Goal: Task Accomplishment & Management: Use online tool/utility

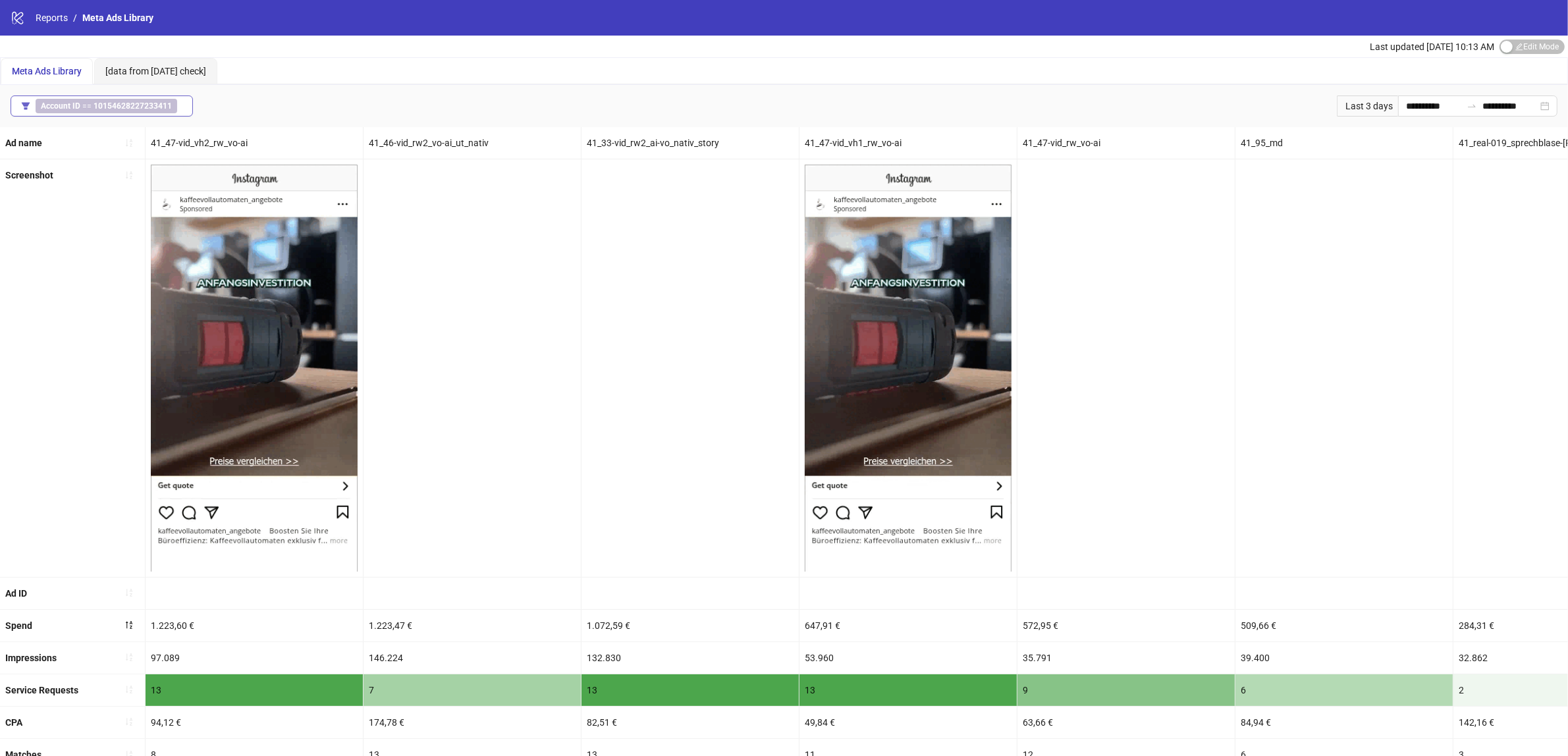
click at [122, 100] on span "Account ID == 10154628227233411" at bounding box center [106, 106] width 142 height 15
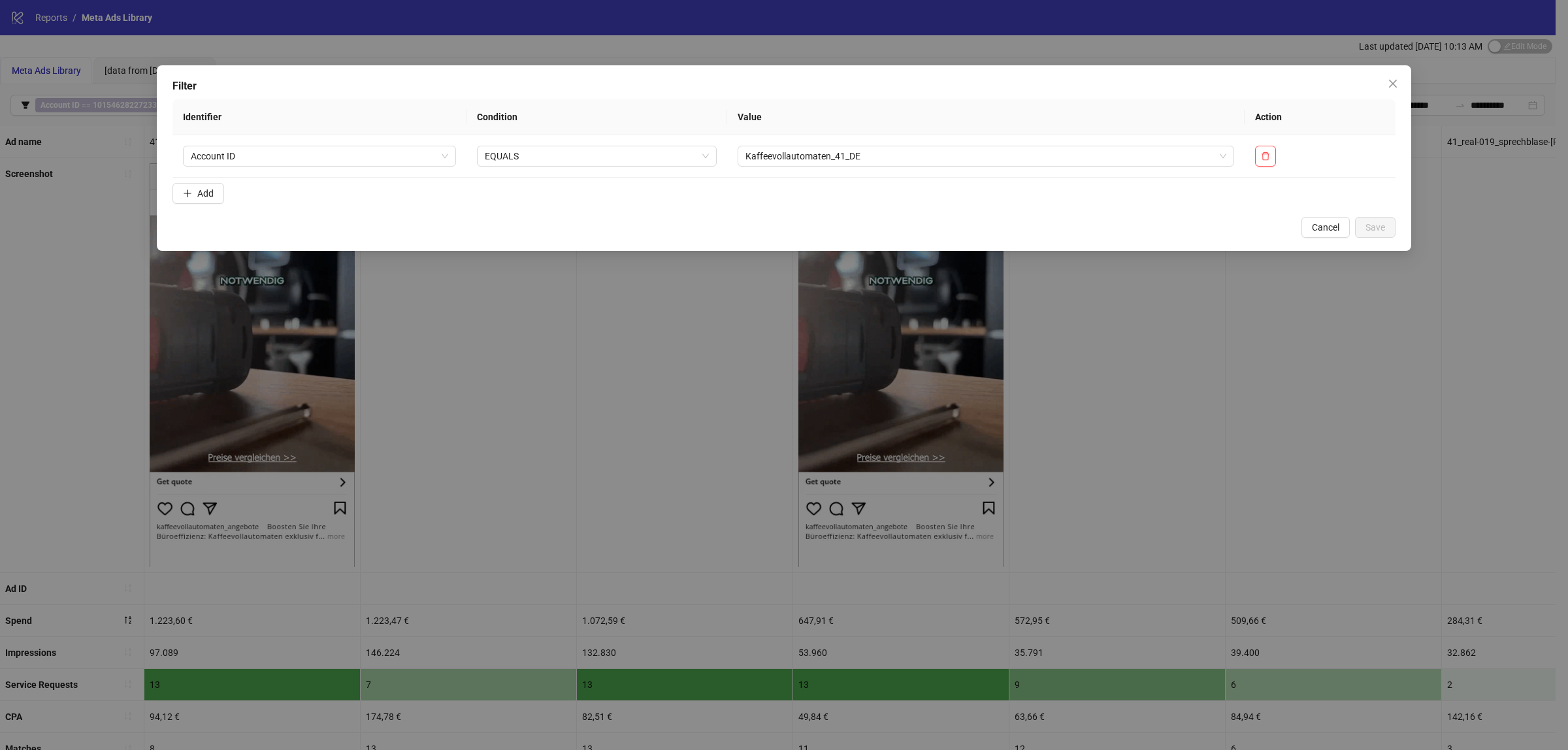
click at [121, 100] on div "Filter Identifier Condition Value Action Account ID EQUALS Kaffeevollautomaten_…" at bounding box center [784, 375] width 1568 height 750
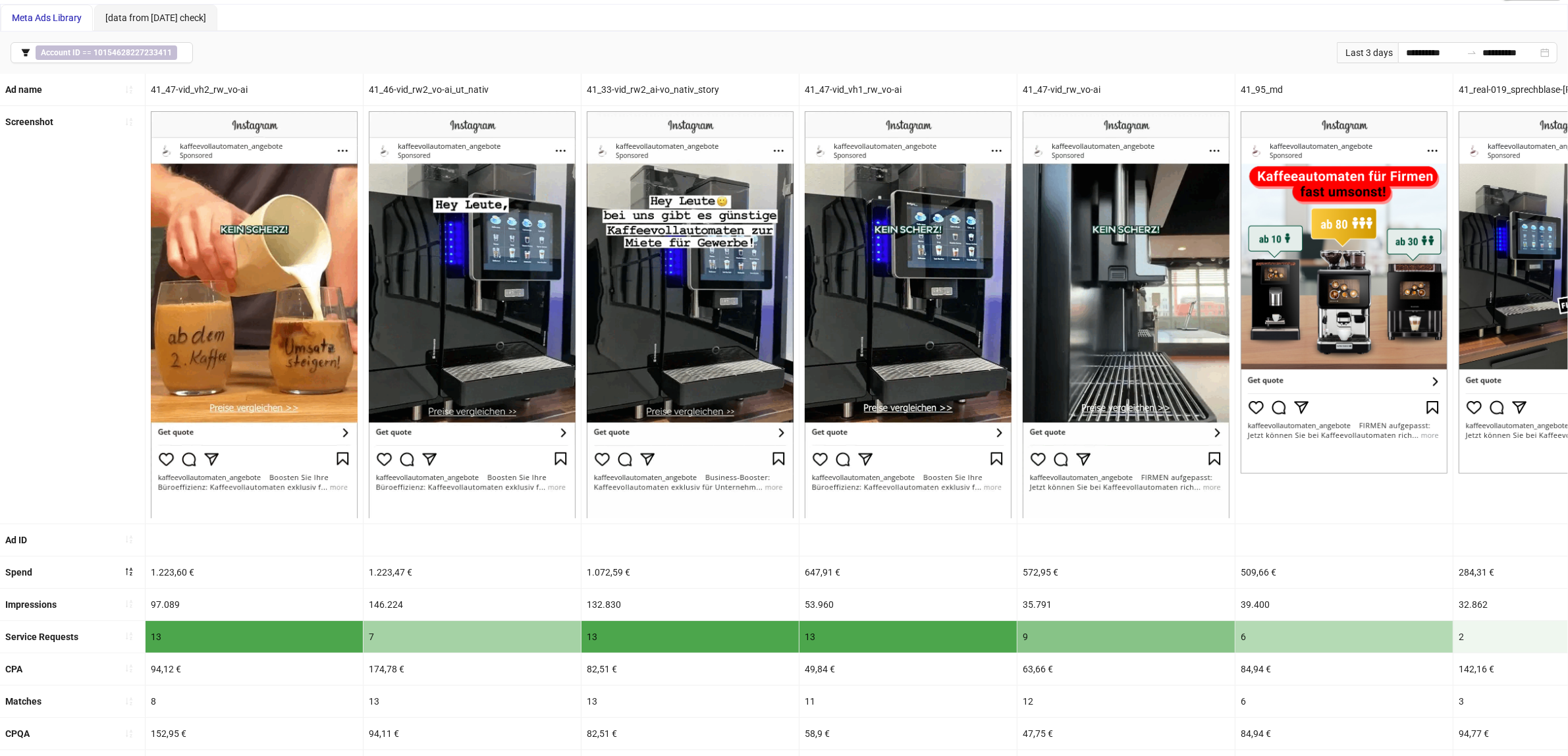
scroll to position [82, 0]
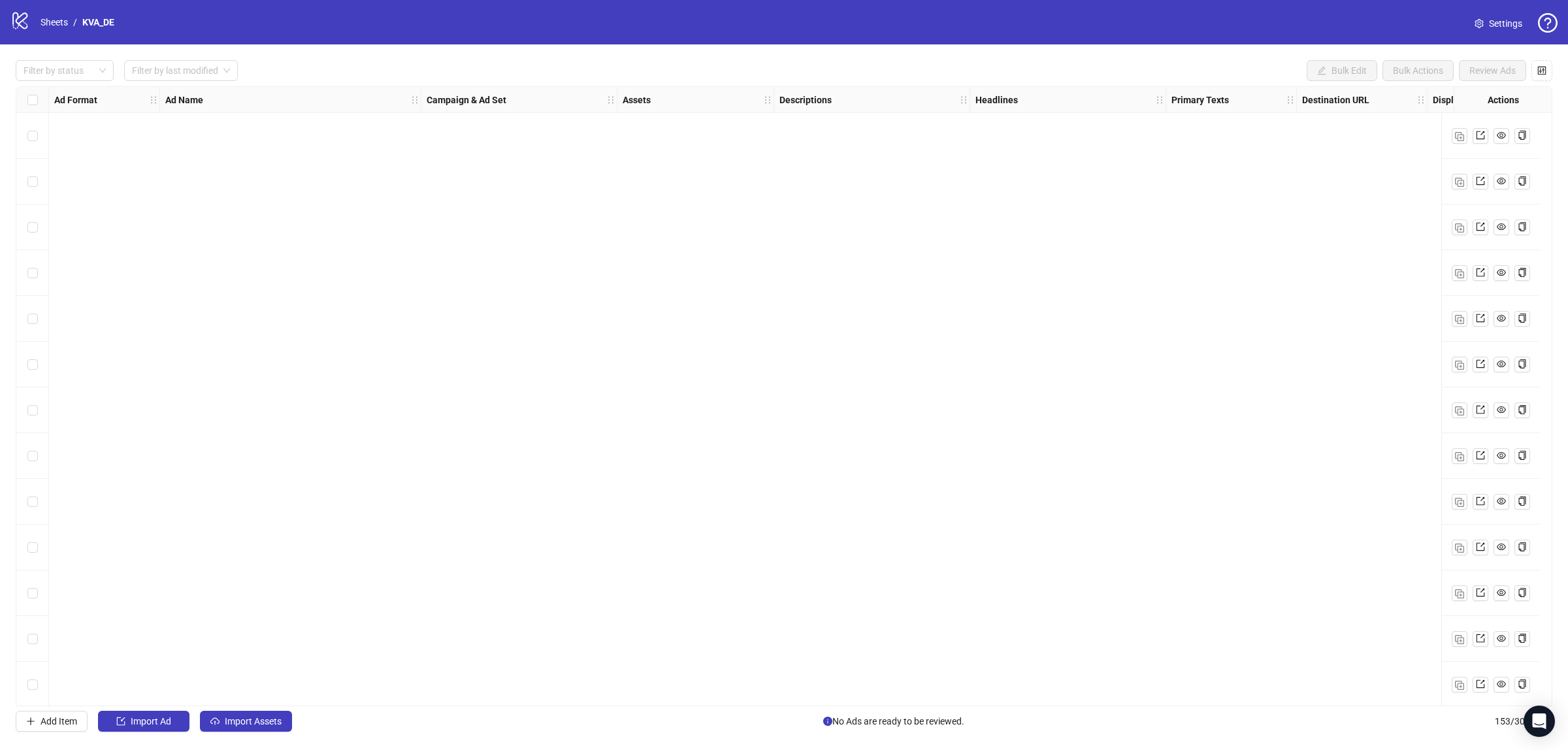
scroll to position [6412, 0]
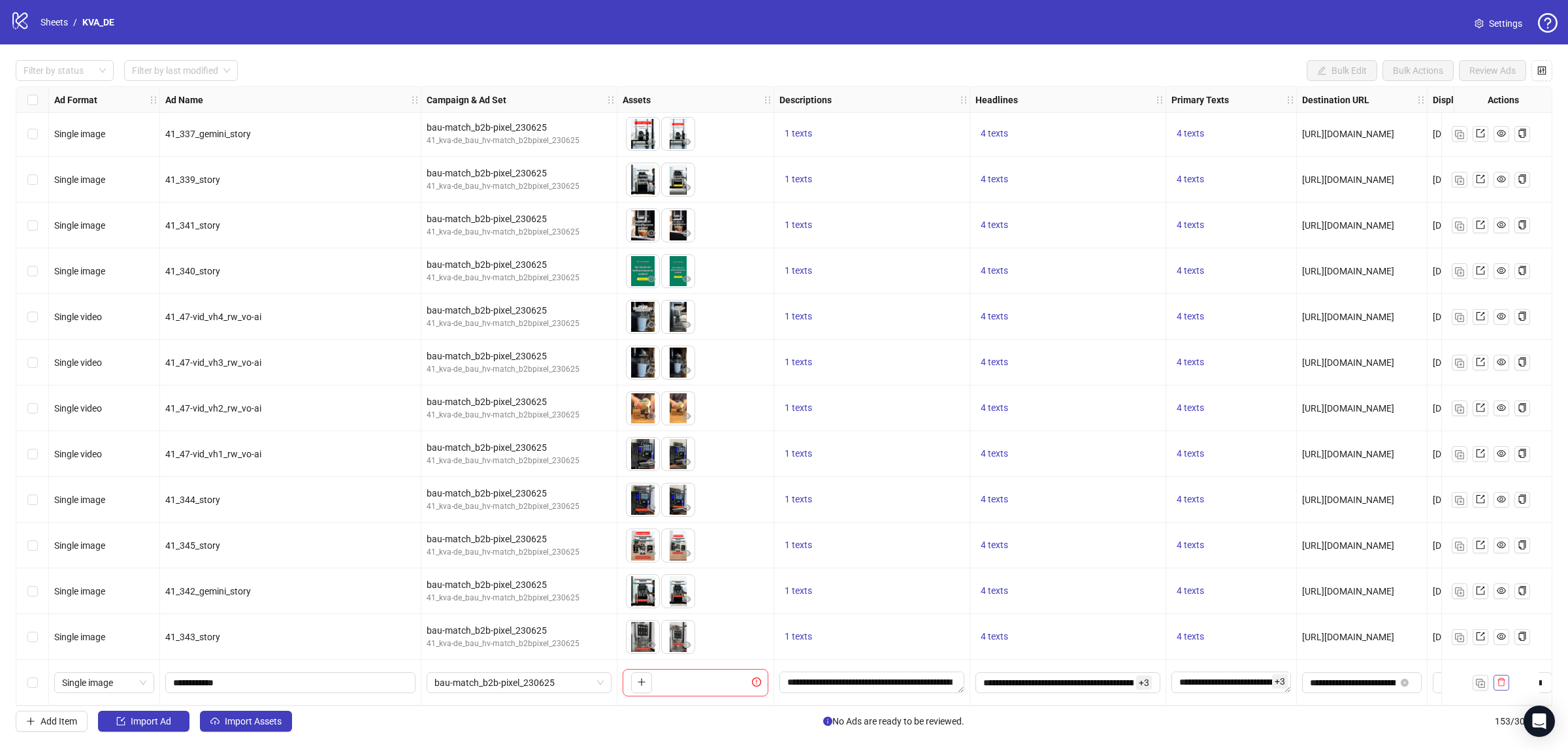
click at [1498, 682] on icon "delete" at bounding box center [1502, 682] width 9 height 9
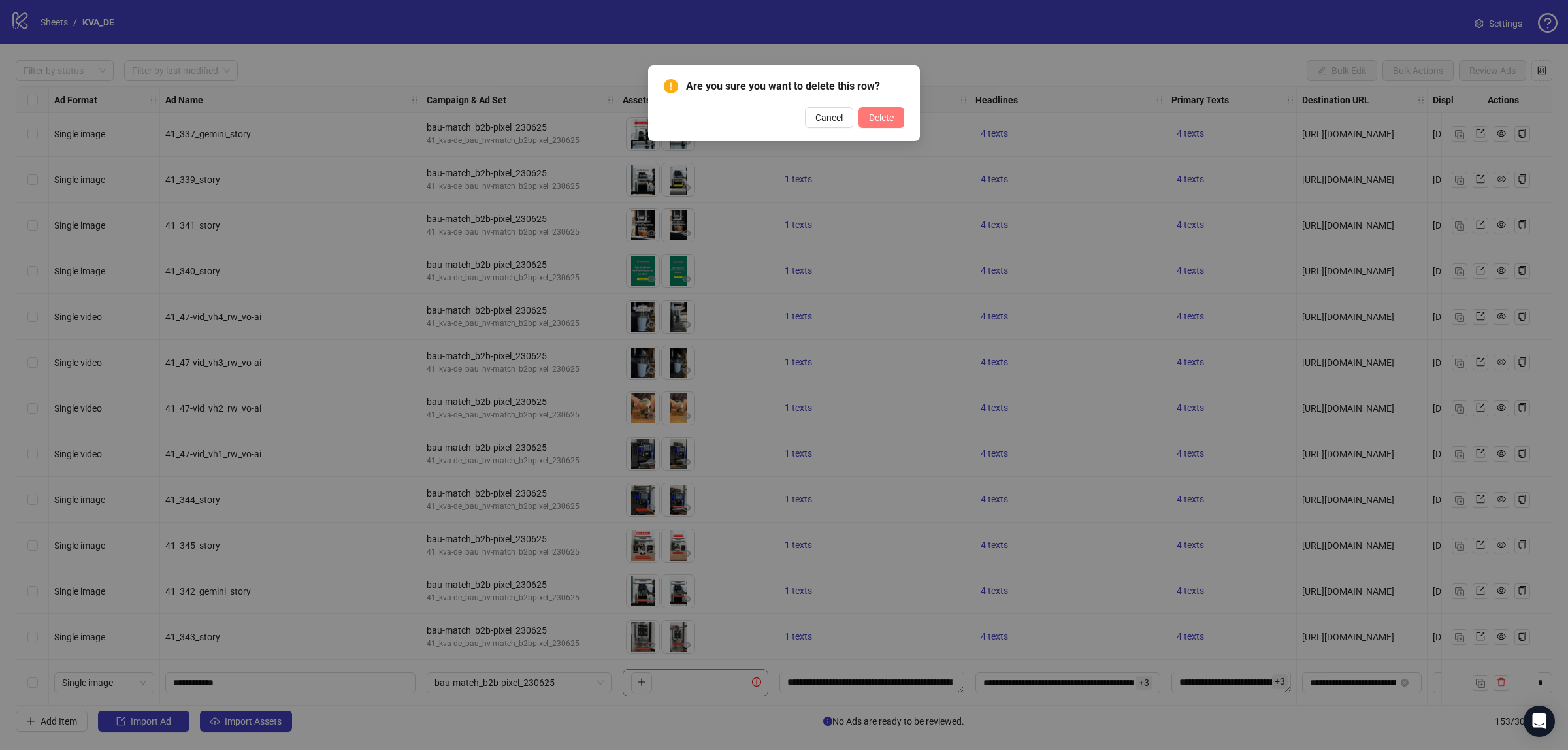
click at [881, 115] on span "Delete" at bounding box center [881, 117] width 25 height 11
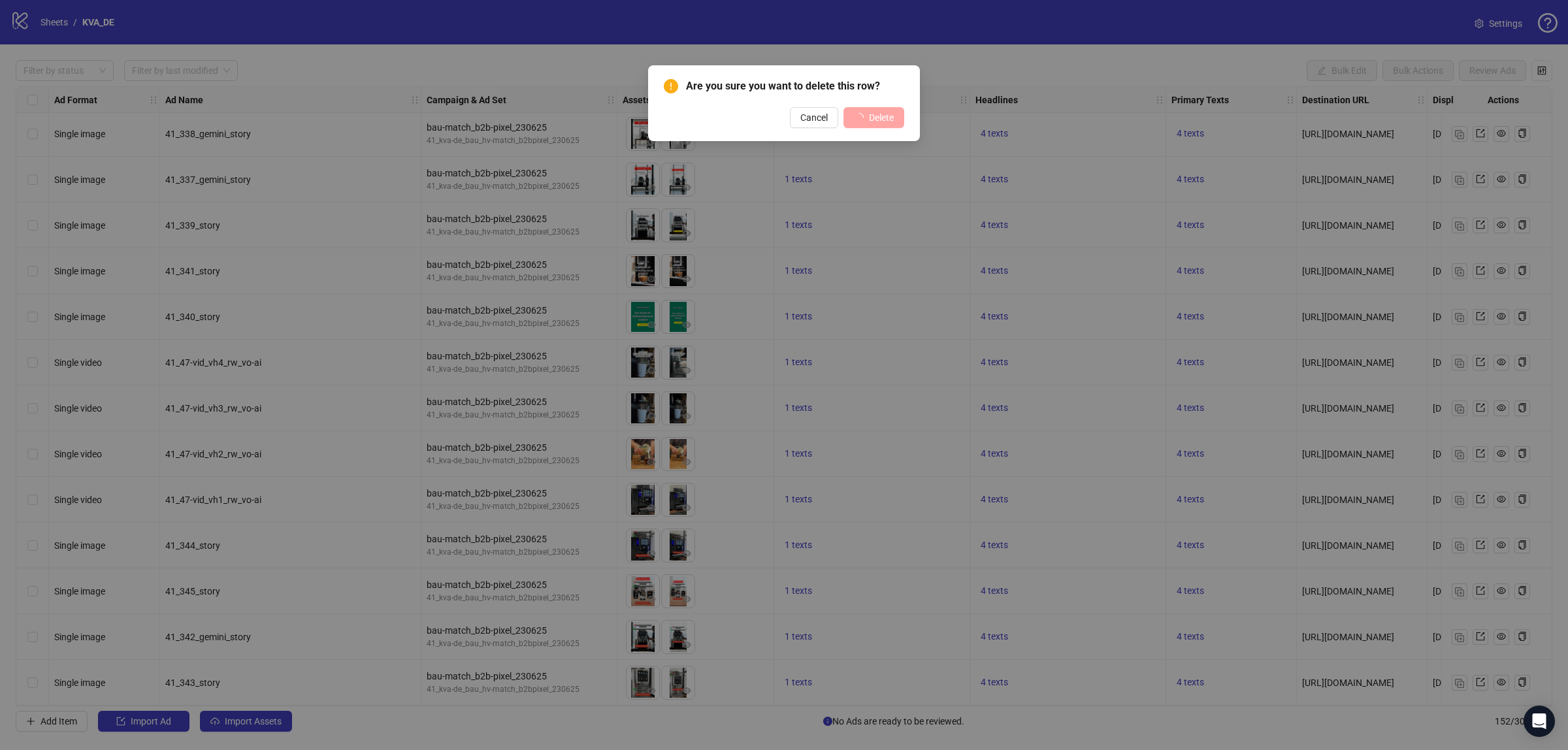
scroll to position [6366, 0]
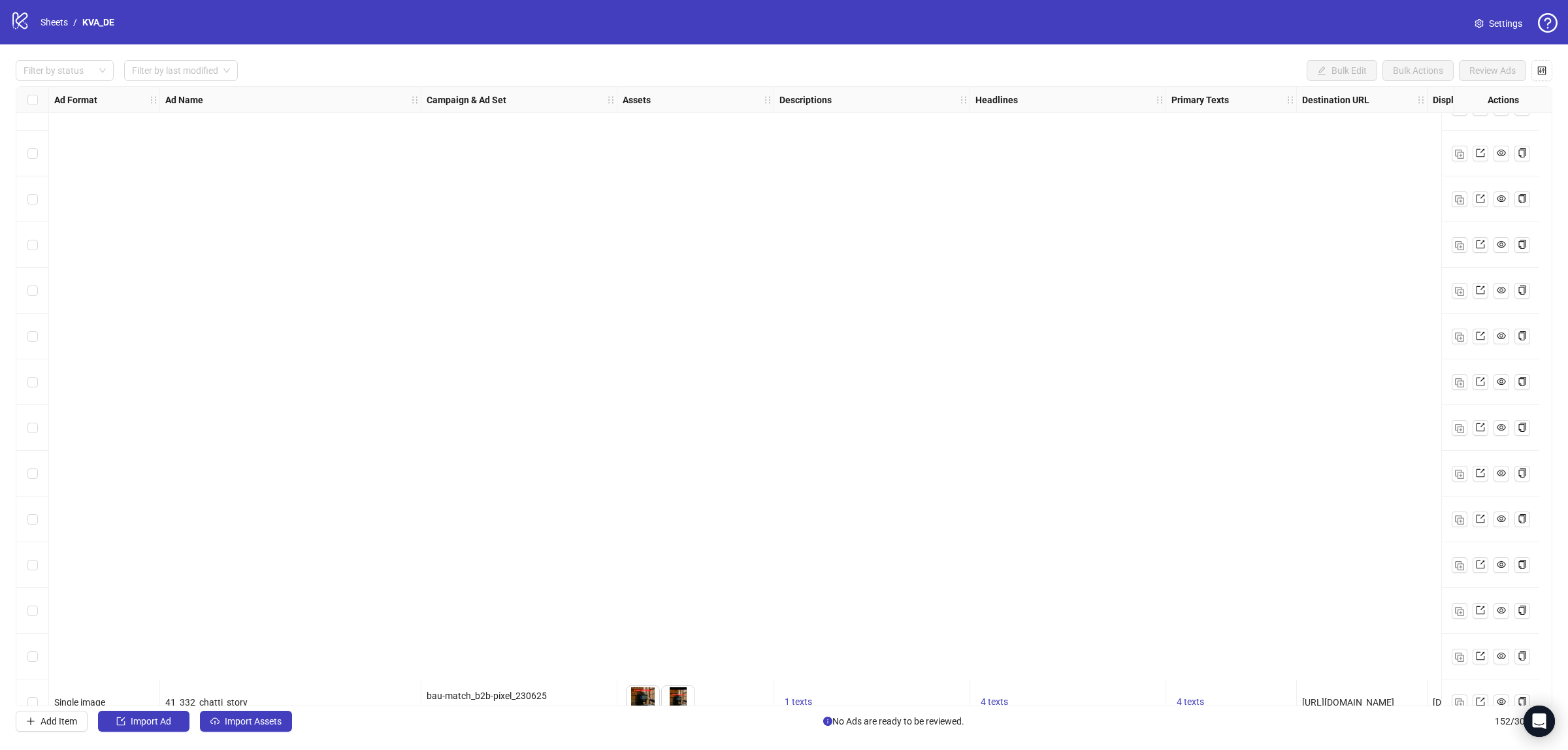
scroll to position [6366, 0]
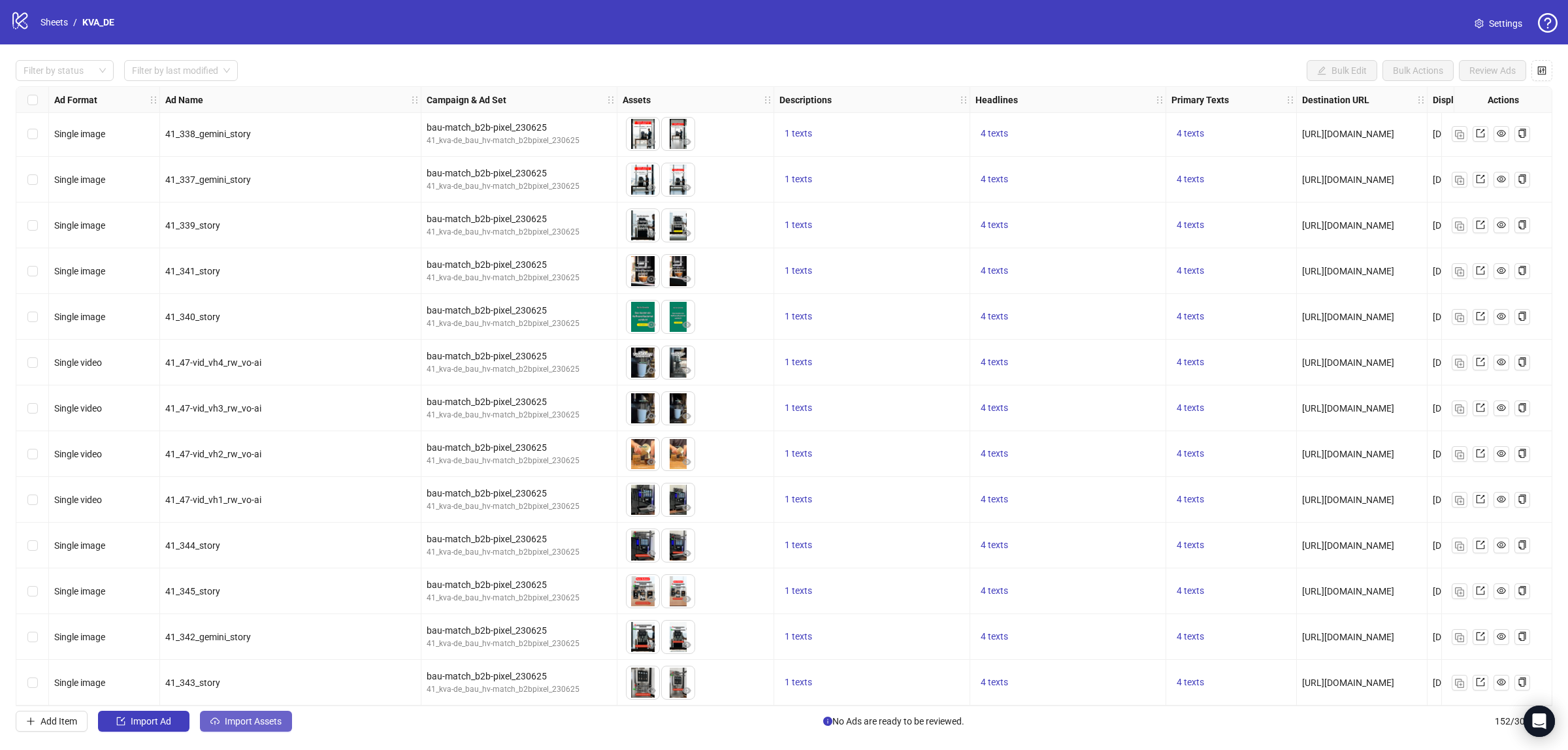
click at [246, 722] on span "Import Assets" at bounding box center [253, 721] width 57 height 11
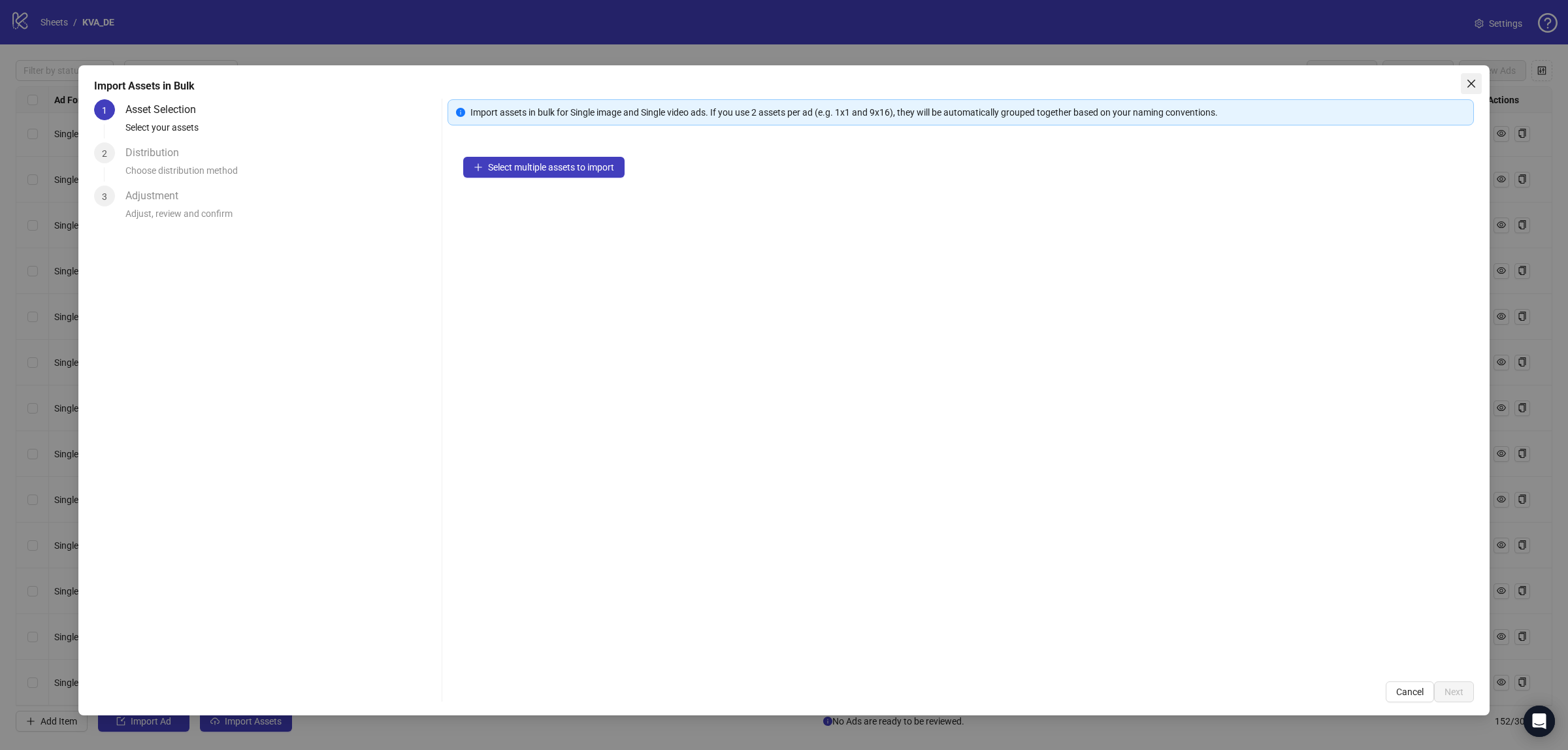
click at [1470, 86] on icon "close" at bounding box center [1472, 84] width 11 height 11
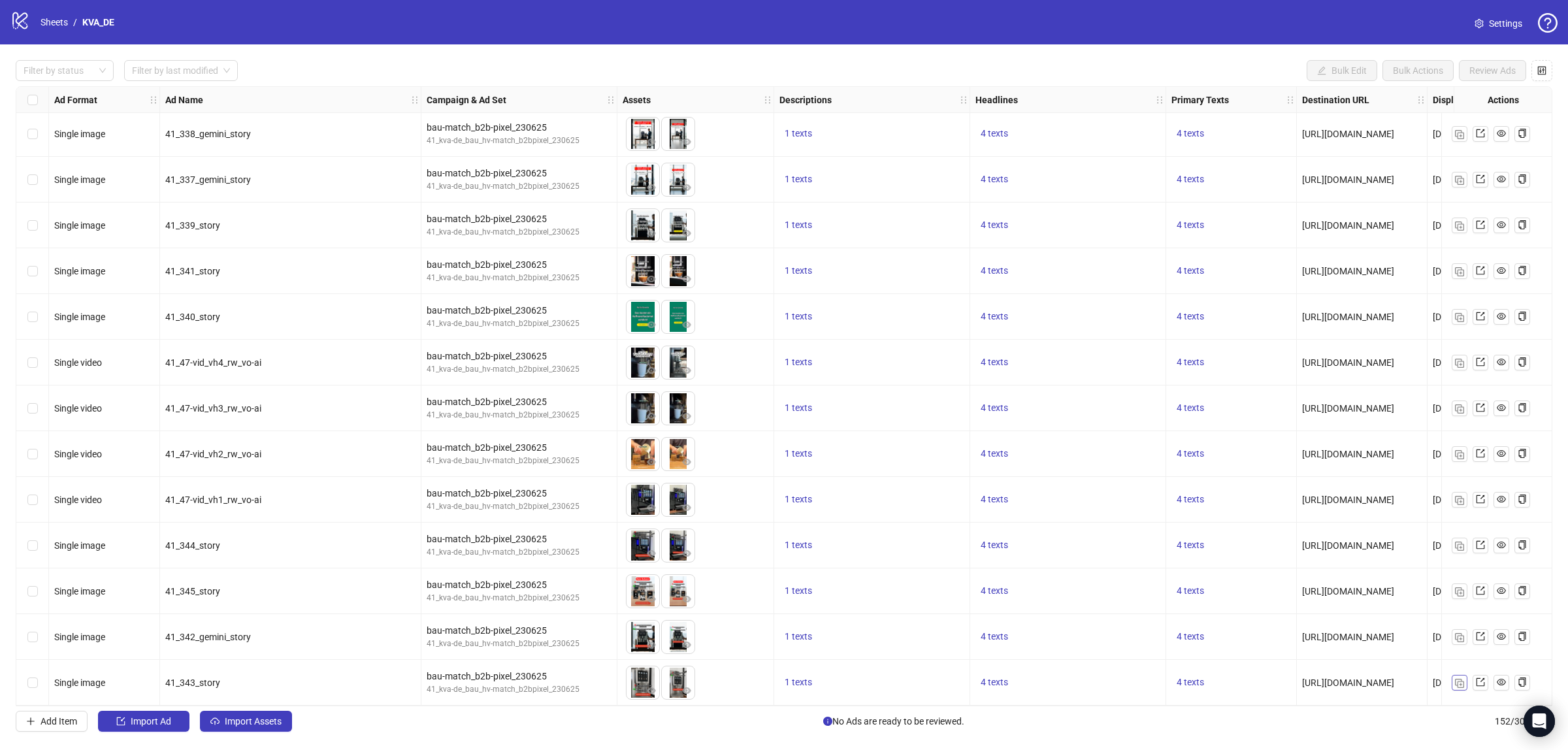
click at [1459, 679] on img "button" at bounding box center [1460, 684] width 9 height 9
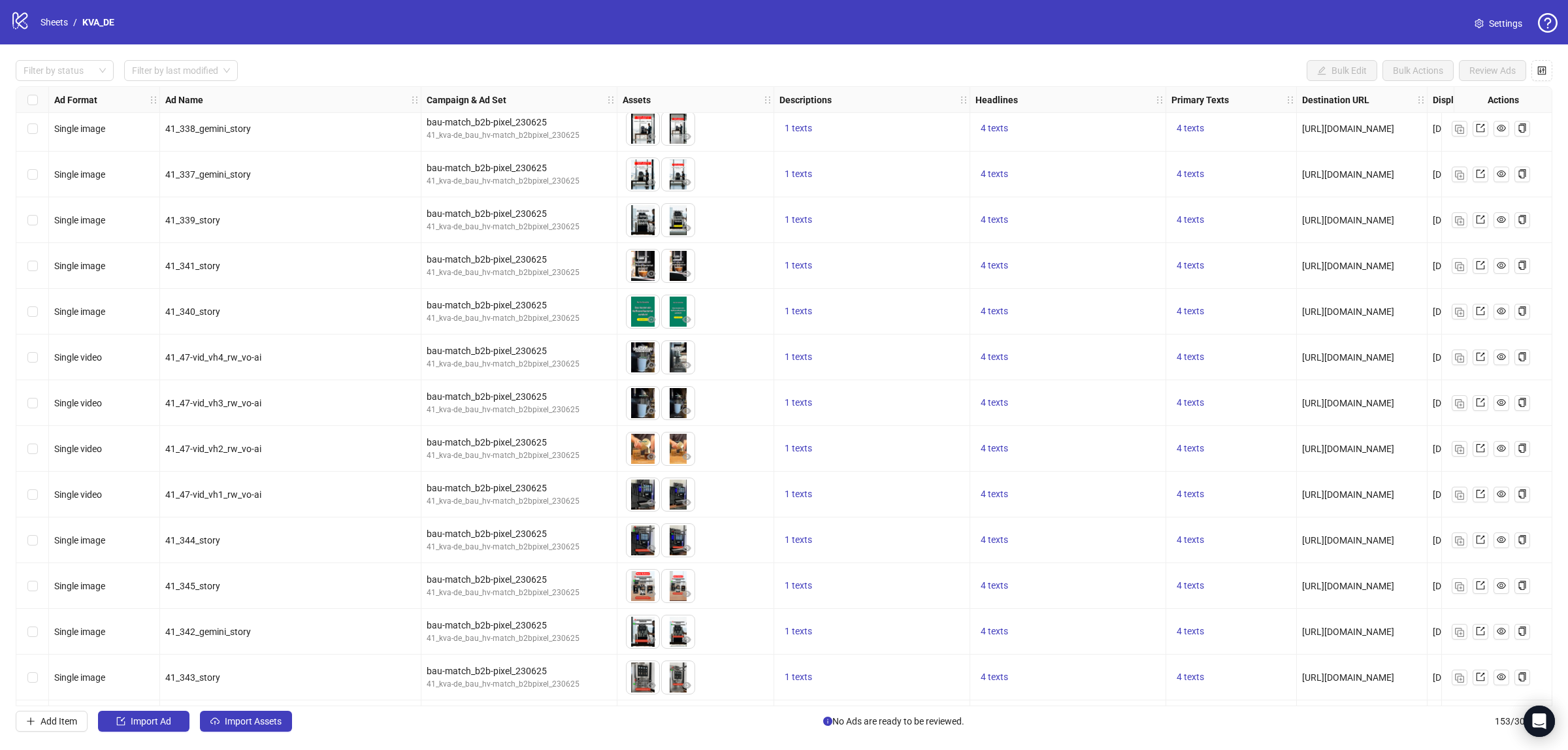
scroll to position [6412, 0]
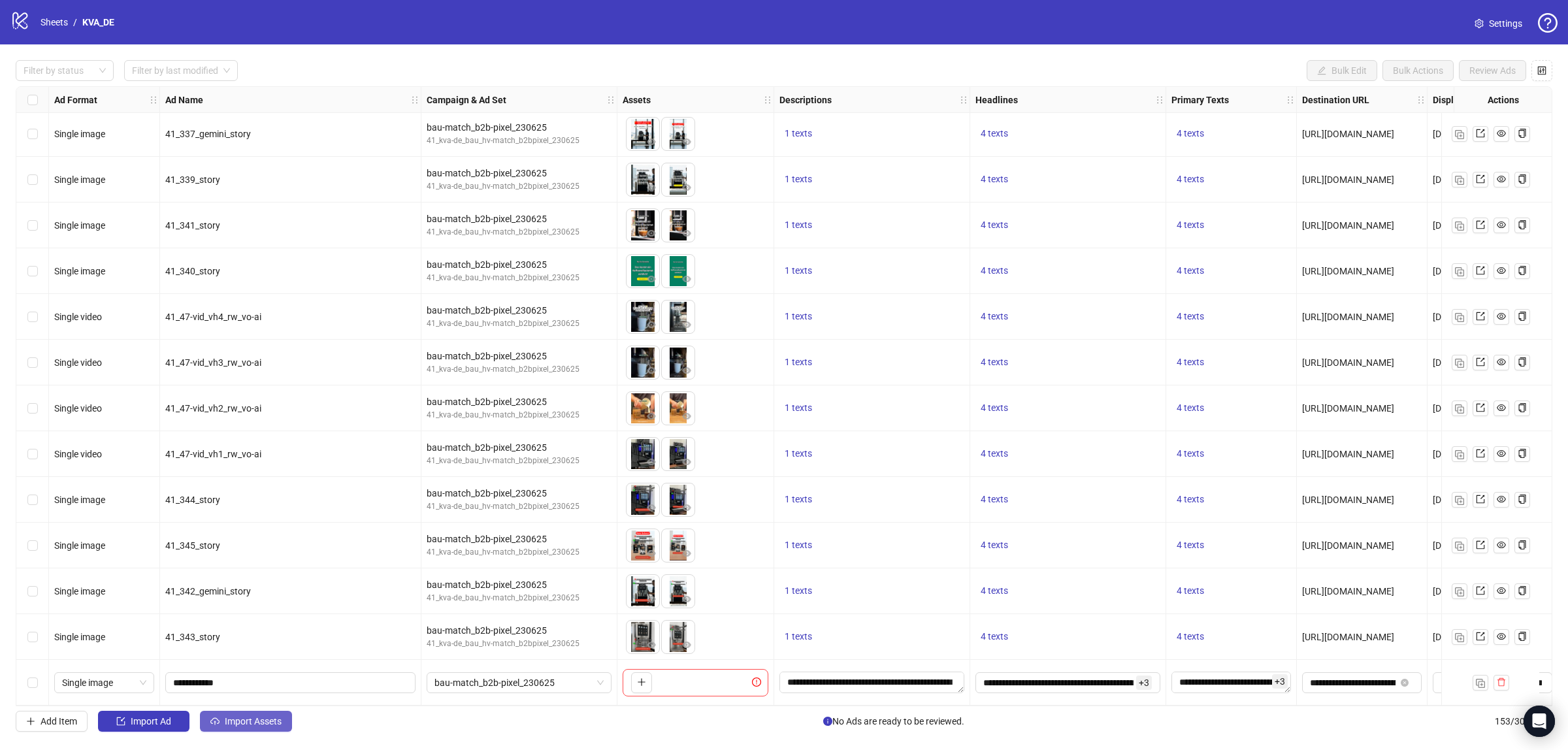
click at [232, 724] on span "Import Assets" at bounding box center [253, 721] width 57 height 11
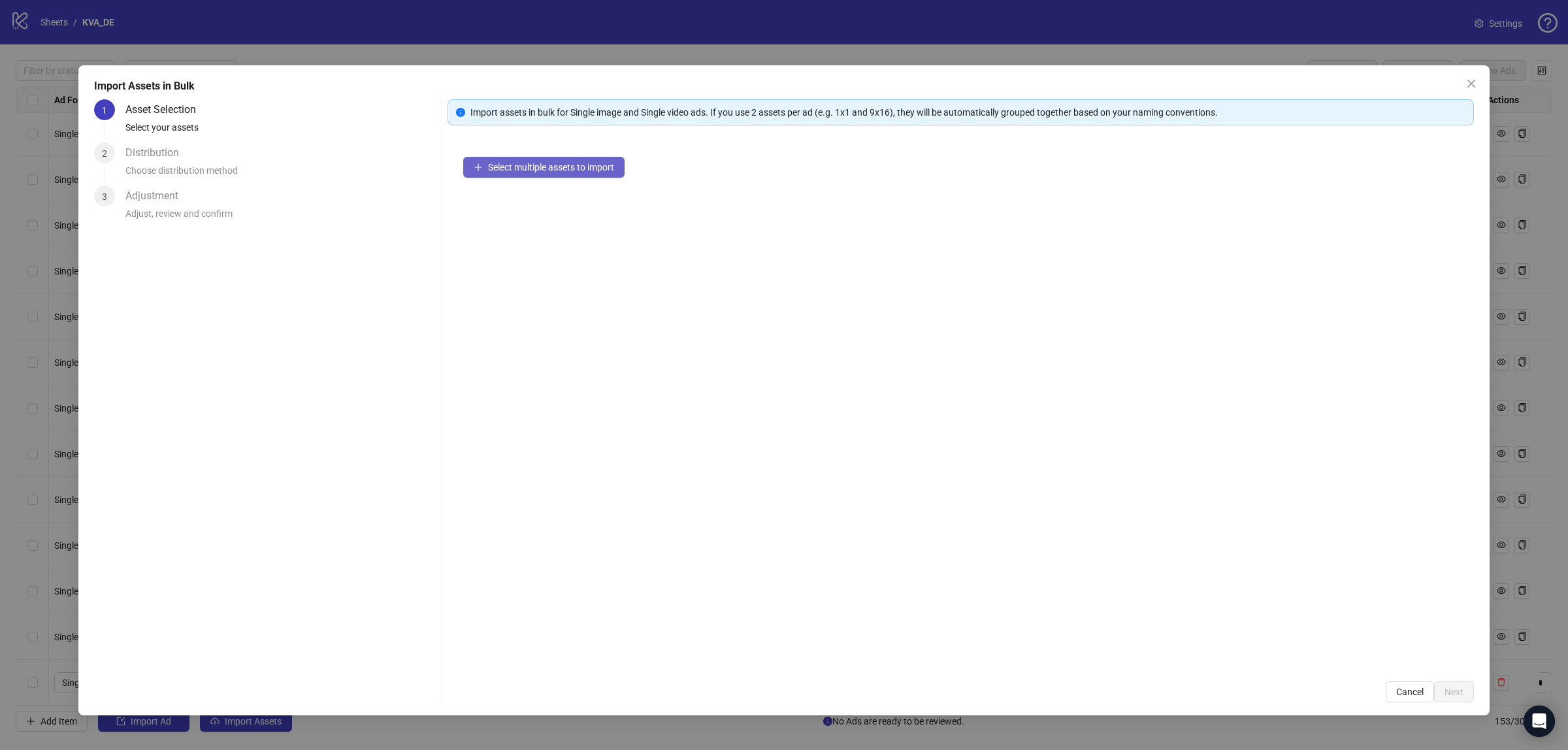
click at [508, 167] on span "Select multiple assets to import" at bounding box center [551, 167] width 126 height 11
click at [480, 171] on icon "plus" at bounding box center [478, 167] width 9 height 9
click at [482, 165] on icon "plus" at bounding box center [478, 167] width 9 height 9
click at [511, 167] on span "Select multiple assets to import" at bounding box center [551, 167] width 126 height 11
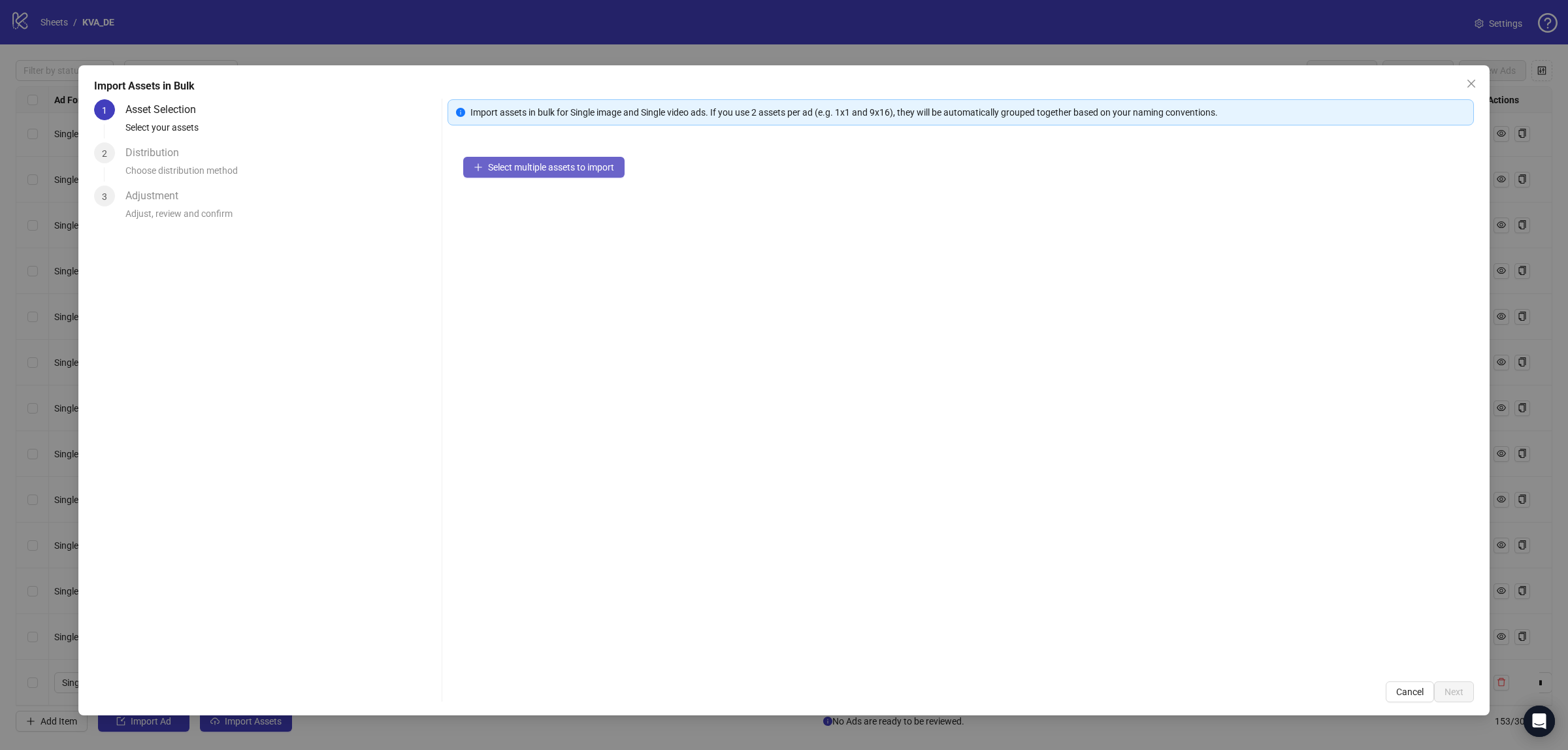
click at [511, 167] on span "Select multiple assets to import" at bounding box center [551, 167] width 126 height 11
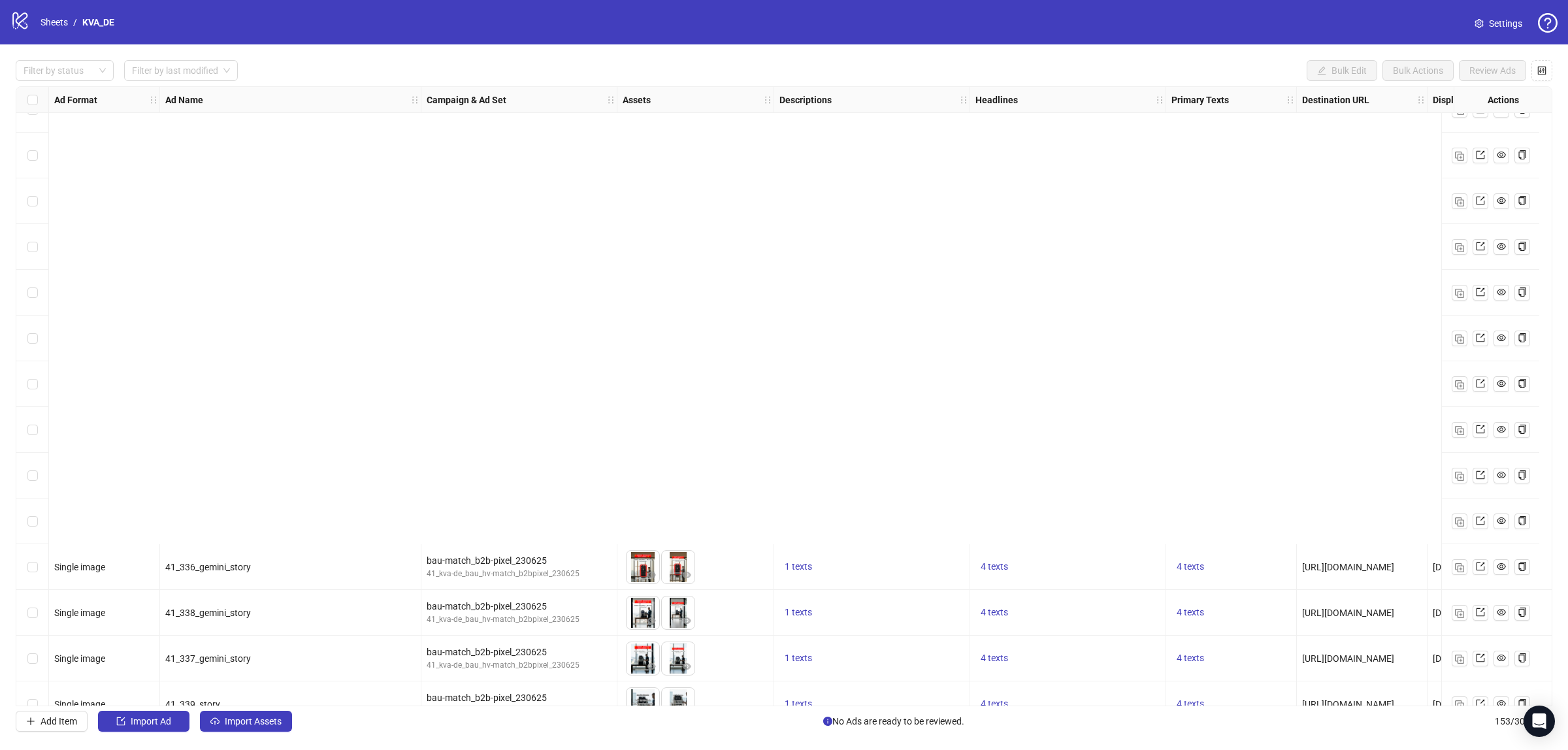
scroll to position [6412, 0]
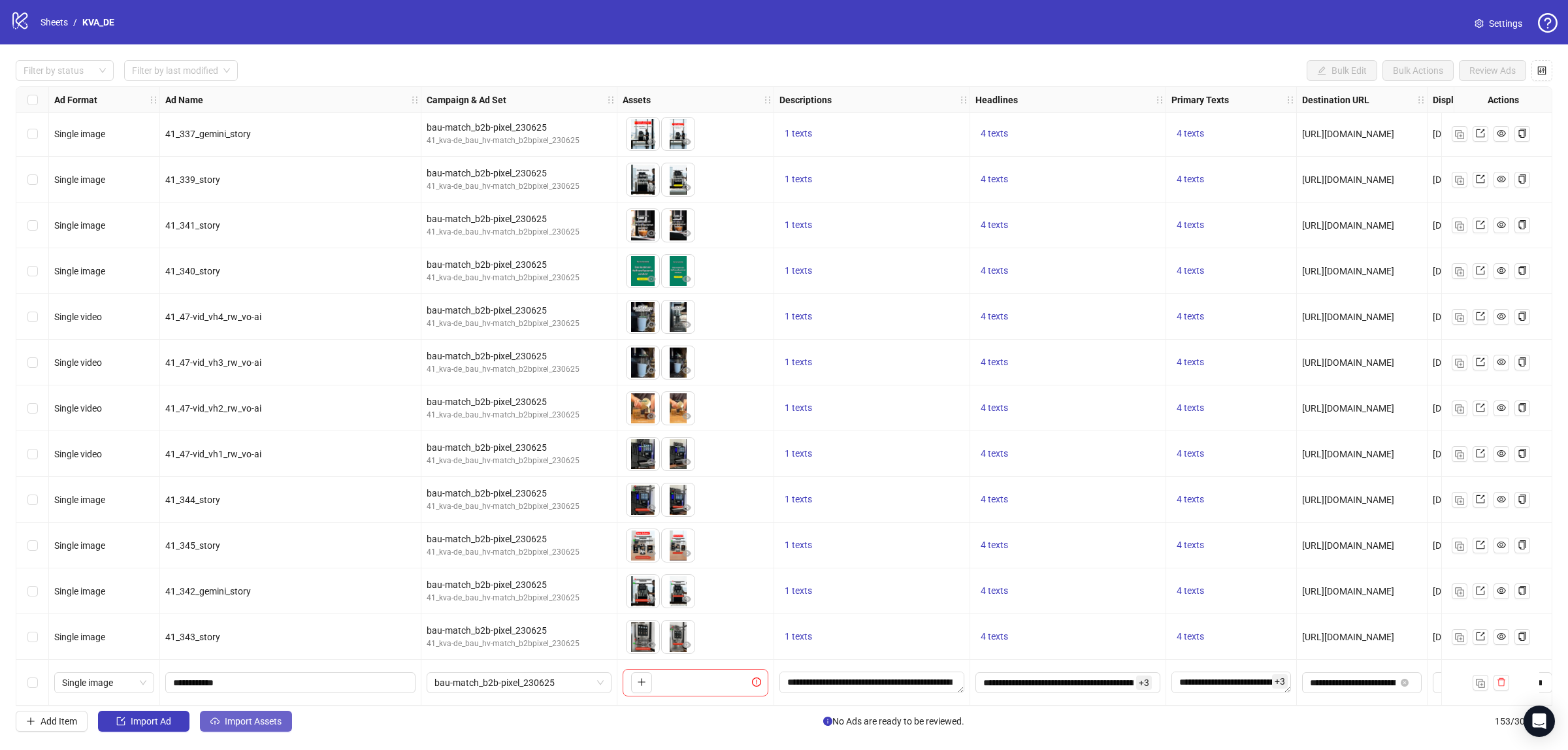
click at [233, 715] on button "Import Assets" at bounding box center [246, 721] width 92 height 21
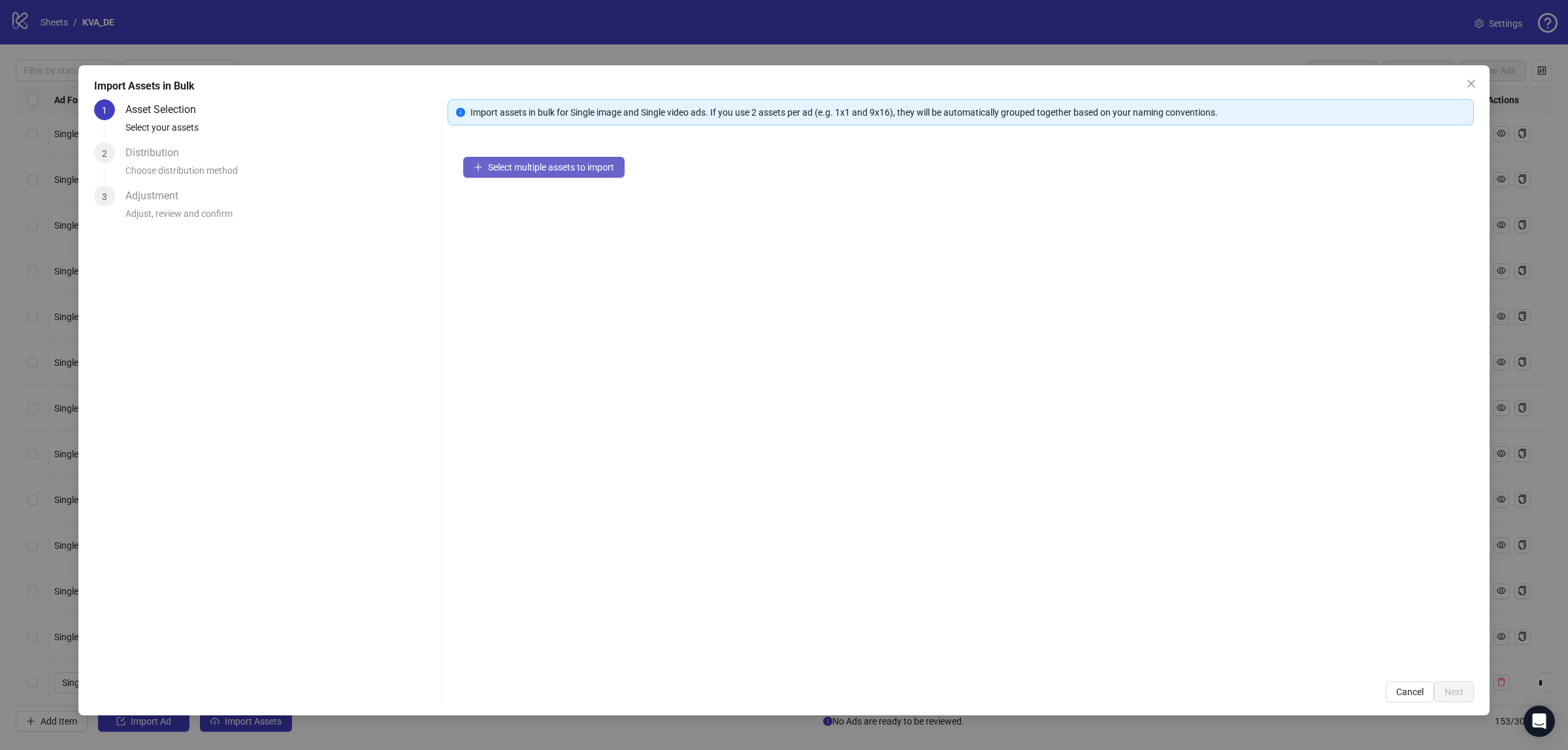
click at [511, 168] on span "Select multiple assets to import" at bounding box center [551, 167] width 126 height 11
click at [486, 208] on button "Add more assets" at bounding box center [515, 209] width 104 height 21
click at [1458, 688] on span "Next" at bounding box center [1454, 692] width 19 height 11
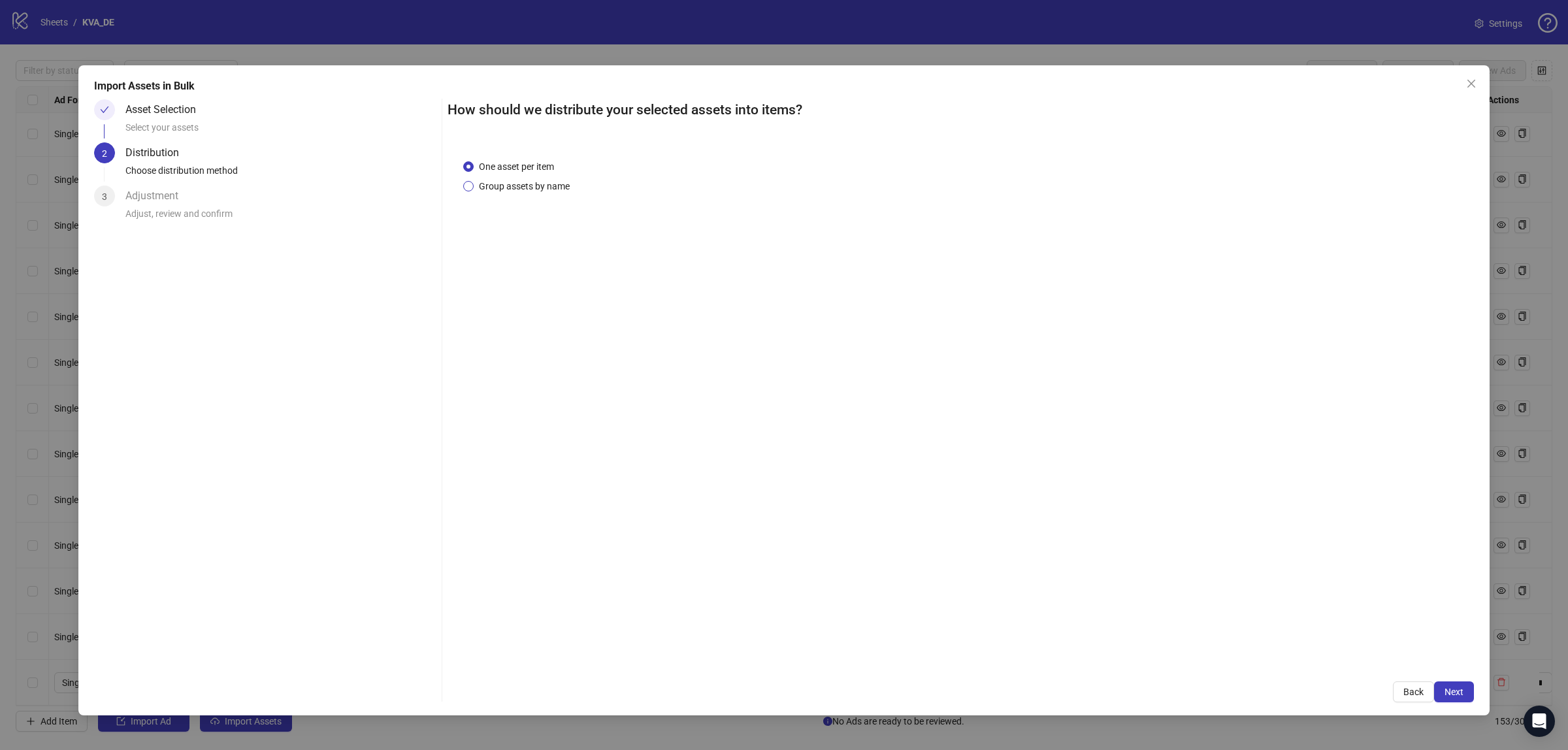
click at [524, 180] on span "Group assets by name" at bounding box center [524, 187] width 102 height 15
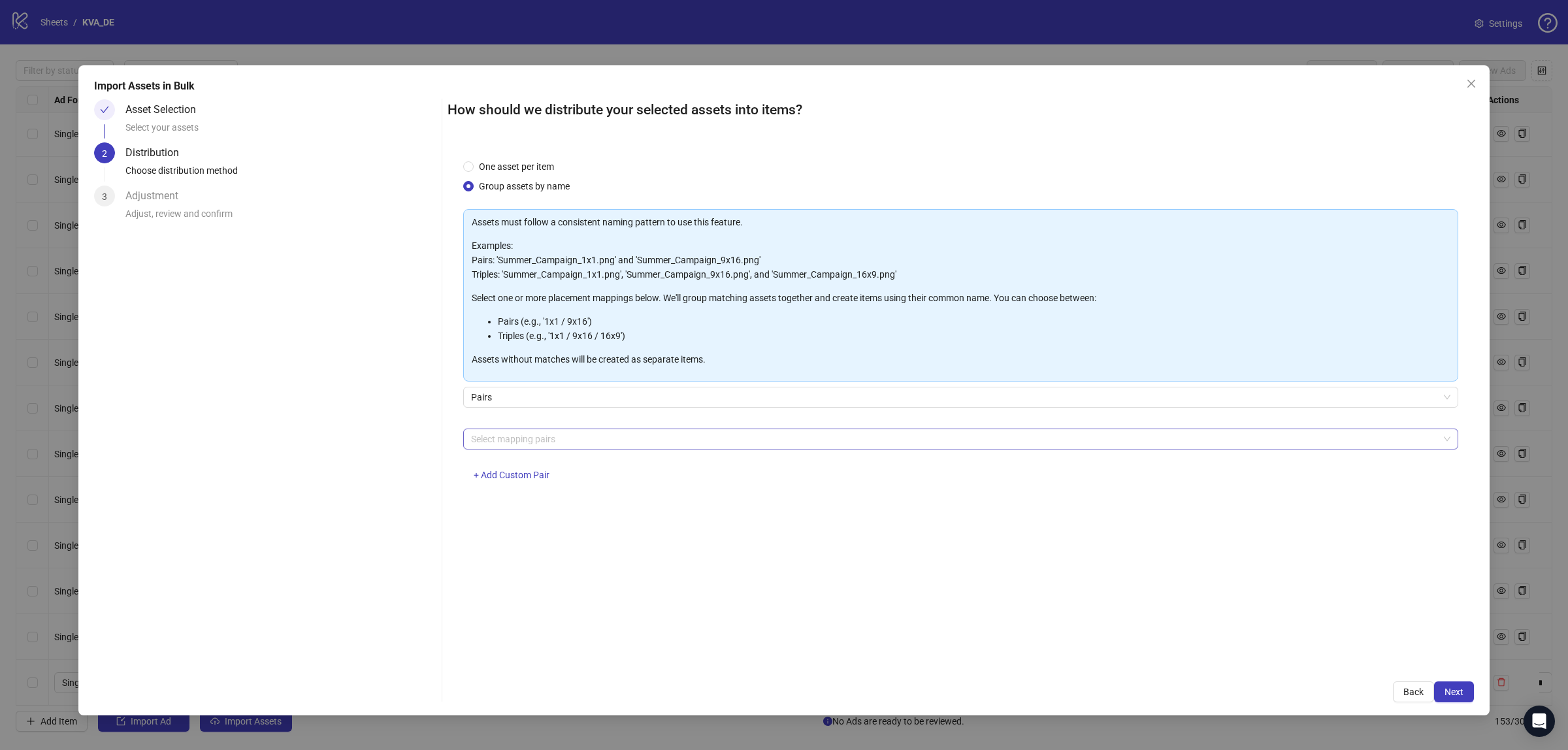
click at [616, 442] on div at bounding box center [954, 439] width 976 height 19
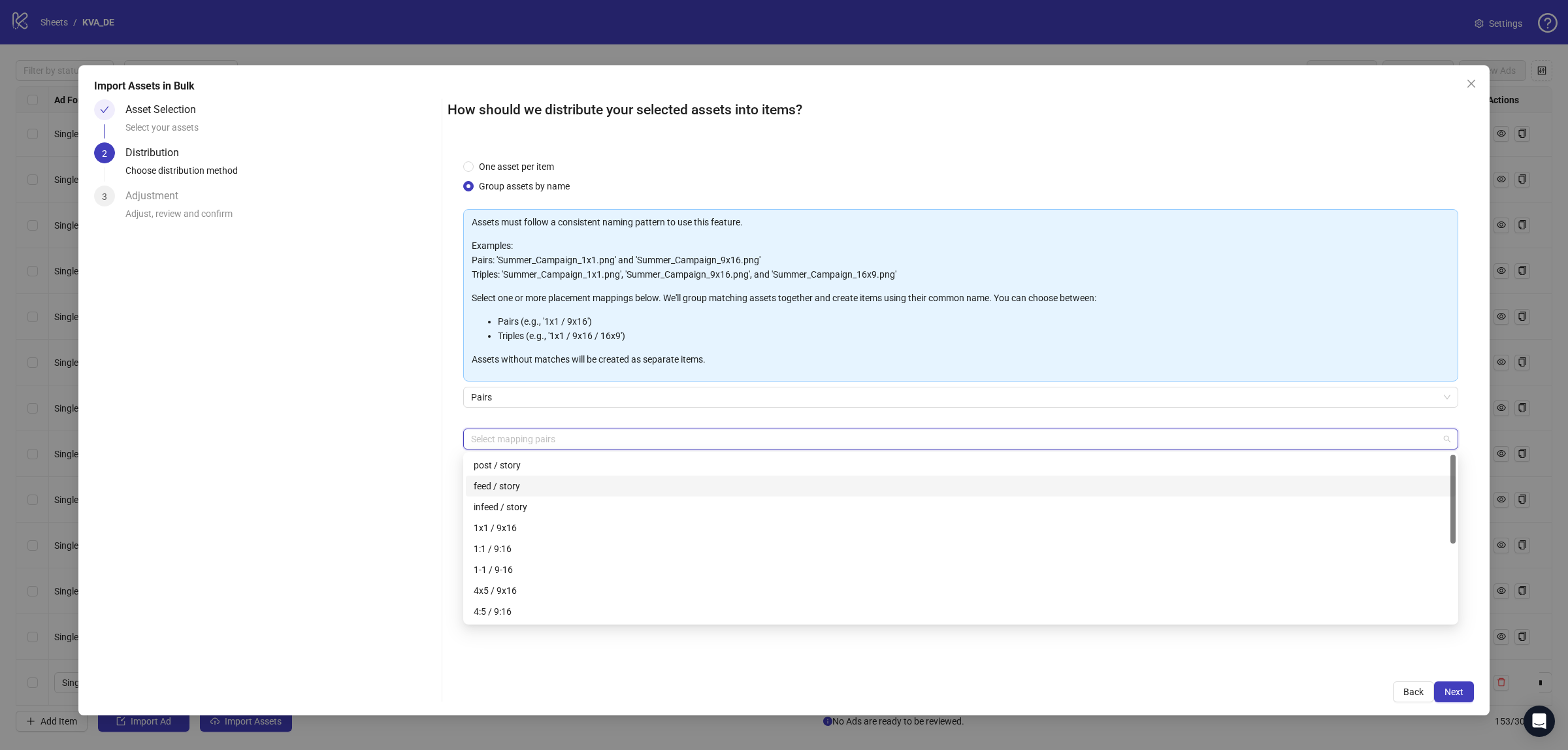
click at [608, 485] on div "feed / story" at bounding box center [961, 487] width 974 height 15
click at [1456, 688] on span "Next" at bounding box center [1454, 692] width 19 height 11
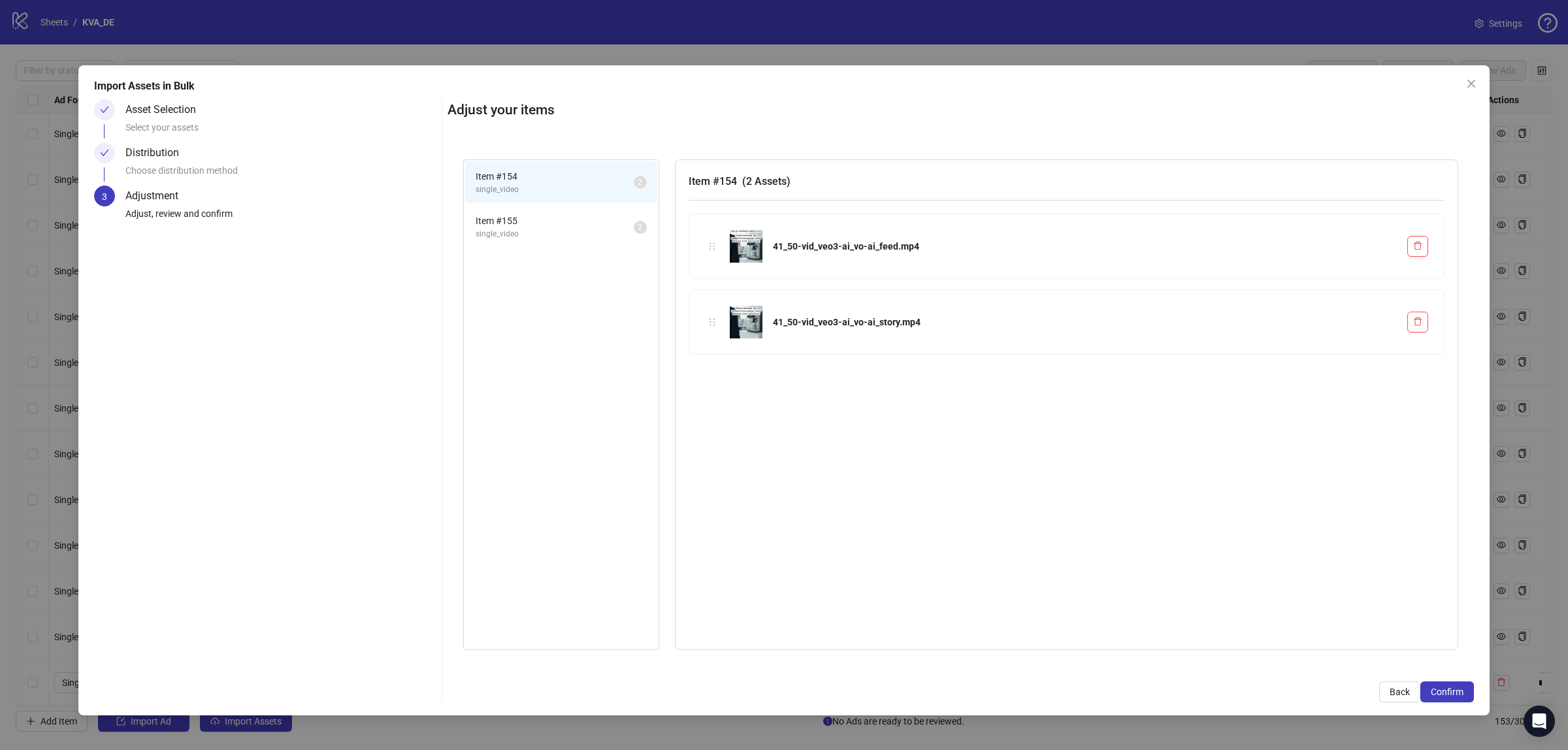
click at [547, 242] on li "Item # 155 single_video 2" at bounding box center [561, 227] width 192 height 42
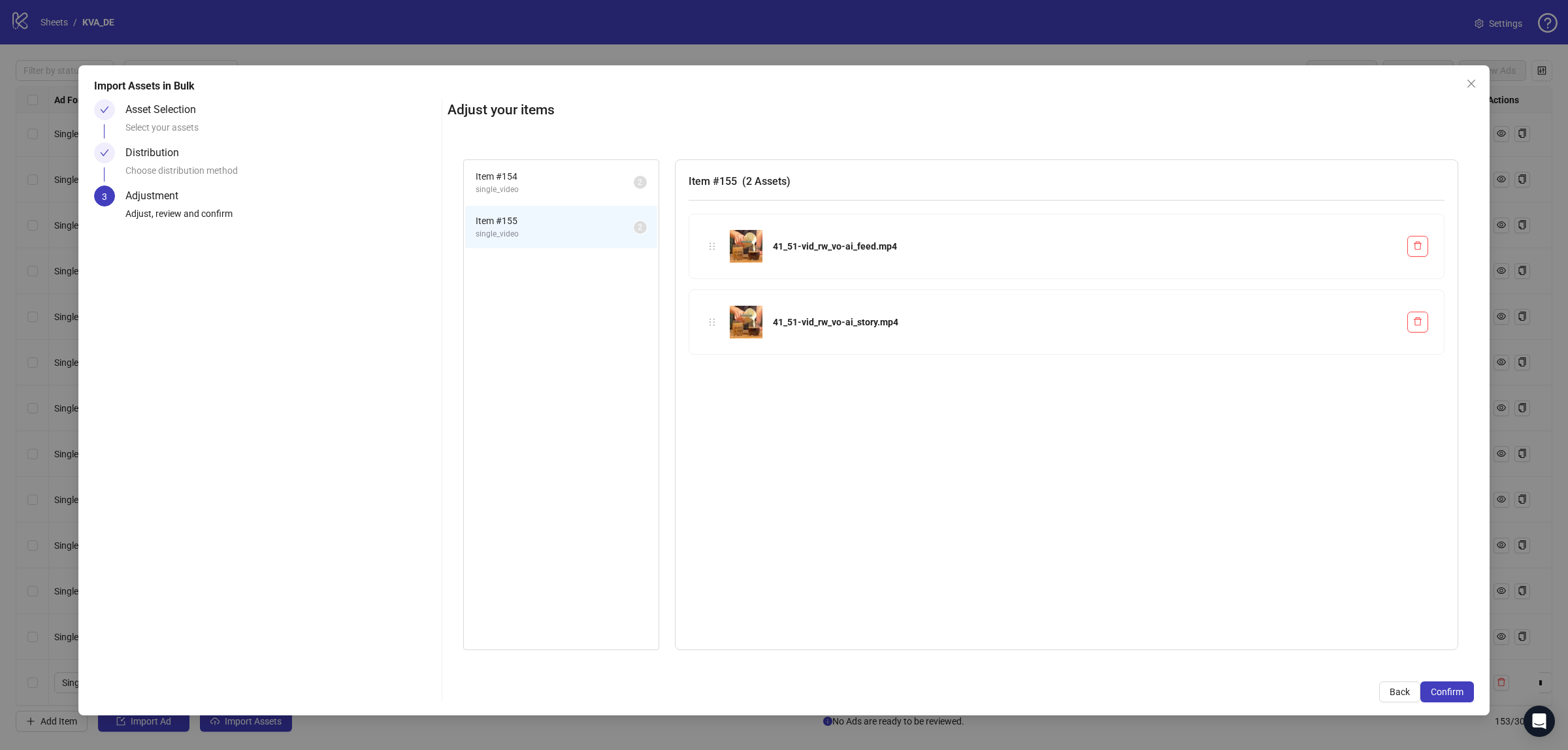
click at [500, 167] on li "Item # 154 single_video 2" at bounding box center [561, 183] width 192 height 42
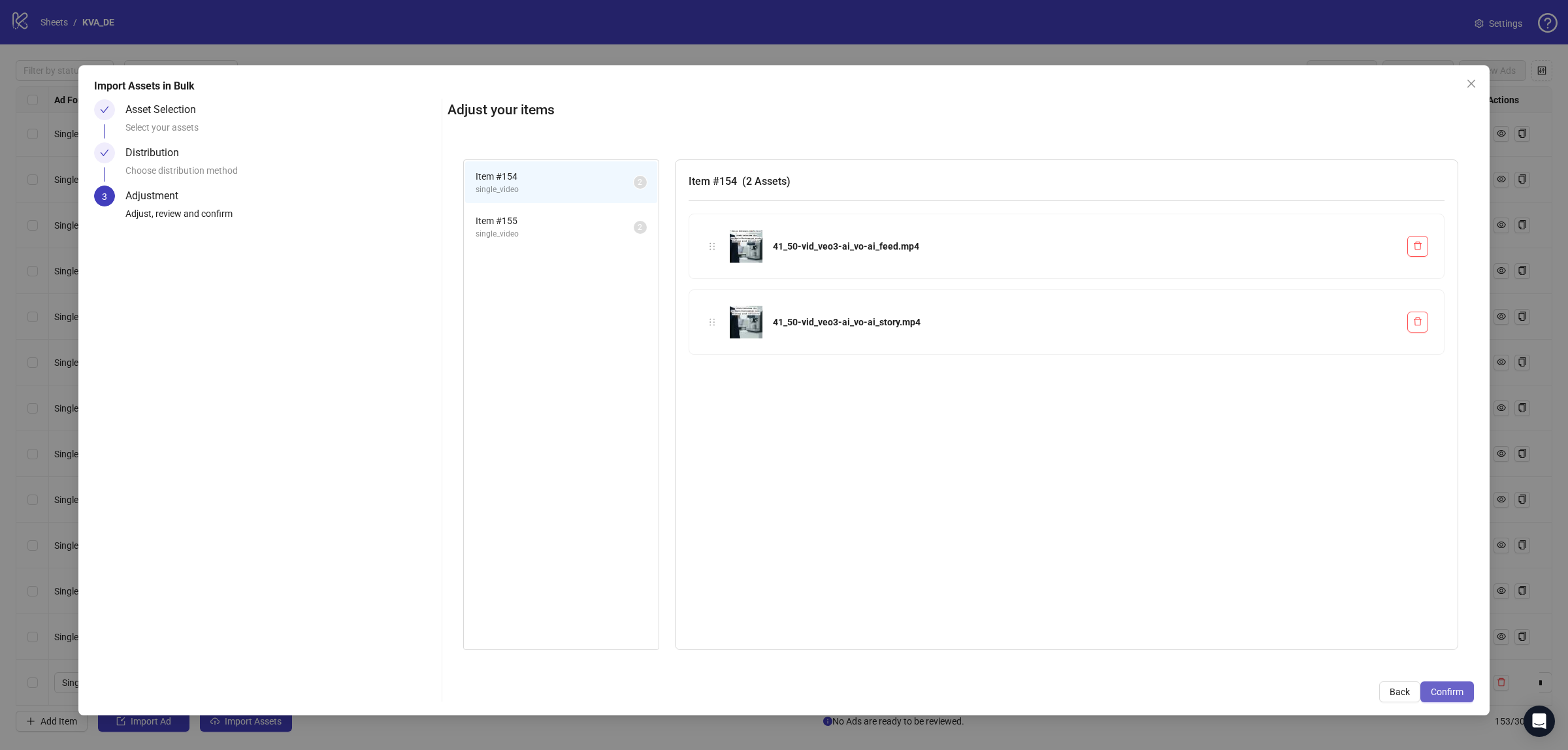
click at [1455, 695] on span "Confirm" at bounding box center [1447, 692] width 33 height 11
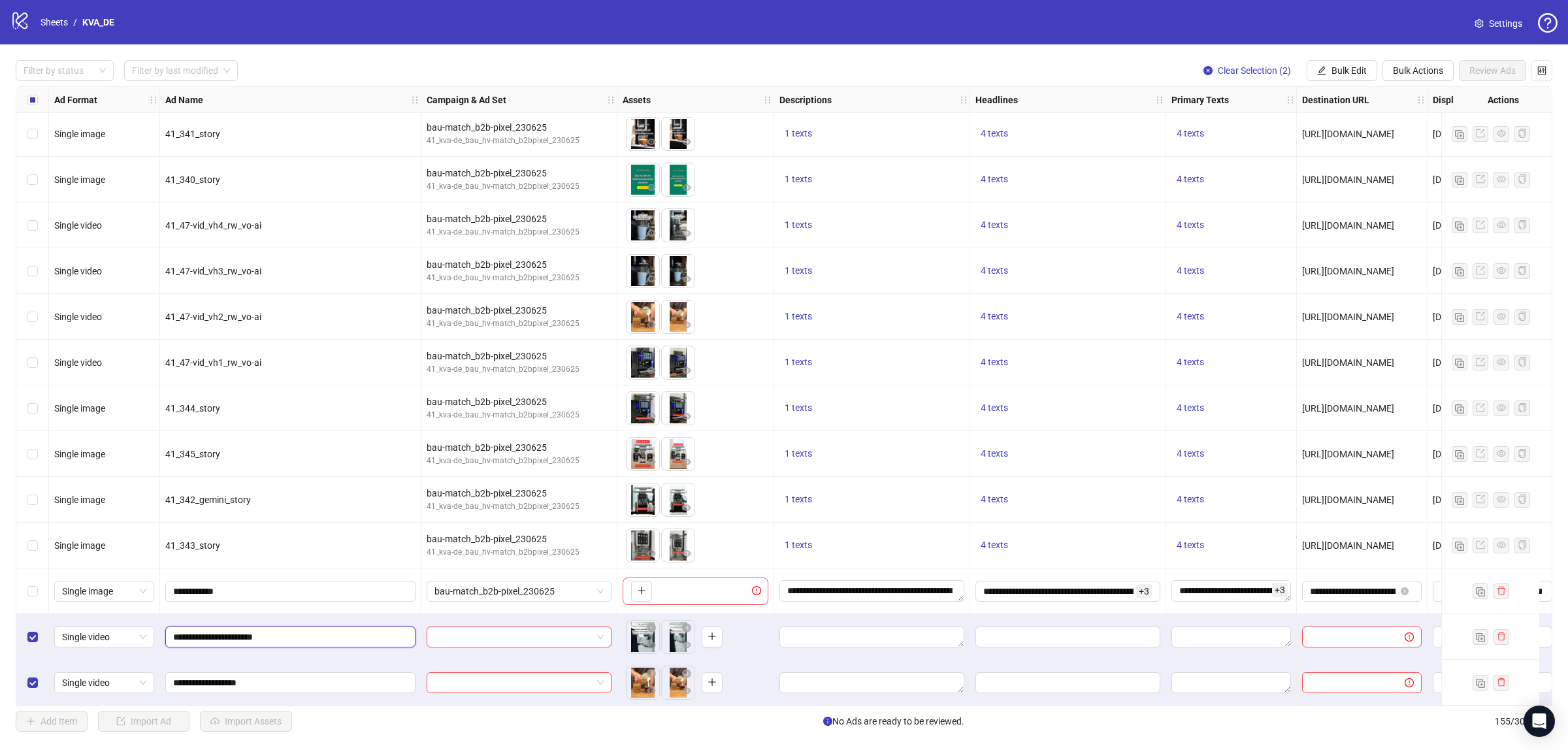
click at [306, 631] on input "**********" at bounding box center [289, 637] width 232 height 15
type input "**********"
click at [297, 678] on input "**********" at bounding box center [289, 683] width 232 height 15
type input "**********"
click at [495, 631] on input "search" at bounding box center [513, 637] width 157 height 20
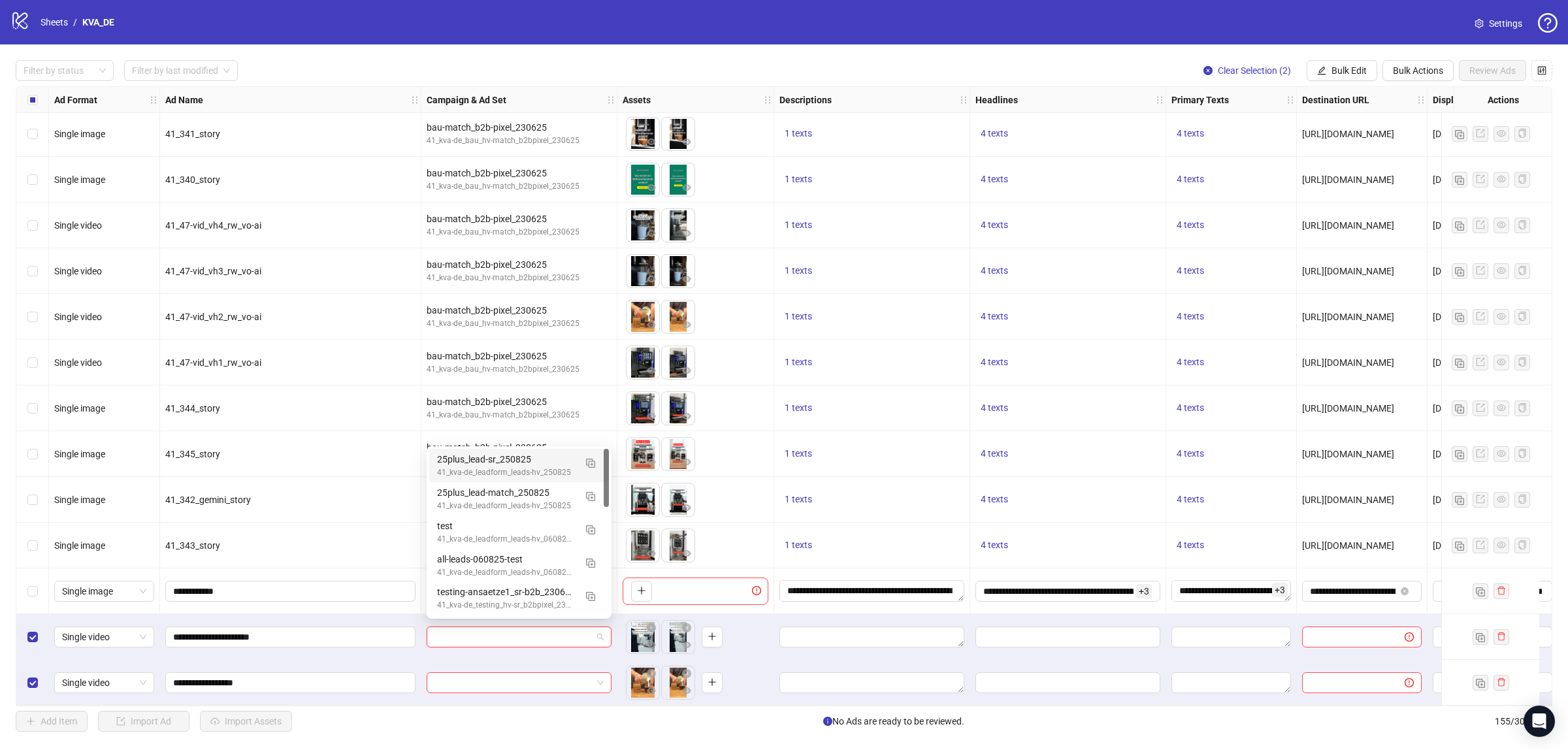
click at [495, 631] on input "search" at bounding box center [513, 637] width 157 height 20
click at [403, 603] on div "**********" at bounding box center [291, 591] width 261 height 46
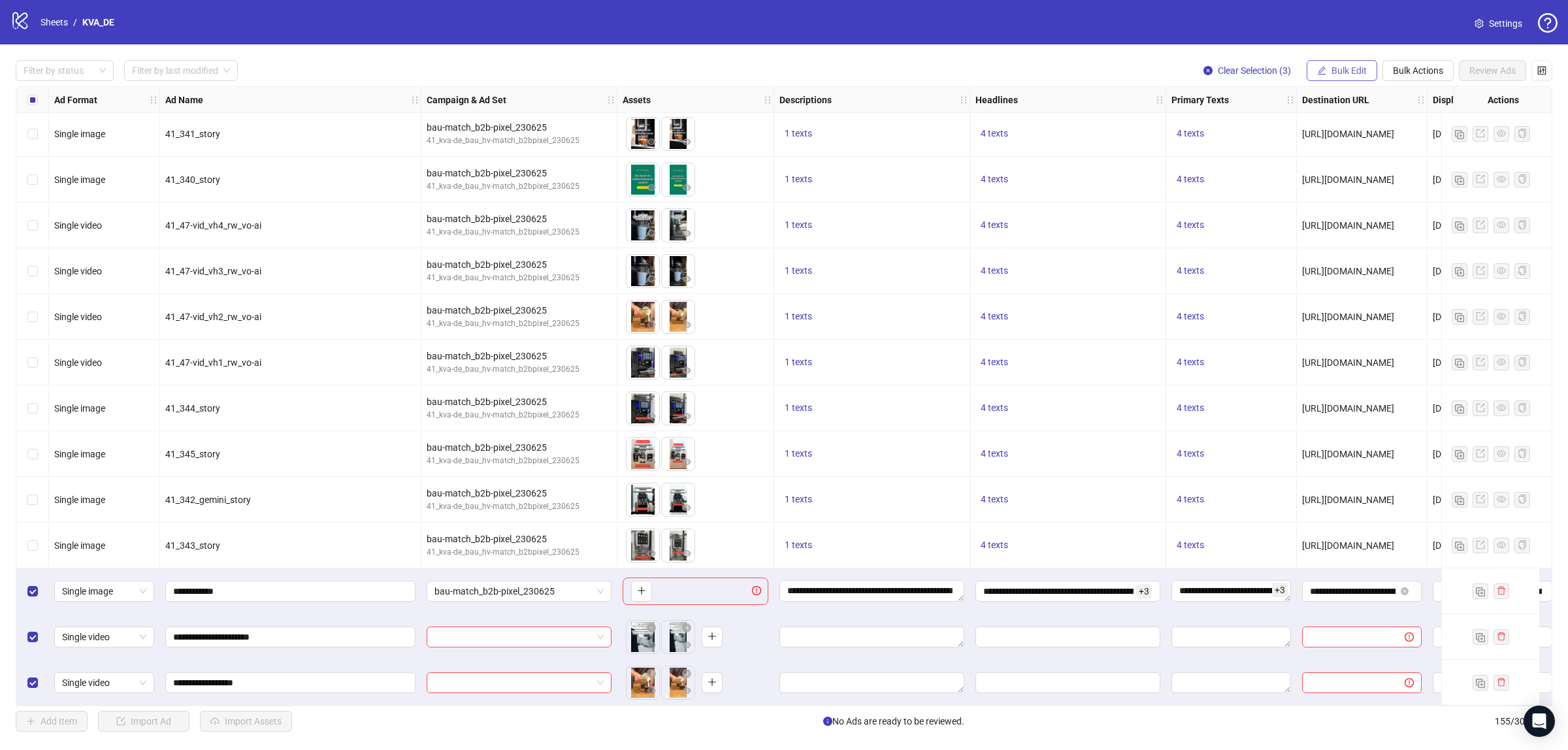
click at [1353, 66] on span "Bulk Edit" at bounding box center [1349, 70] width 35 height 11
click at [1338, 137] on span "Campaign & Ad Set" at bounding box center [1354, 139] width 78 height 15
click at [1392, 165] on span "submit" at bounding box center [1395, 161] width 9 height 11
click at [1332, 70] on span "Bulk Edit" at bounding box center [1349, 70] width 35 height 11
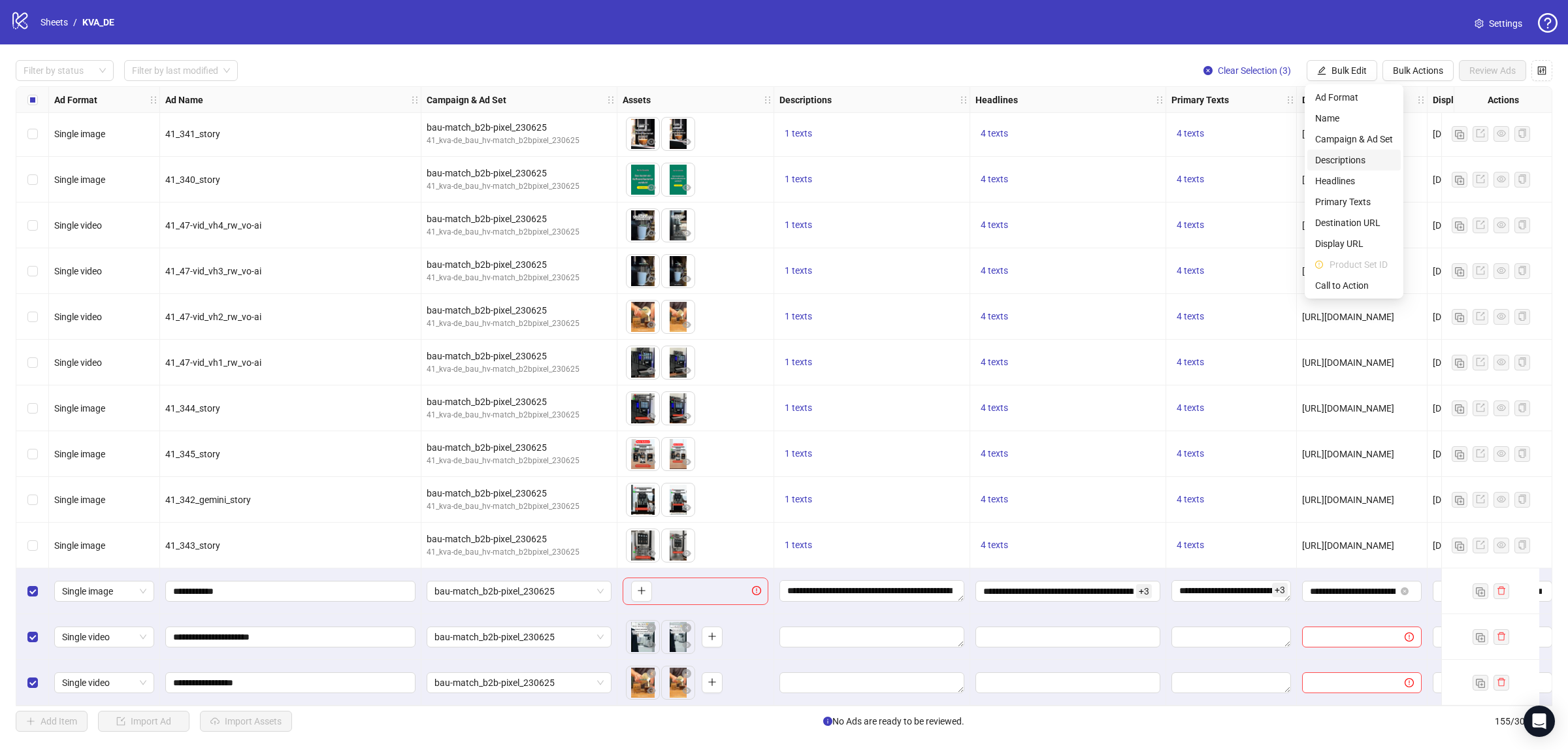
click at [1338, 167] on li "Descriptions" at bounding box center [1354, 160] width 94 height 21
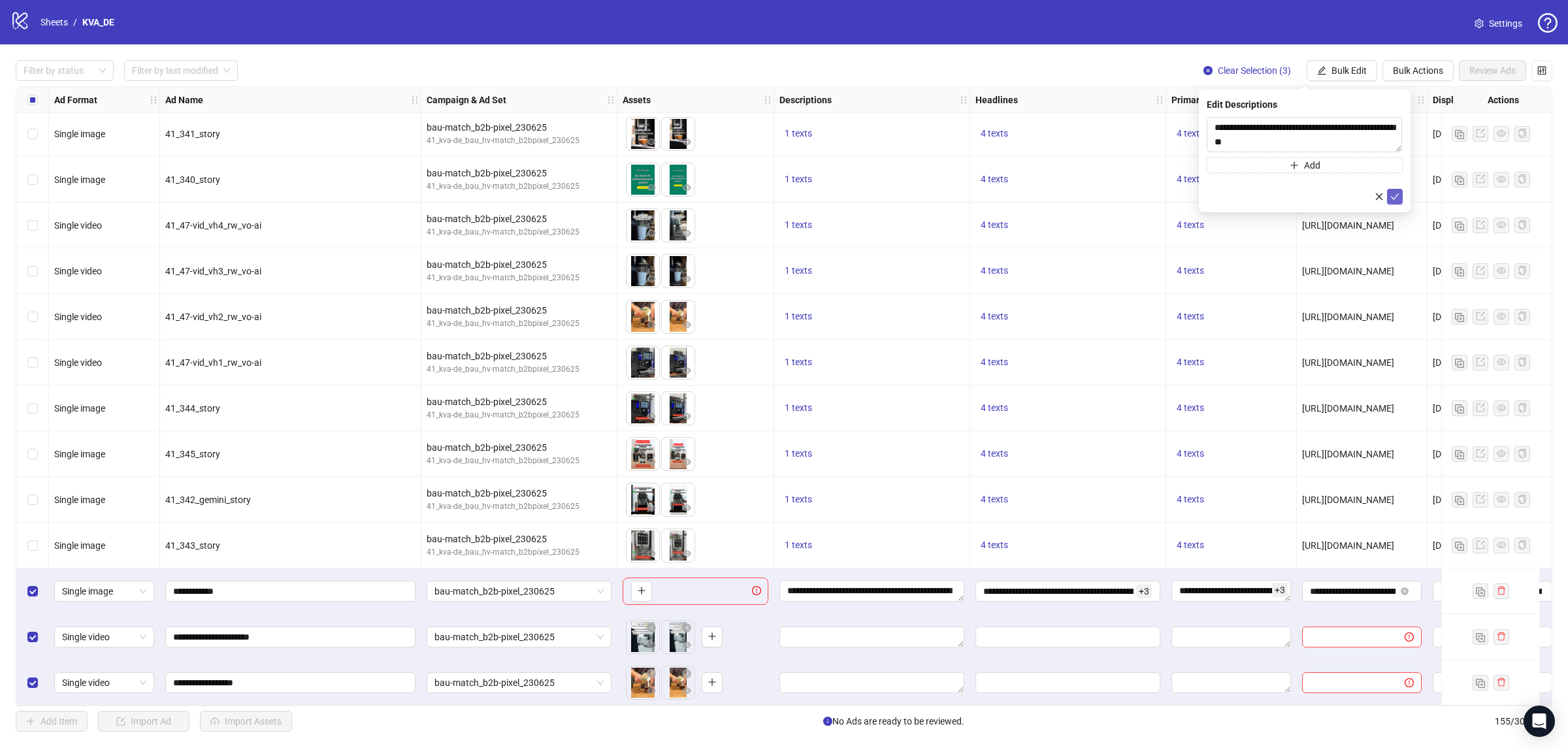
click at [1392, 196] on icon "check" at bounding box center [1395, 196] width 9 height 7
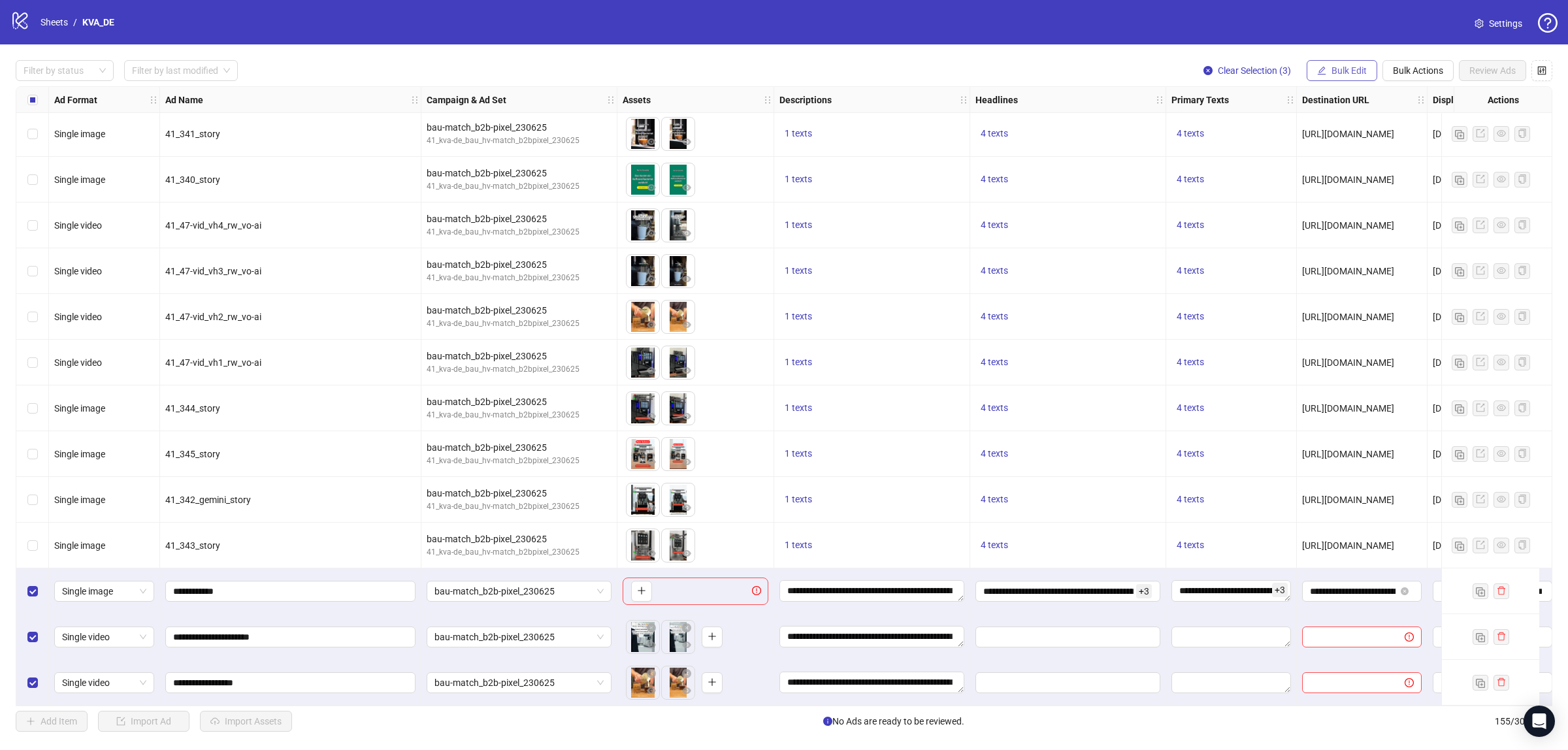
click at [1334, 70] on span "Bulk Edit" at bounding box center [1349, 70] width 35 height 11
click at [1332, 177] on span "Headlines" at bounding box center [1354, 181] width 78 height 15
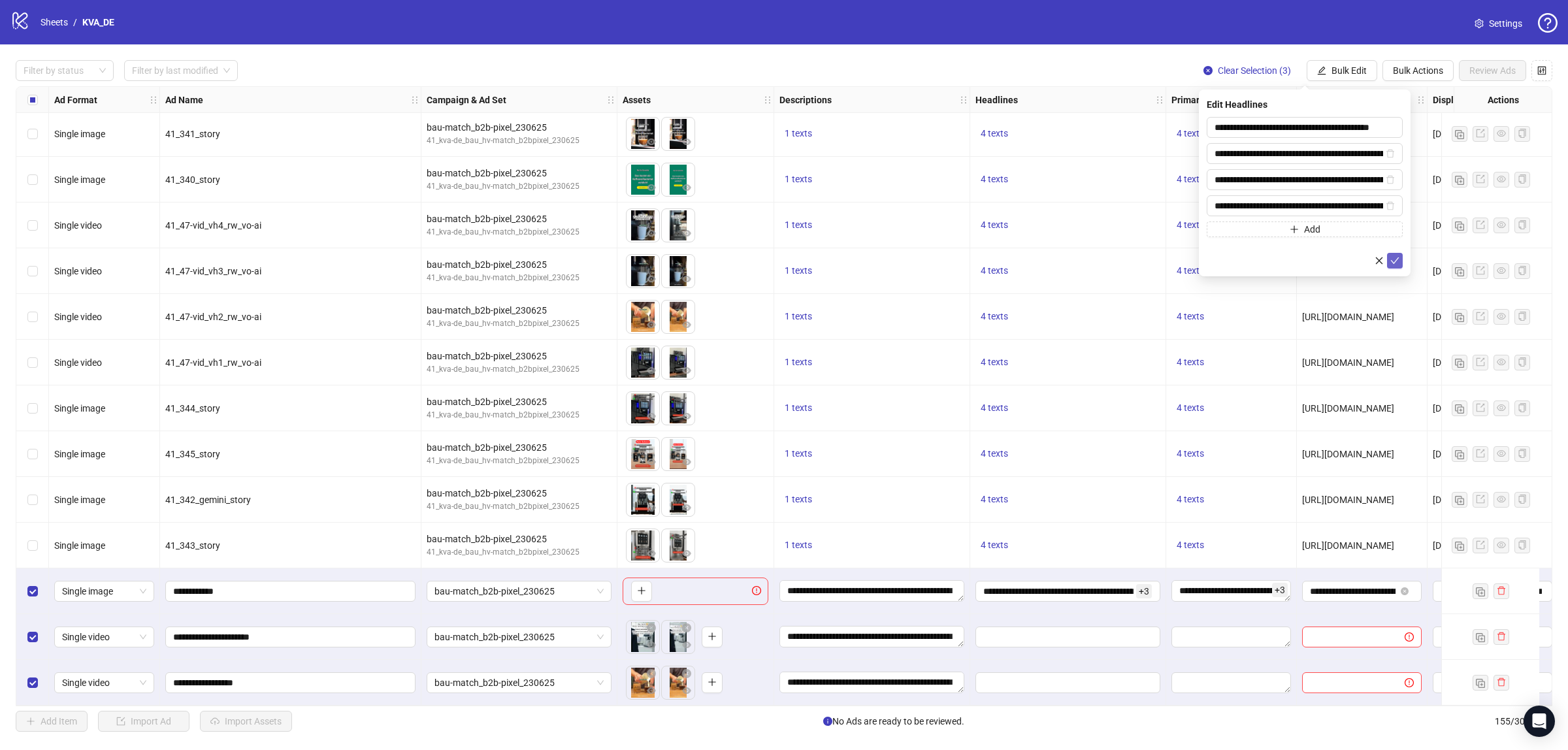
click at [1390, 260] on icon "check" at bounding box center [1395, 261] width 9 height 9
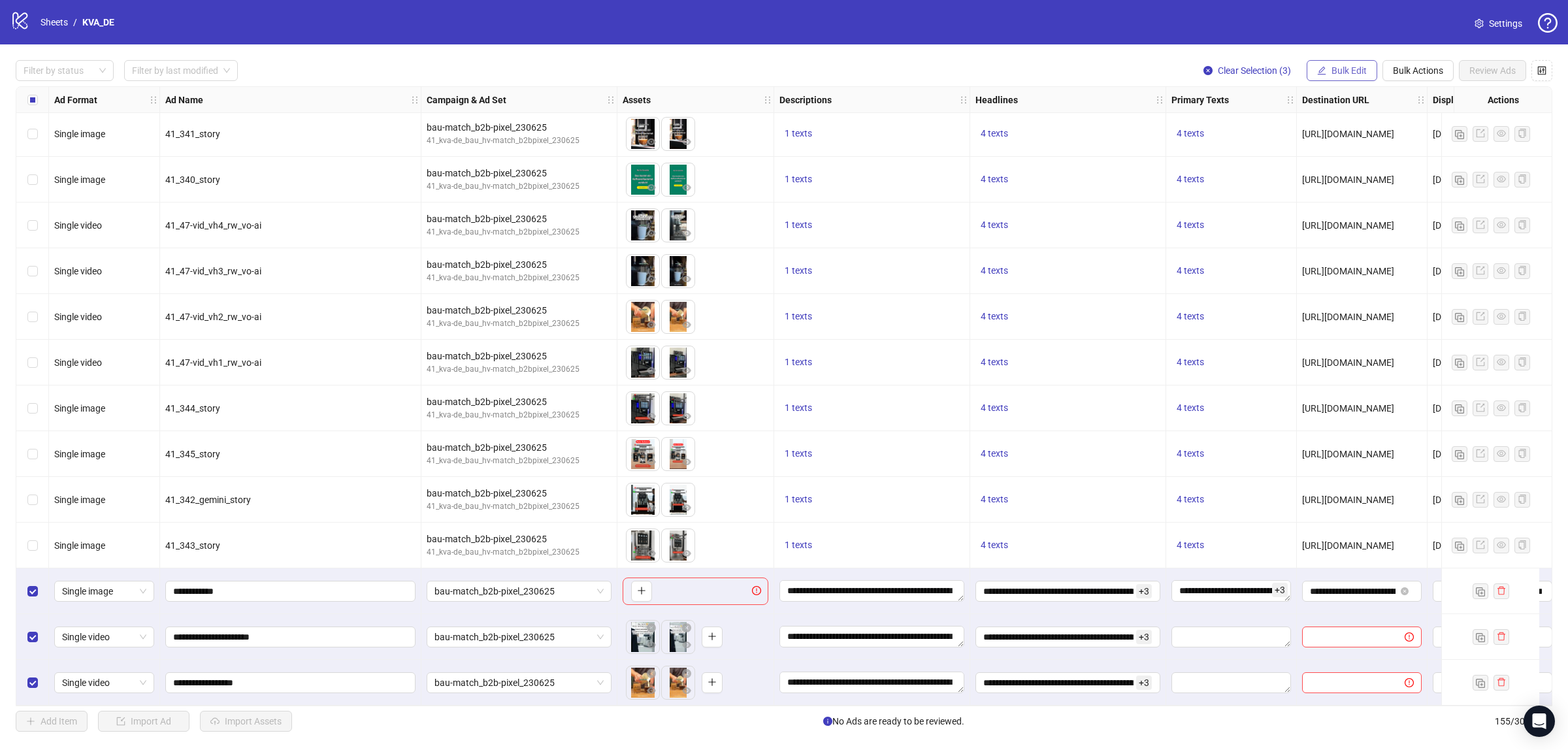
click at [1325, 64] on button "Bulk Edit" at bounding box center [1342, 71] width 70 height 21
click at [1346, 197] on span "Primary Texts" at bounding box center [1354, 202] width 78 height 15
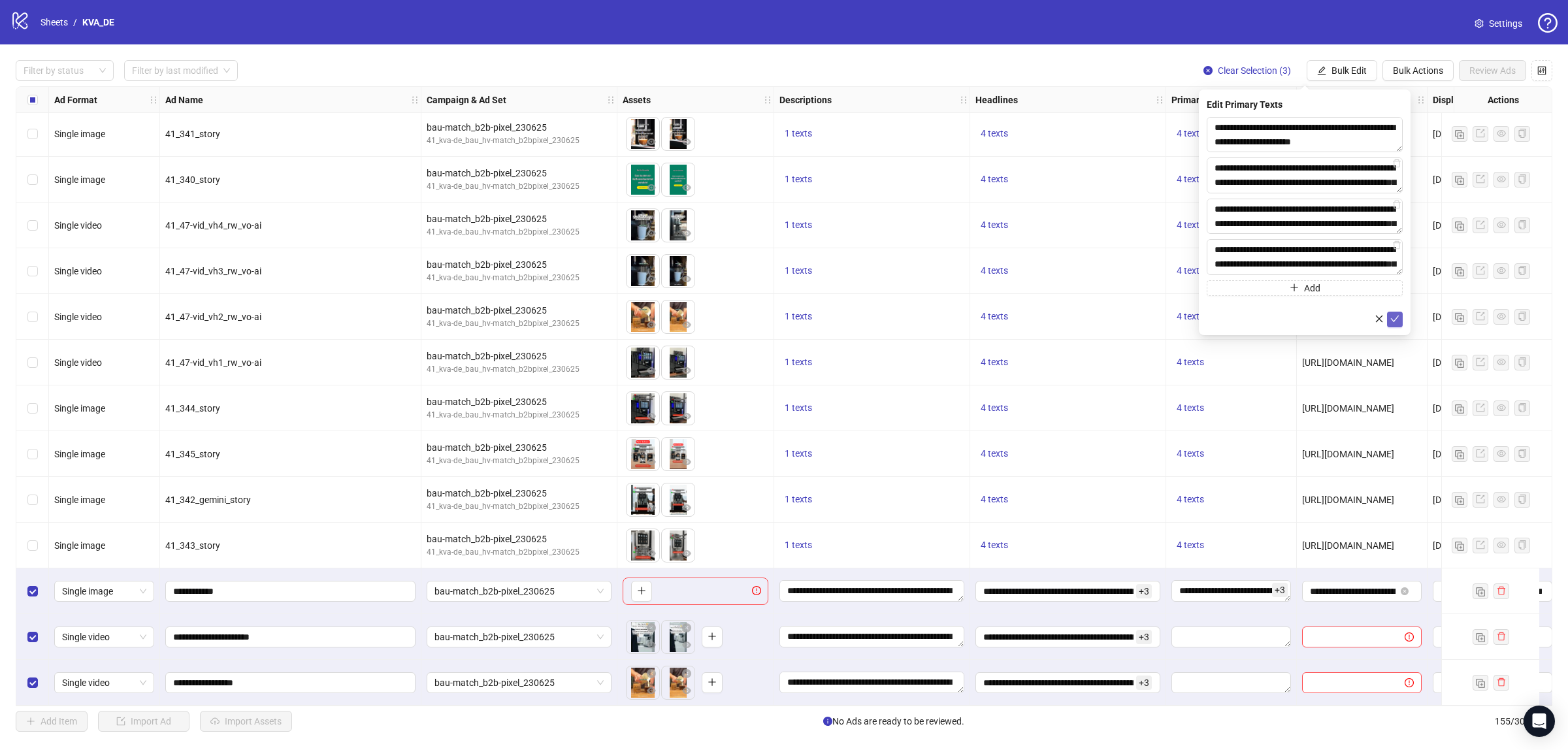
click at [1393, 322] on icon "check" at bounding box center [1395, 319] width 9 height 9
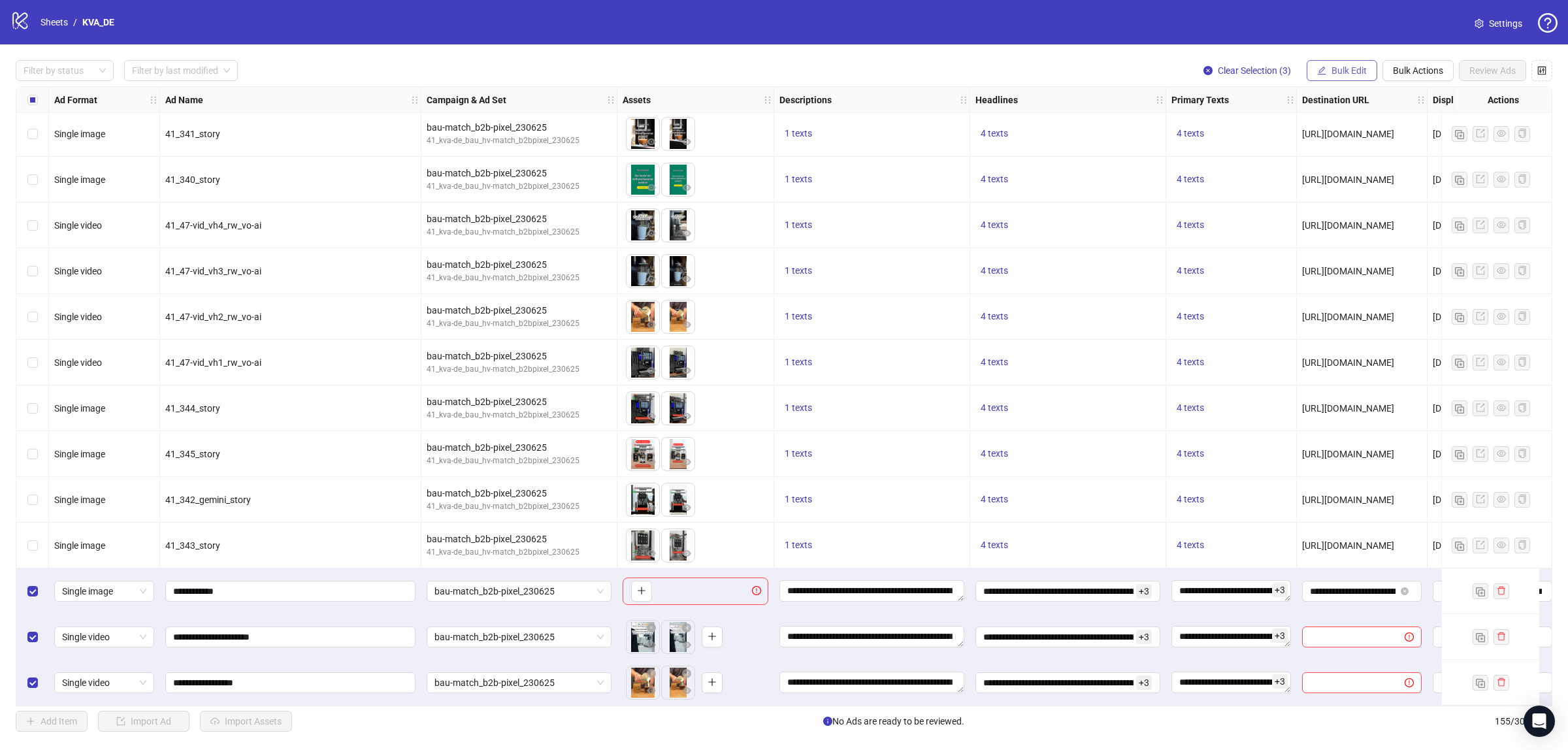
click at [1335, 76] on span "Bulk Edit" at bounding box center [1349, 70] width 35 height 11
click at [1335, 229] on span "Destination URL" at bounding box center [1354, 223] width 78 height 15
click at [1392, 161] on icon "check" at bounding box center [1395, 161] width 9 height 9
click at [1340, 72] on span "Bulk Edit" at bounding box center [1349, 70] width 35 height 11
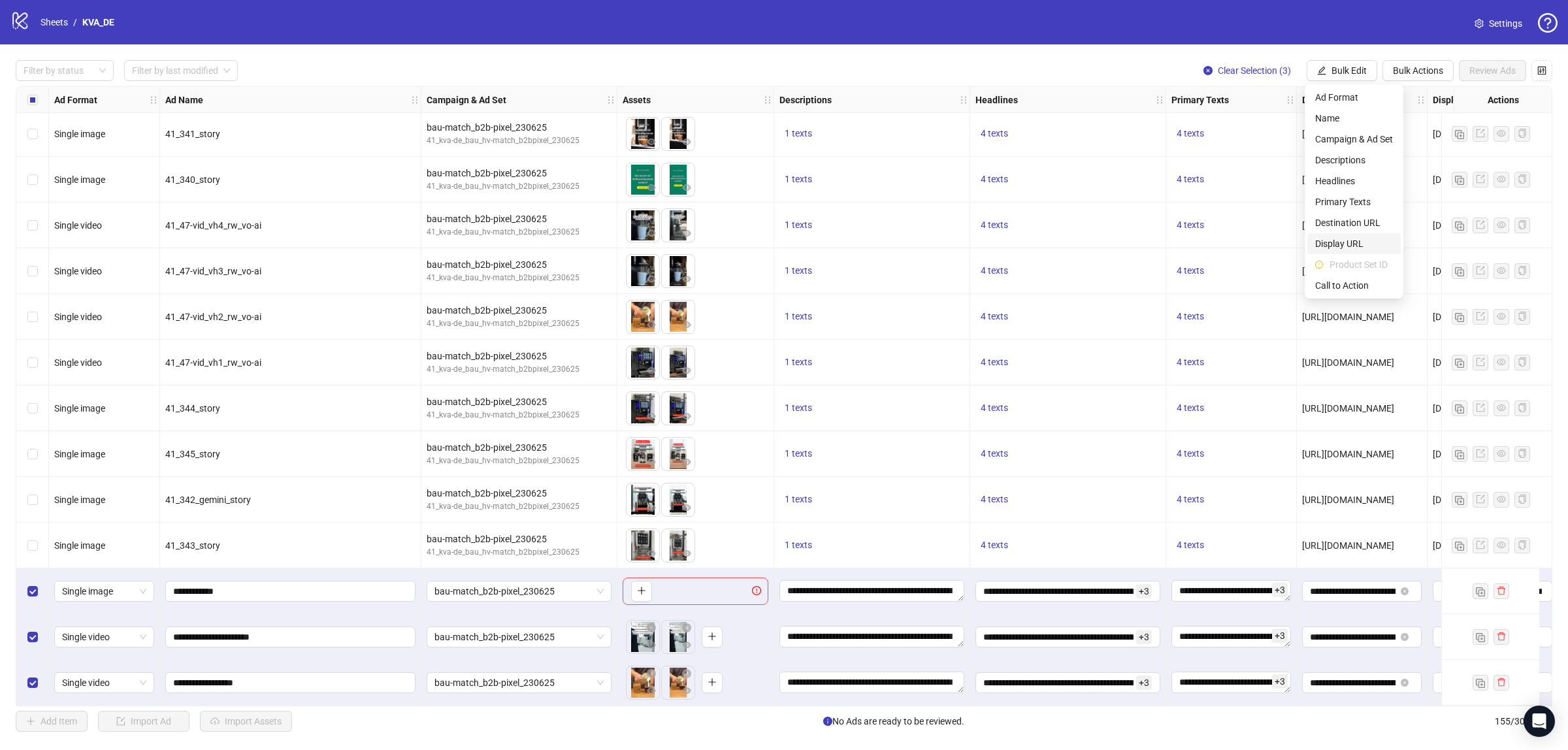
click at [1341, 240] on span "Display URL" at bounding box center [1354, 244] width 78 height 15
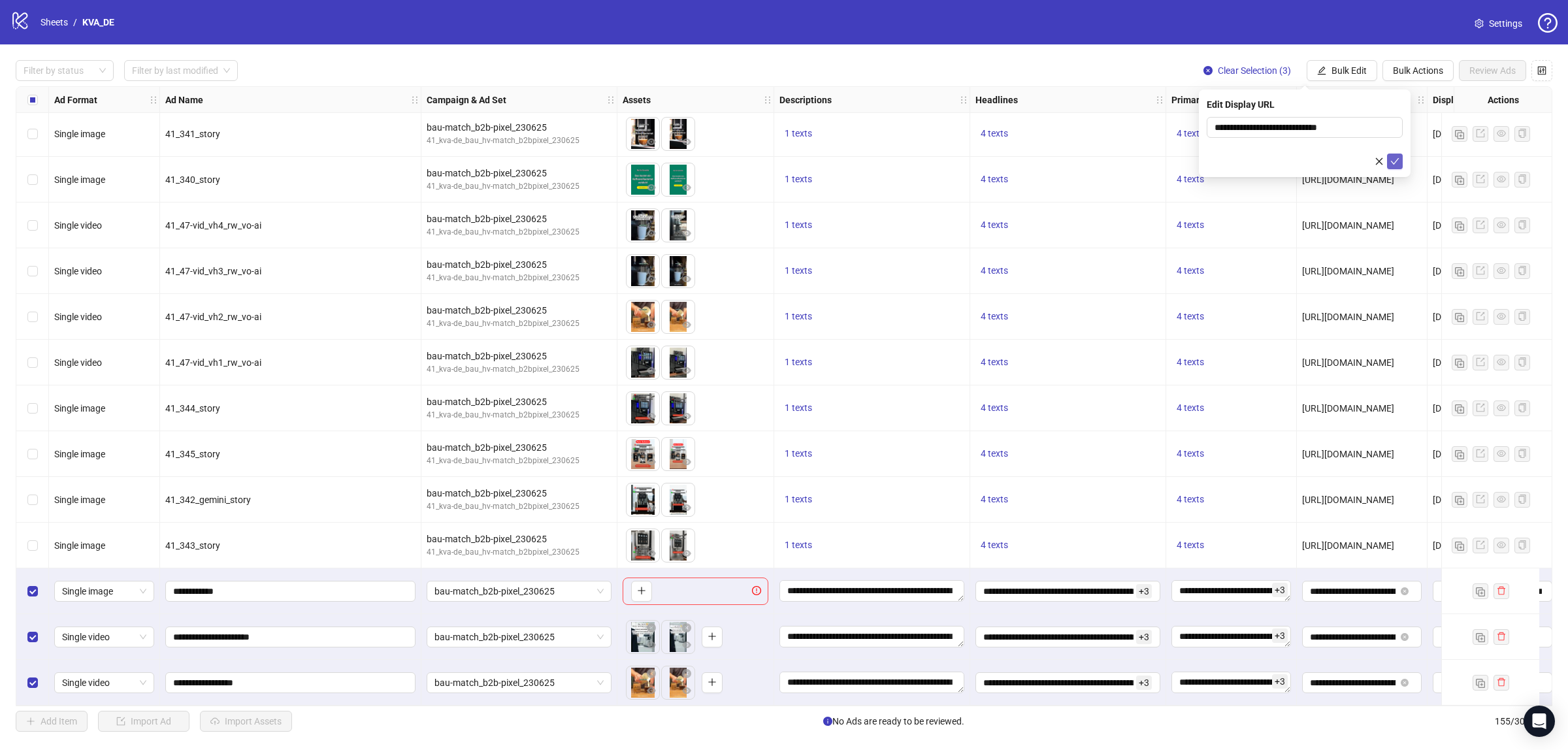
click at [1391, 162] on icon "check" at bounding box center [1395, 161] width 9 height 9
click at [1327, 73] on button "Bulk Edit" at bounding box center [1342, 71] width 70 height 21
click at [1331, 292] on span "Call to Action" at bounding box center [1354, 285] width 78 height 15
click at [1389, 161] on button "submit" at bounding box center [1395, 161] width 16 height 16
click at [25, 589] on div "Select row 153" at bounding box center [33, 591] width 33 height 46
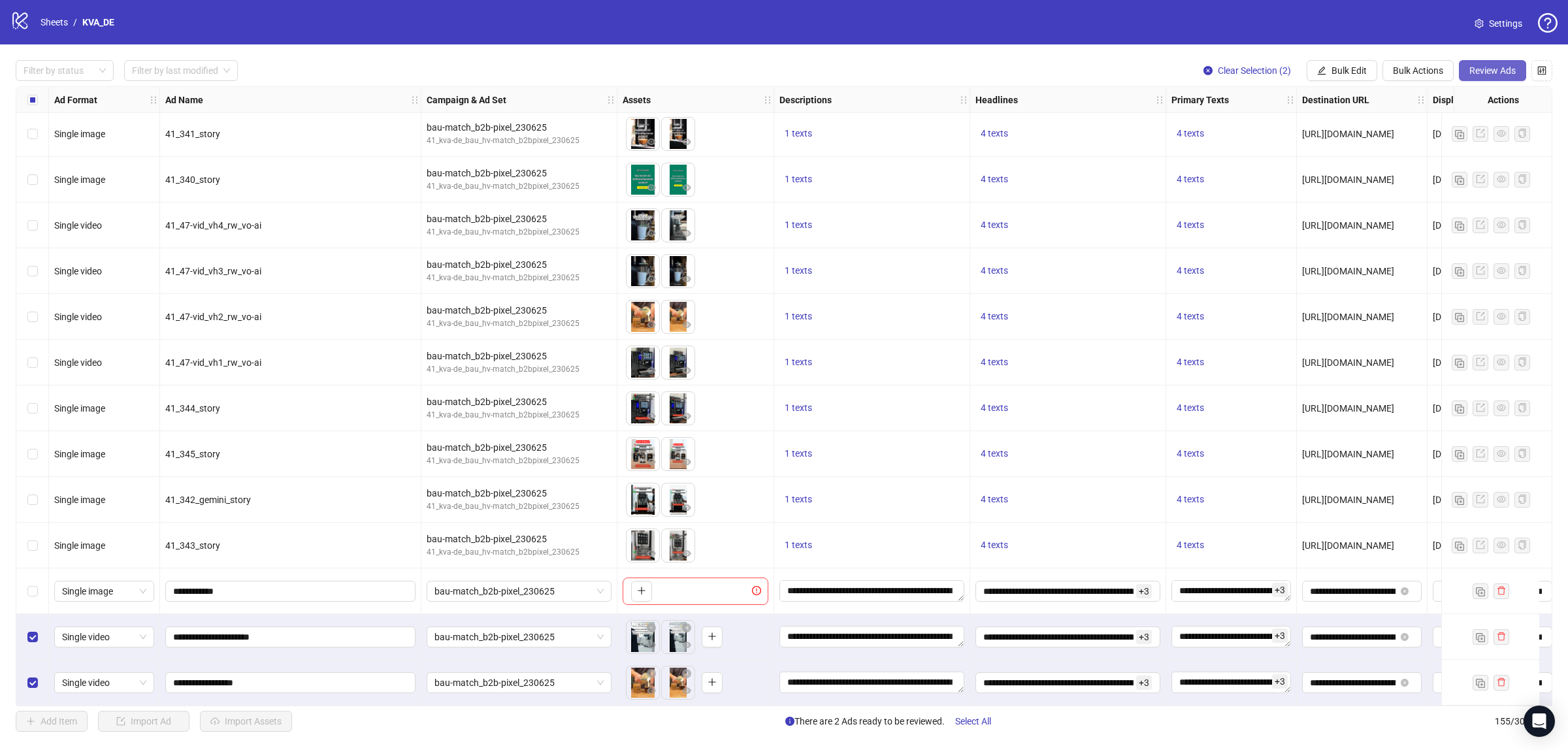
click at [1481, 64] on button "Review Ads" at bounding box center [1492, 71] width 67 height 21
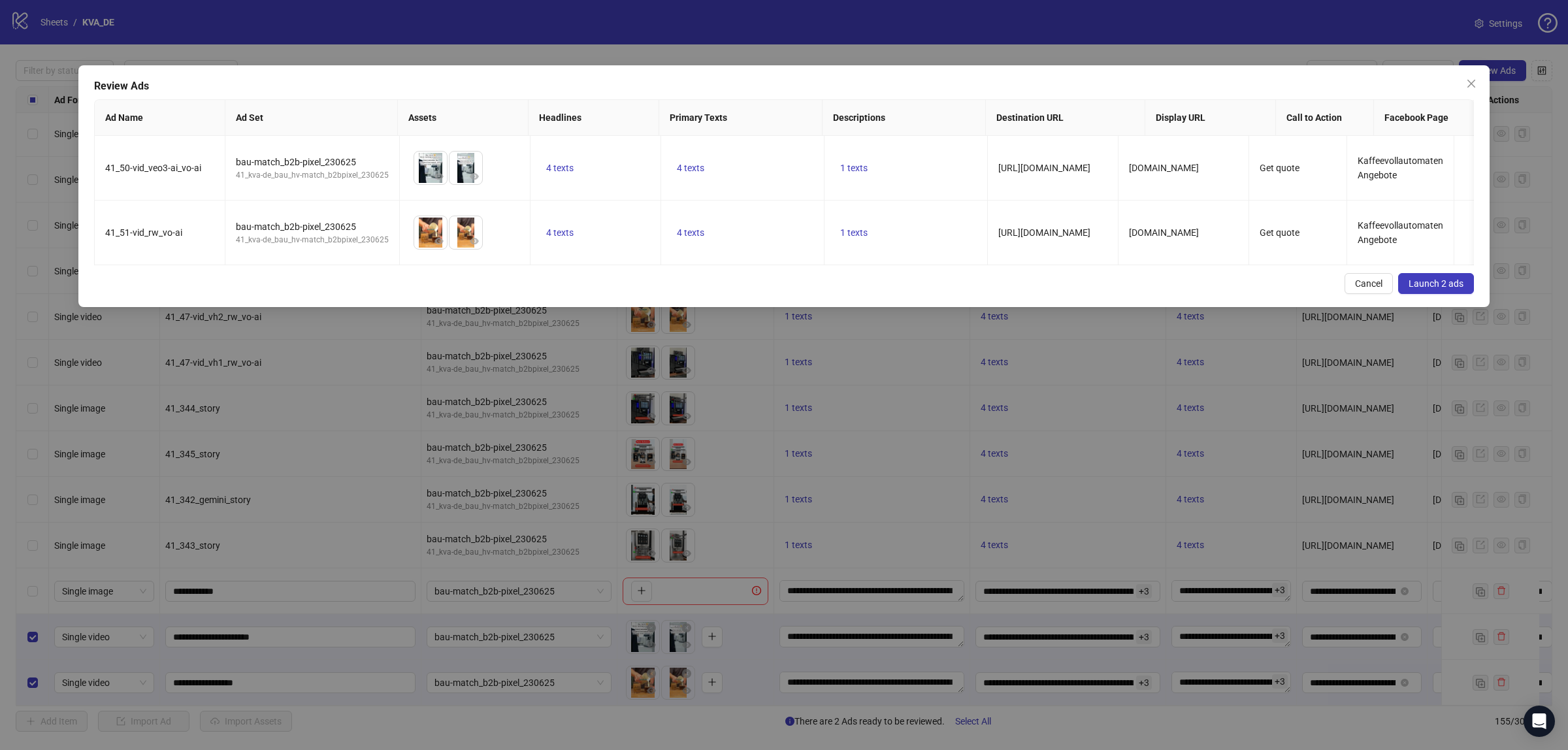
click at [1426, 289] on span "Launch 2 ads" at bounding box center [1436, 283] width 55 height 11
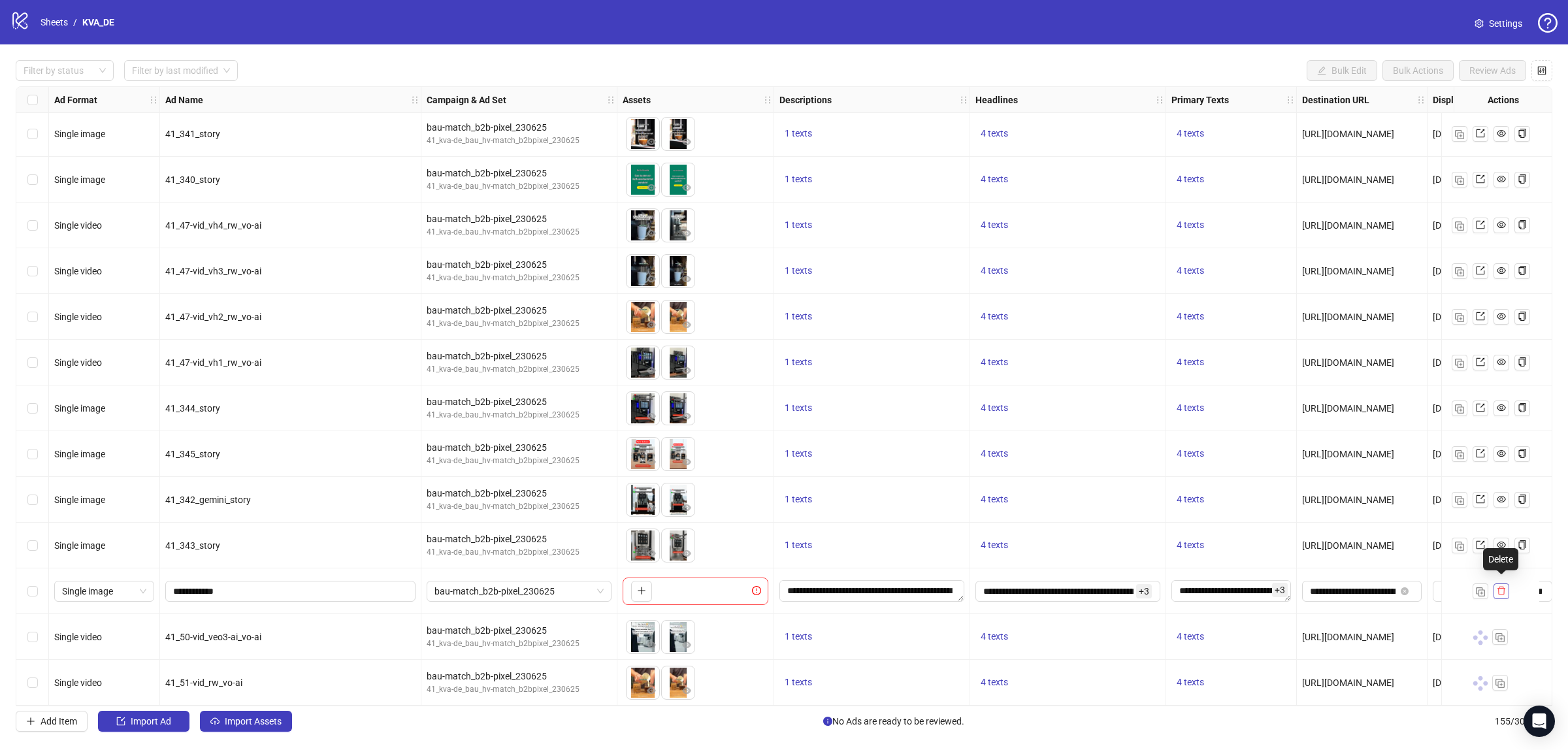
click at [1498, 587] on icon "delete" at bounding box center [1502, 591] width 8 height 9
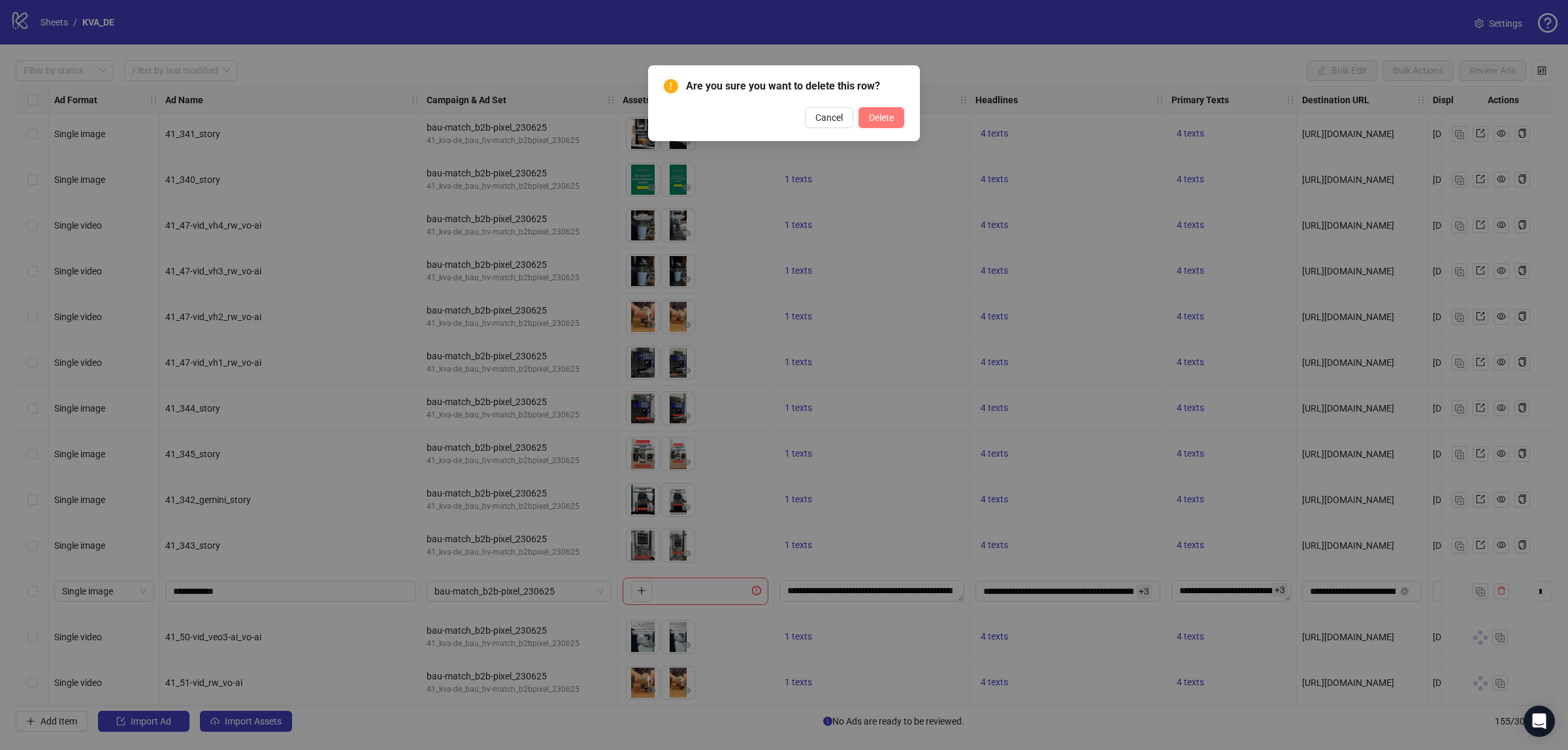
click at [879, 109] on button "Delete" at bounding box center [881, 117] width 46 height 21
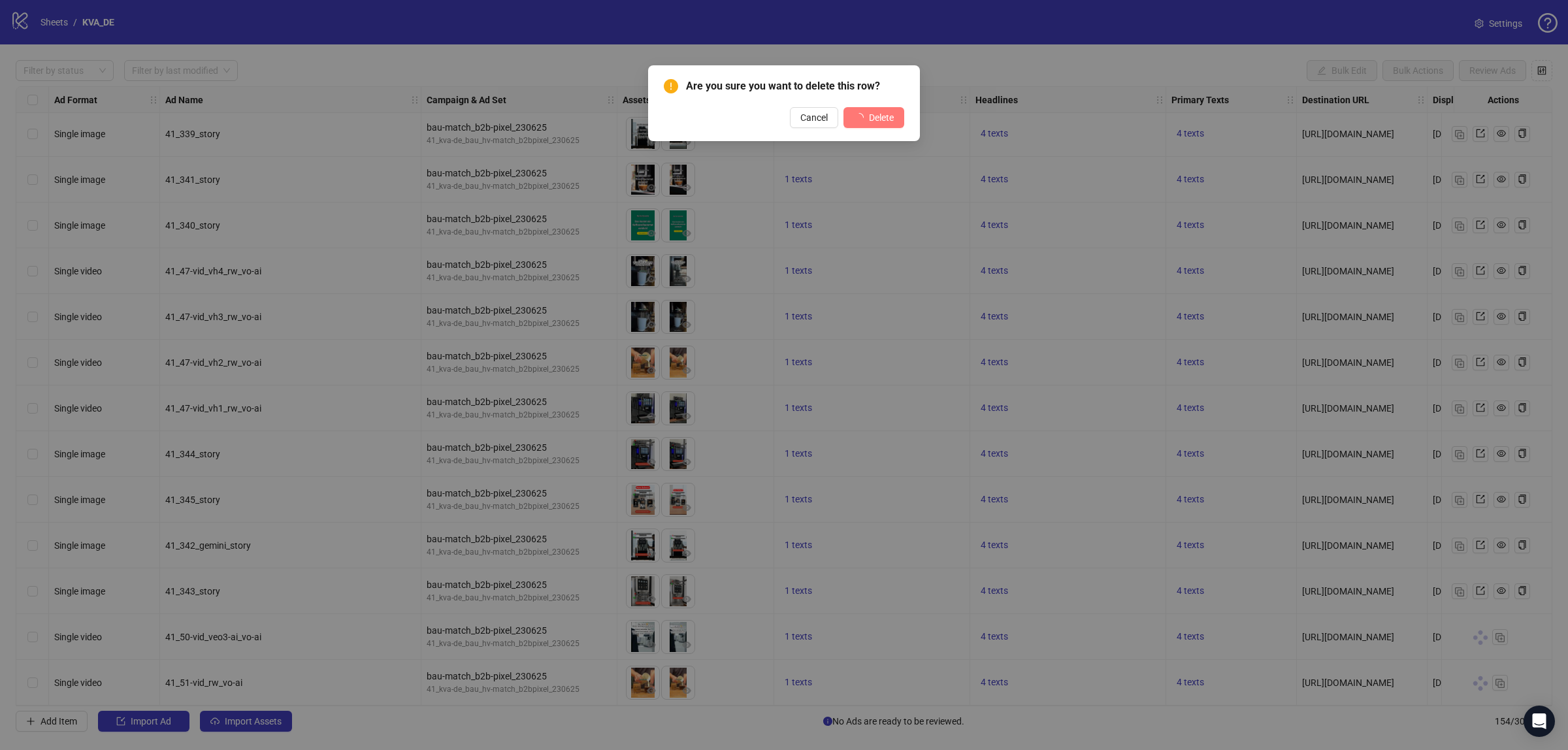
scroll to position [6457, 0]
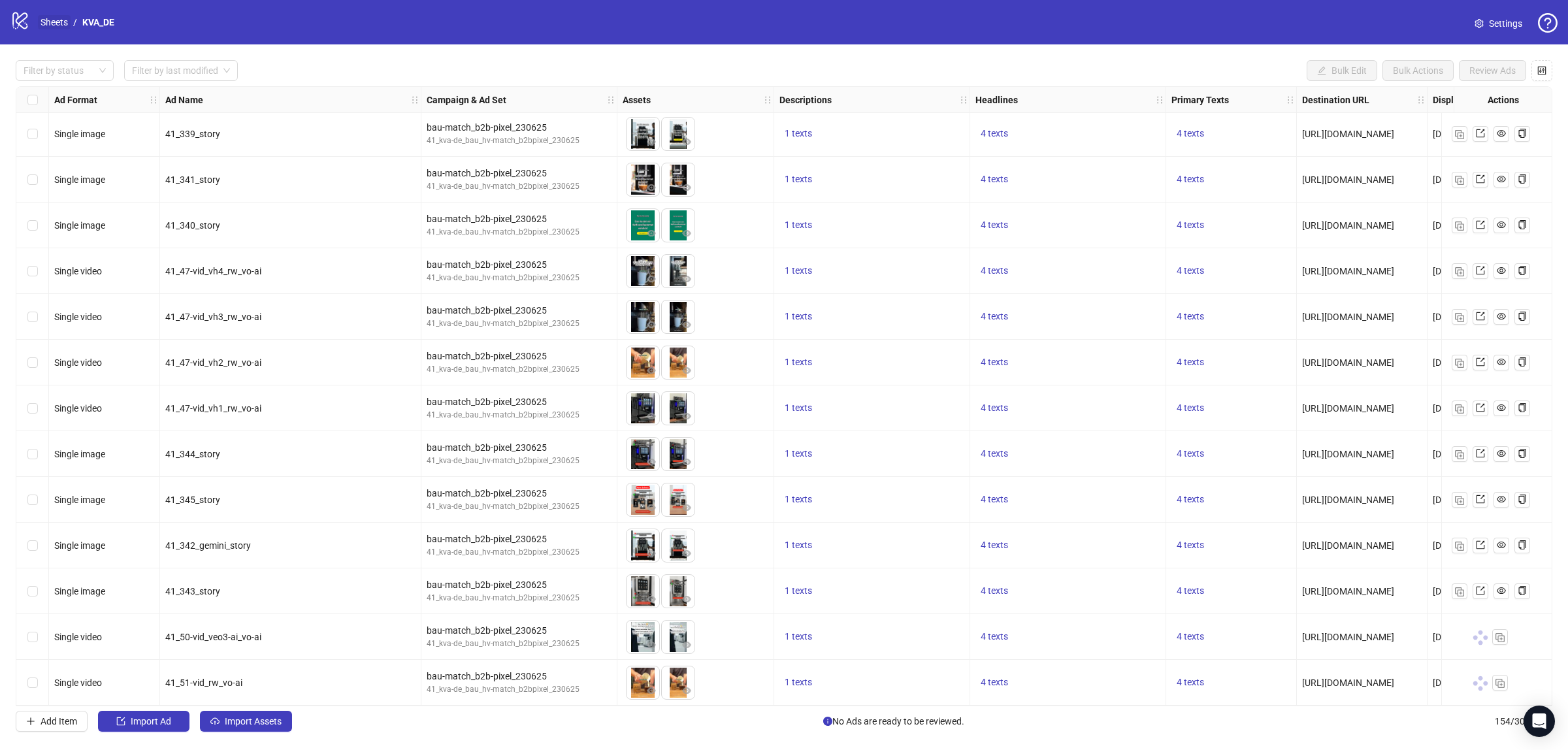
click at [65, 27] on link "Sheets" at bounding box center [54, 23] width 33 height 15
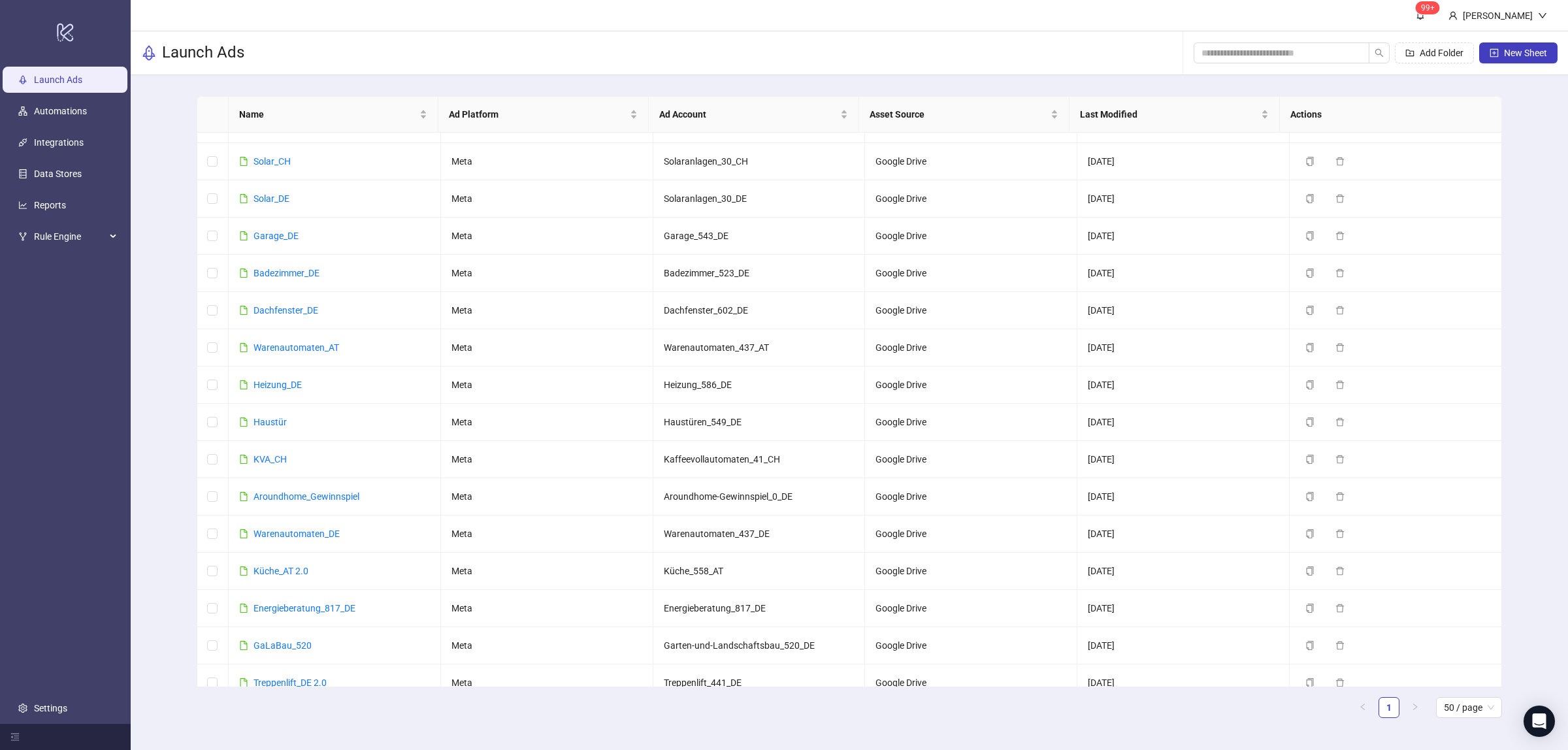
scroll to position [344, 0]
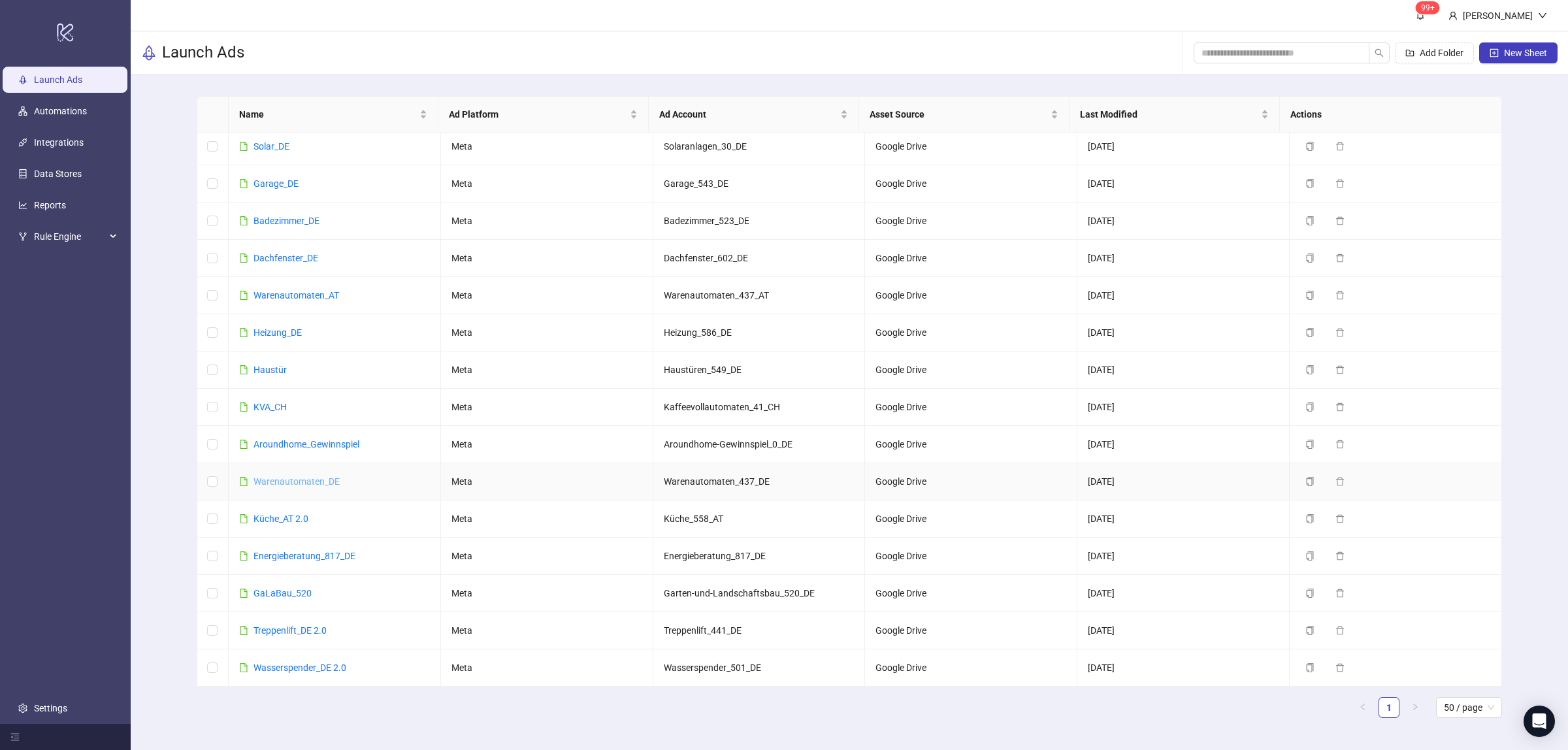
click at [303, 478] on link "Warenautomaten_DE" at bounding box center [297, 482] width 86 height 11
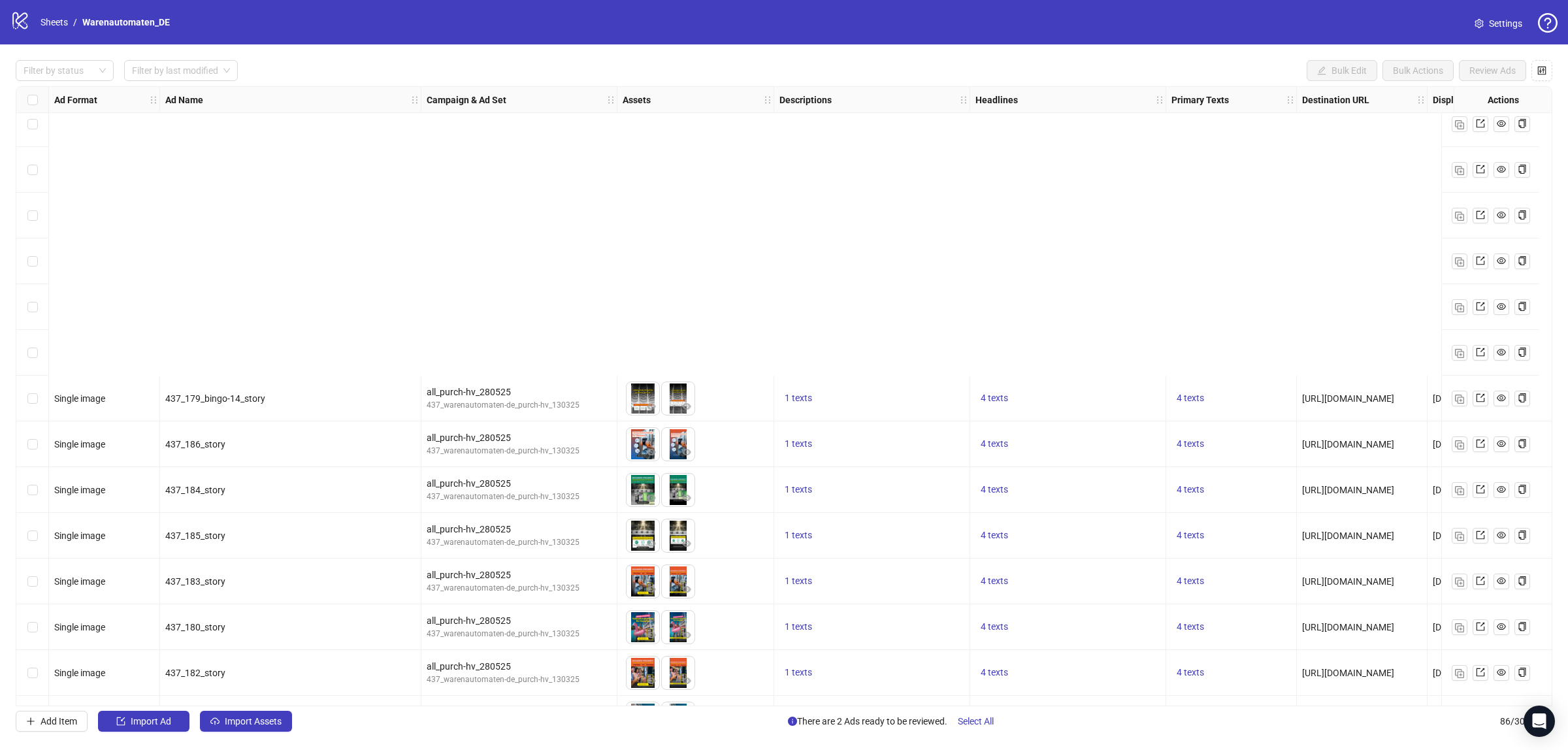
scroll to position [3346, 0]
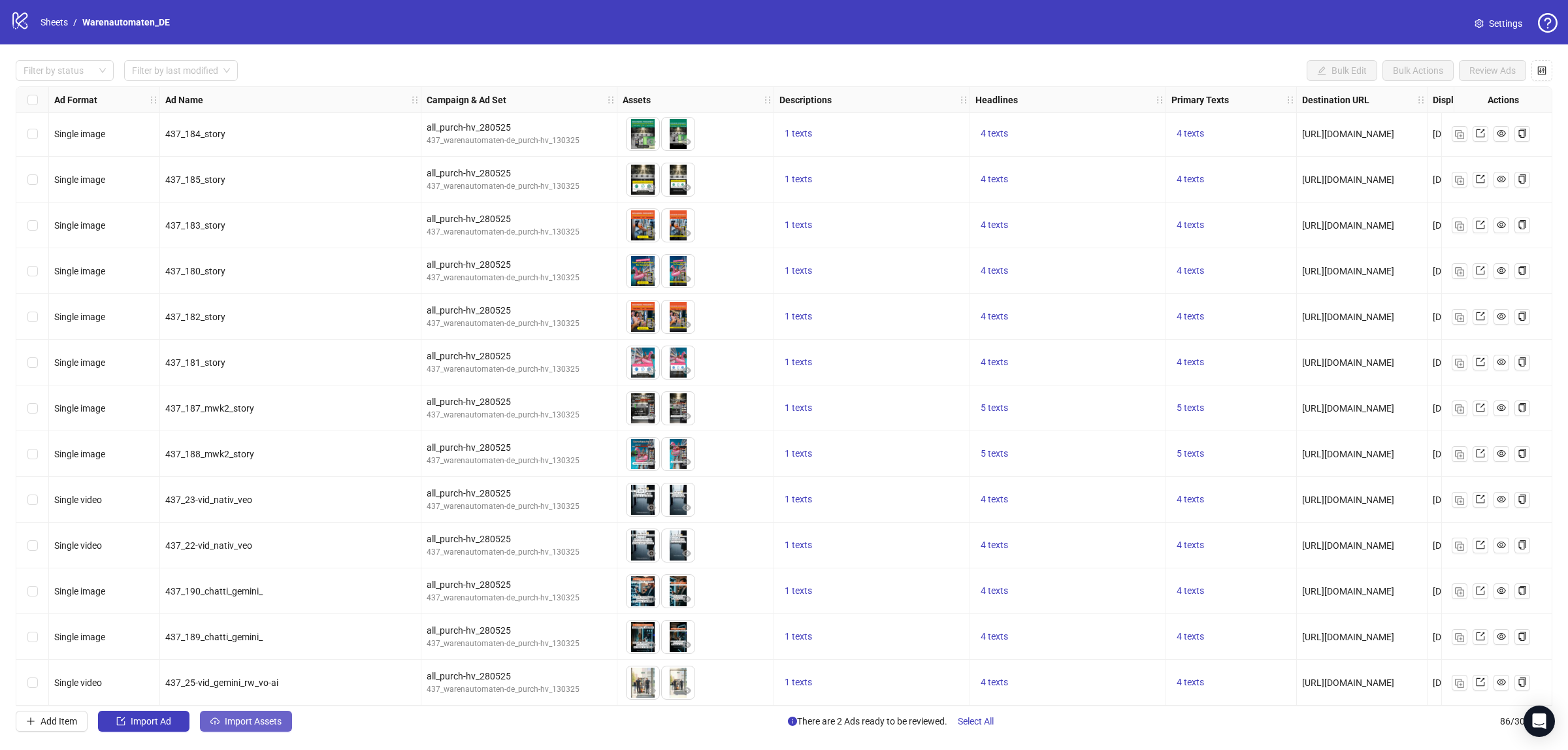
click at [249, 719] on span "Import Assets" at bounding box center [253, 721] width 57 height 11
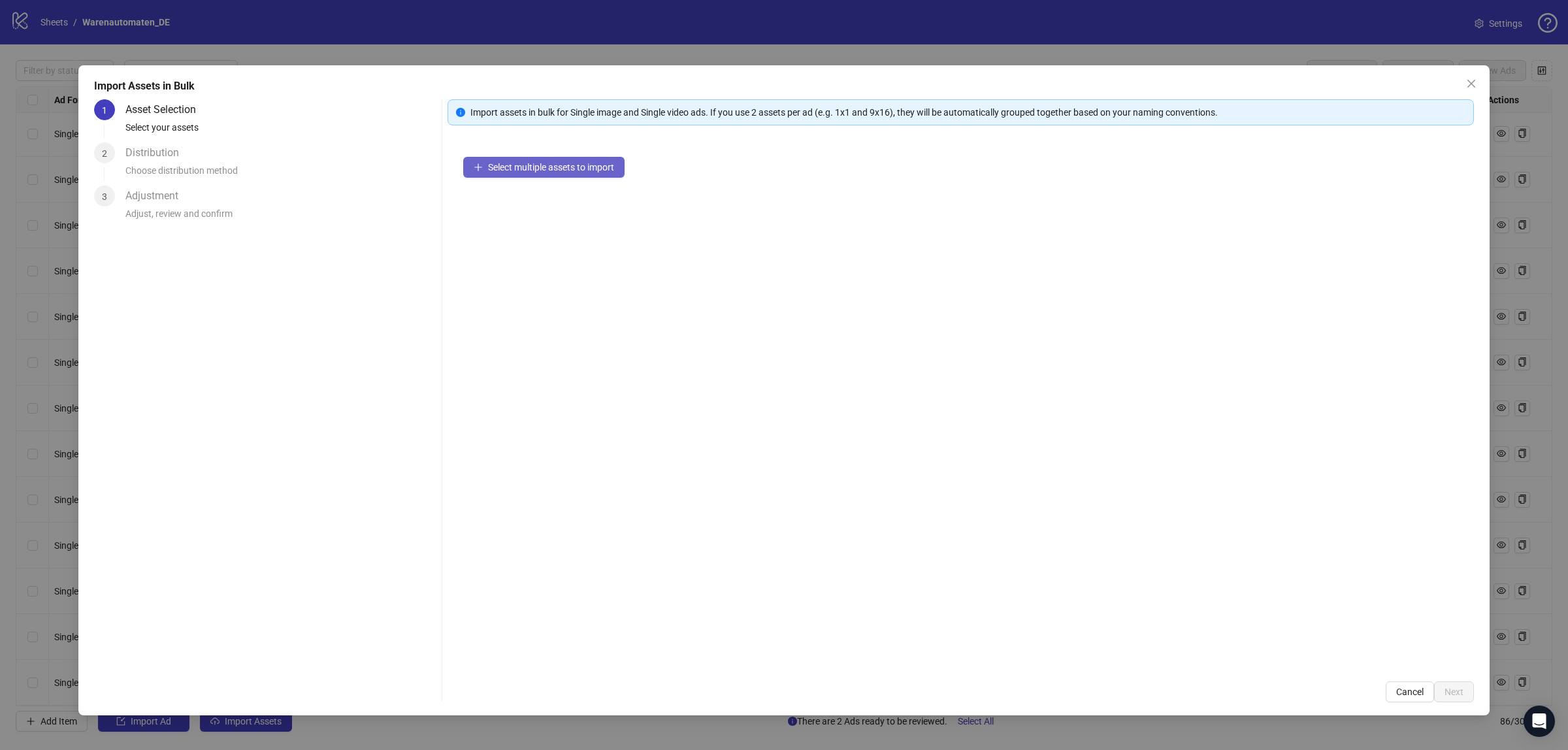
click at [545, 175] on button "Select multiple assets to import" at bounding box center [543, 167] width 161 height 21
click at [1457, 694] on span "Next" at bounding box center [1454, 692] width 19 height 11
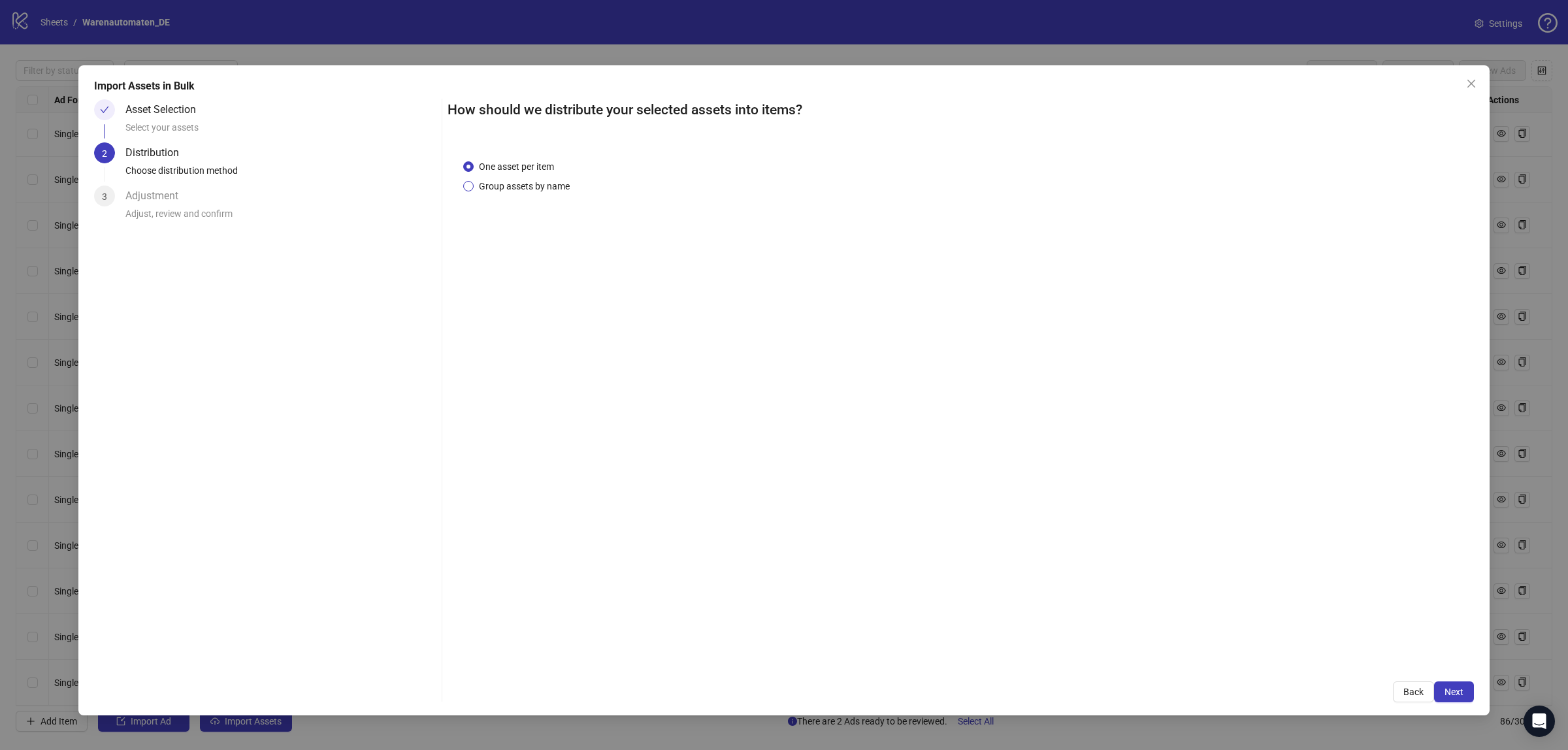
click at [476, 190] on span "Group assets by name" at bounding box center [524, 187] width 102 height 15
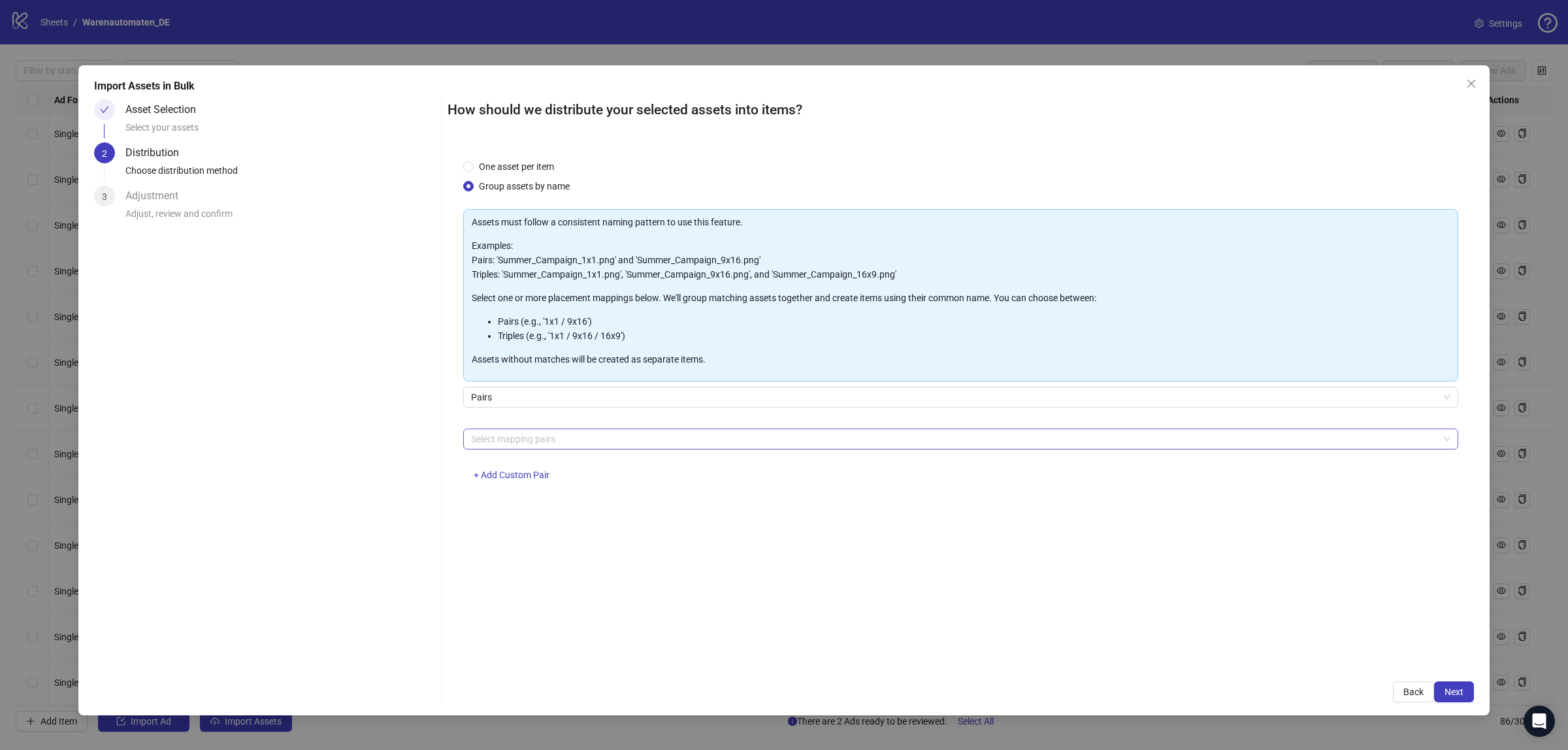
click at [1102, 445] on div at bounding box center [954, 439] width 976 height 19
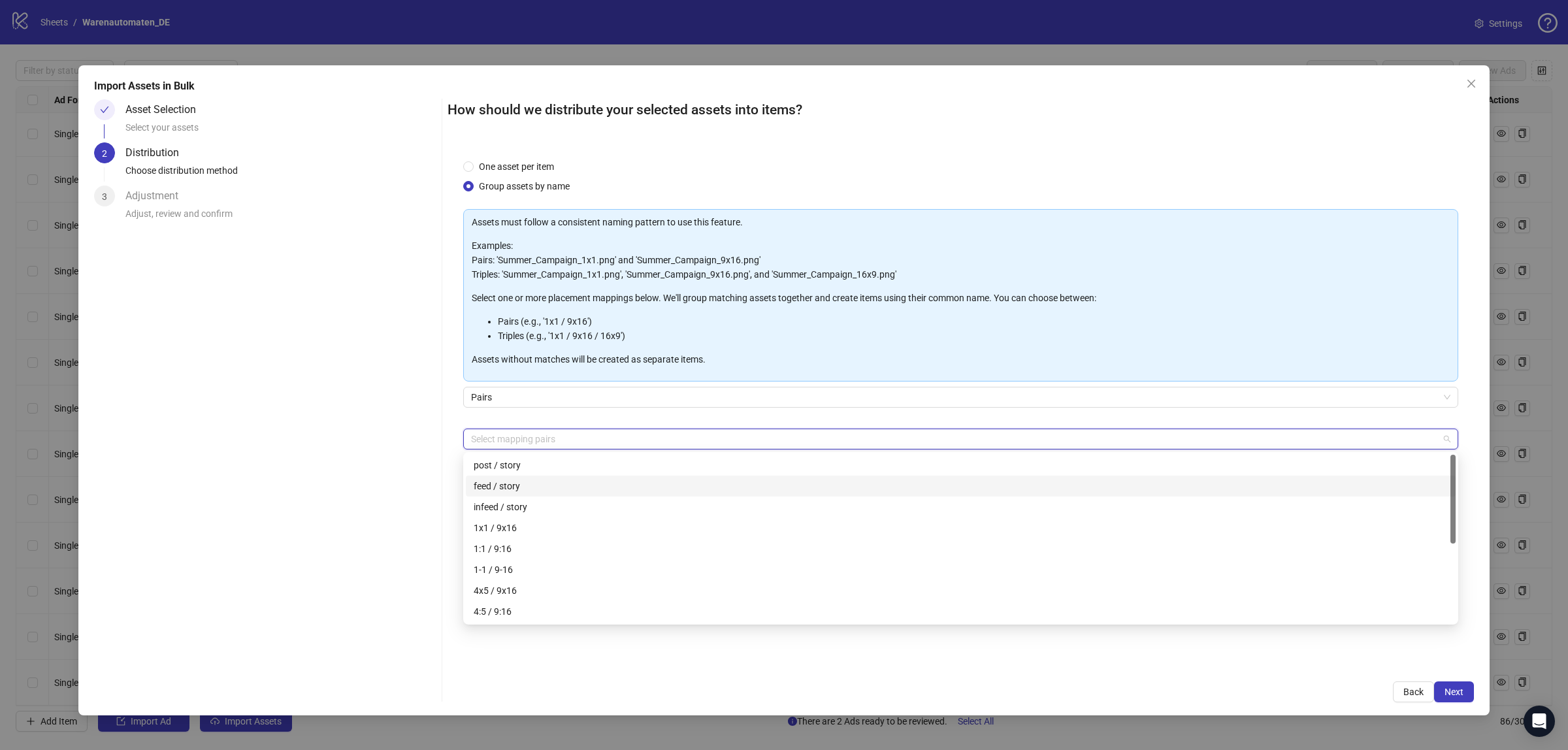
click at [663, 492] on div "feed / story" at bounding box center [961, 487] width 974 height 15
click at [1453, 694] on span "Next" at bounding box center [1454, 692] width 19 height 11
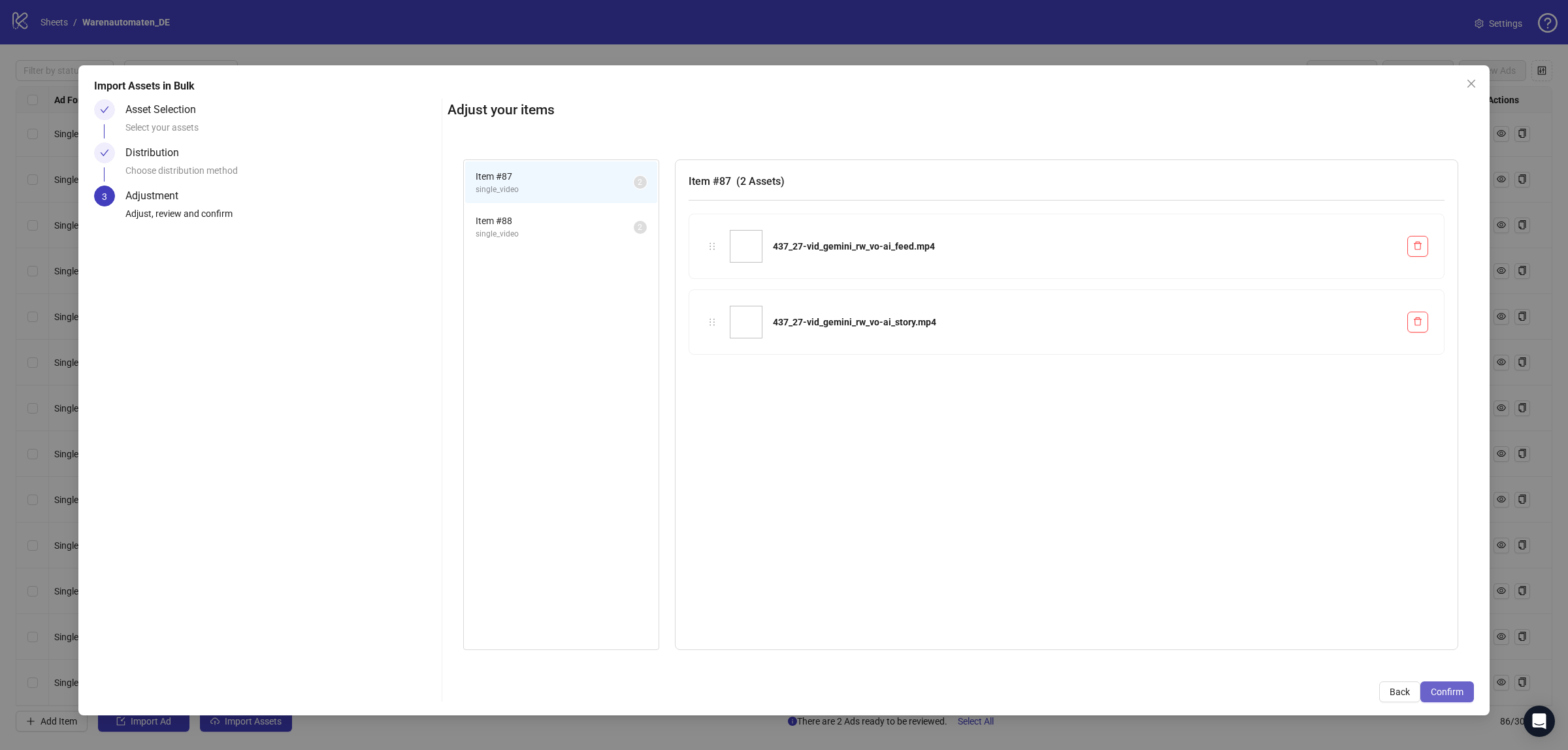
click at [1443, 691] on span "Confirm" at bounding box center [1447, 692] width 33 height 11
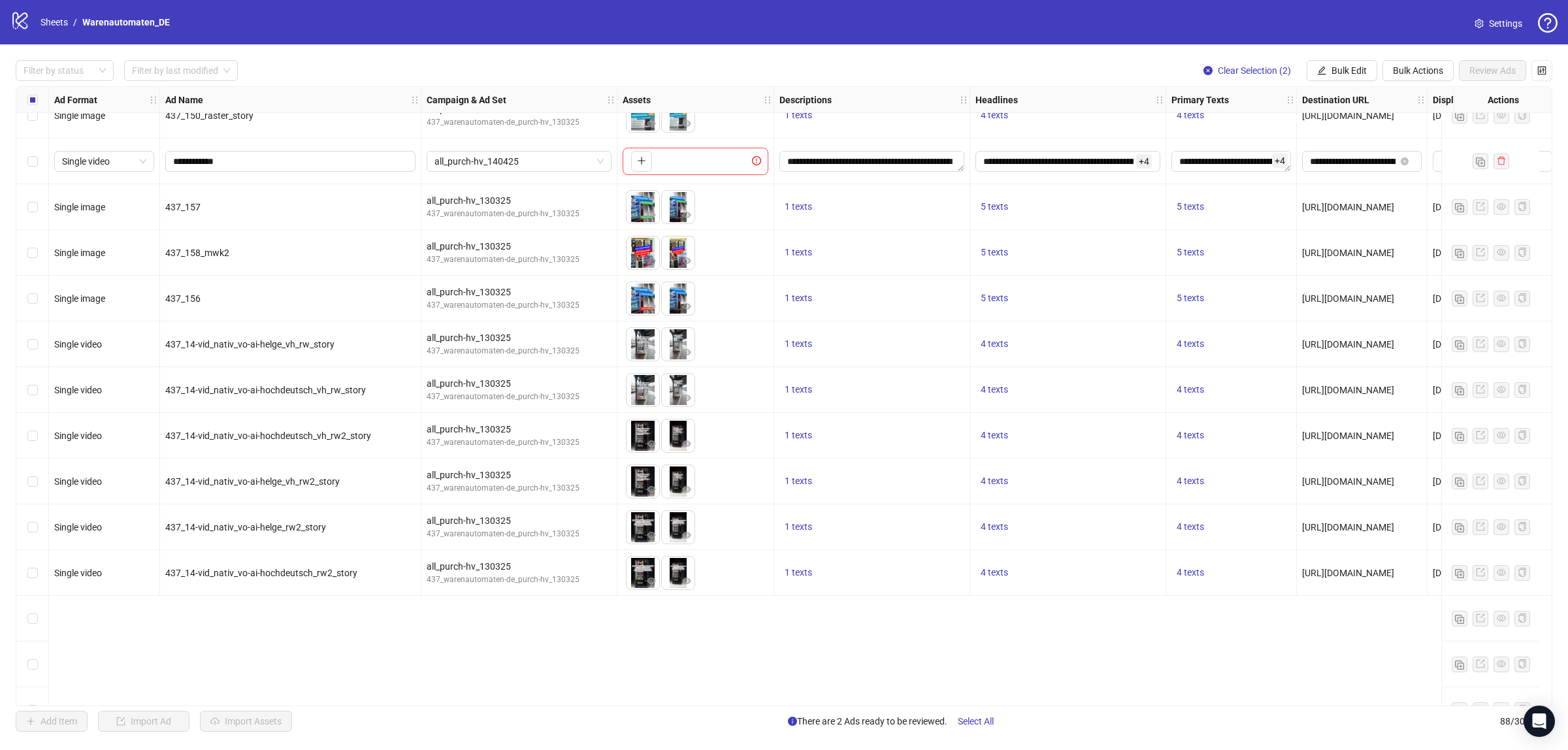
scroll to position [1151, 0]
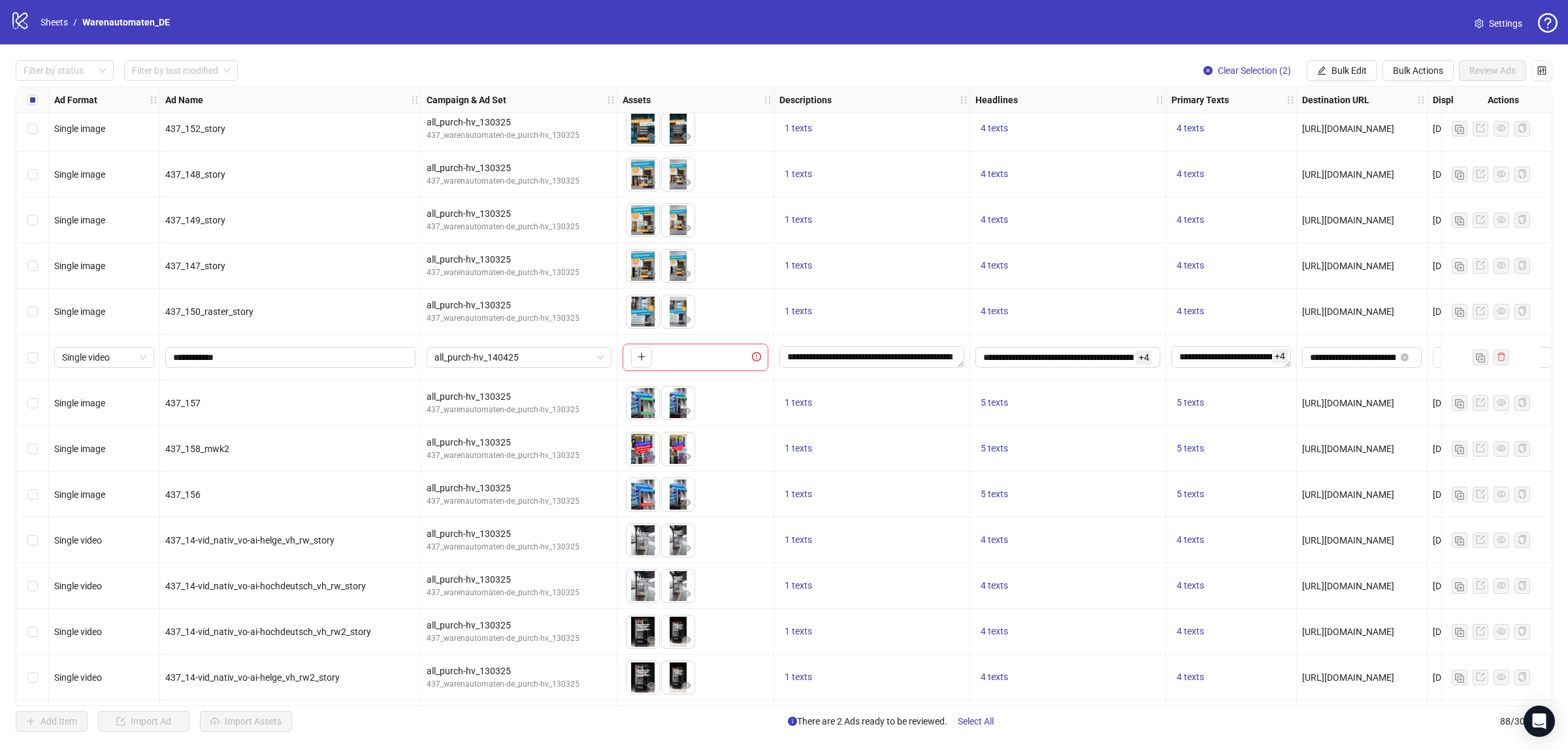
click at [37, 358] on div "Select row 31" at bounding box center [33, 357] width 33 height 46
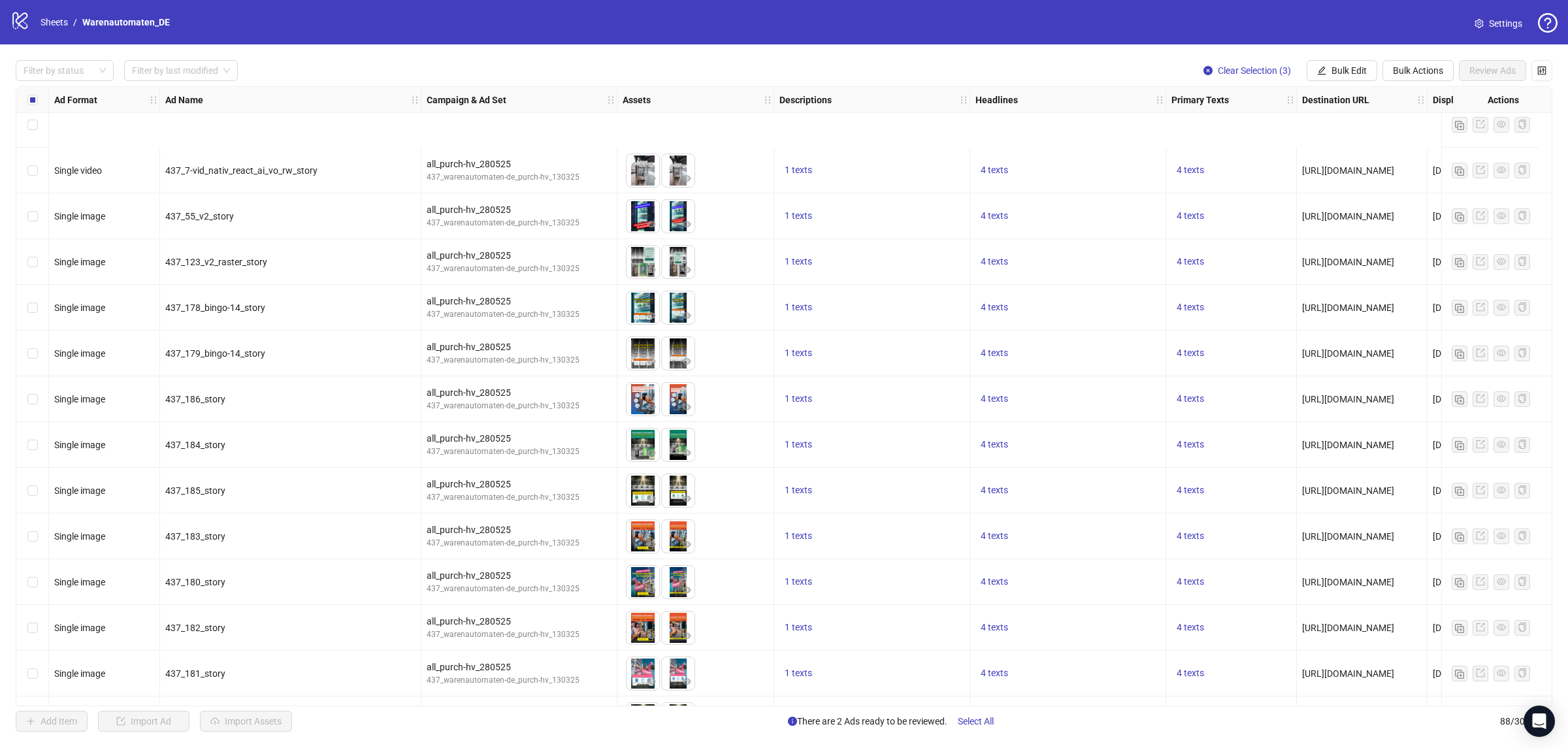
scroll to position [3438, 0]
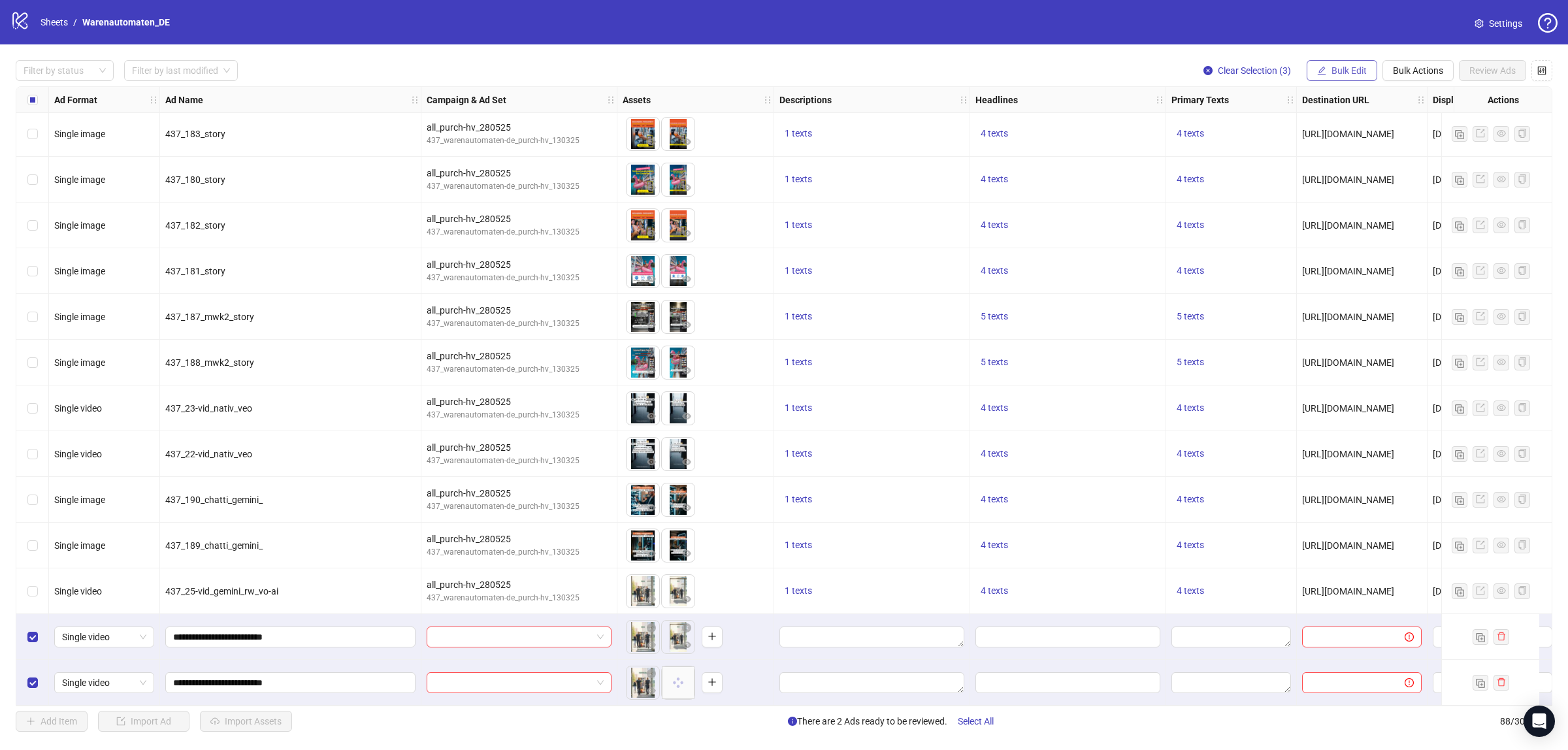
click at [1354, 67] on span "Bulk Edit" at bounding box center [1349, 70] width 35 height 11
click at [1348, 163] on span "Descriptions" at bounding box center [1354, 160] width 78 height 15
click at [1393, 194] on icon "check" at bounding box center [1395, 190] width 9 height 9
click at [1332, 69] on span "Bulk Edit" at bounding box center [1349, 70] width 35 height 11
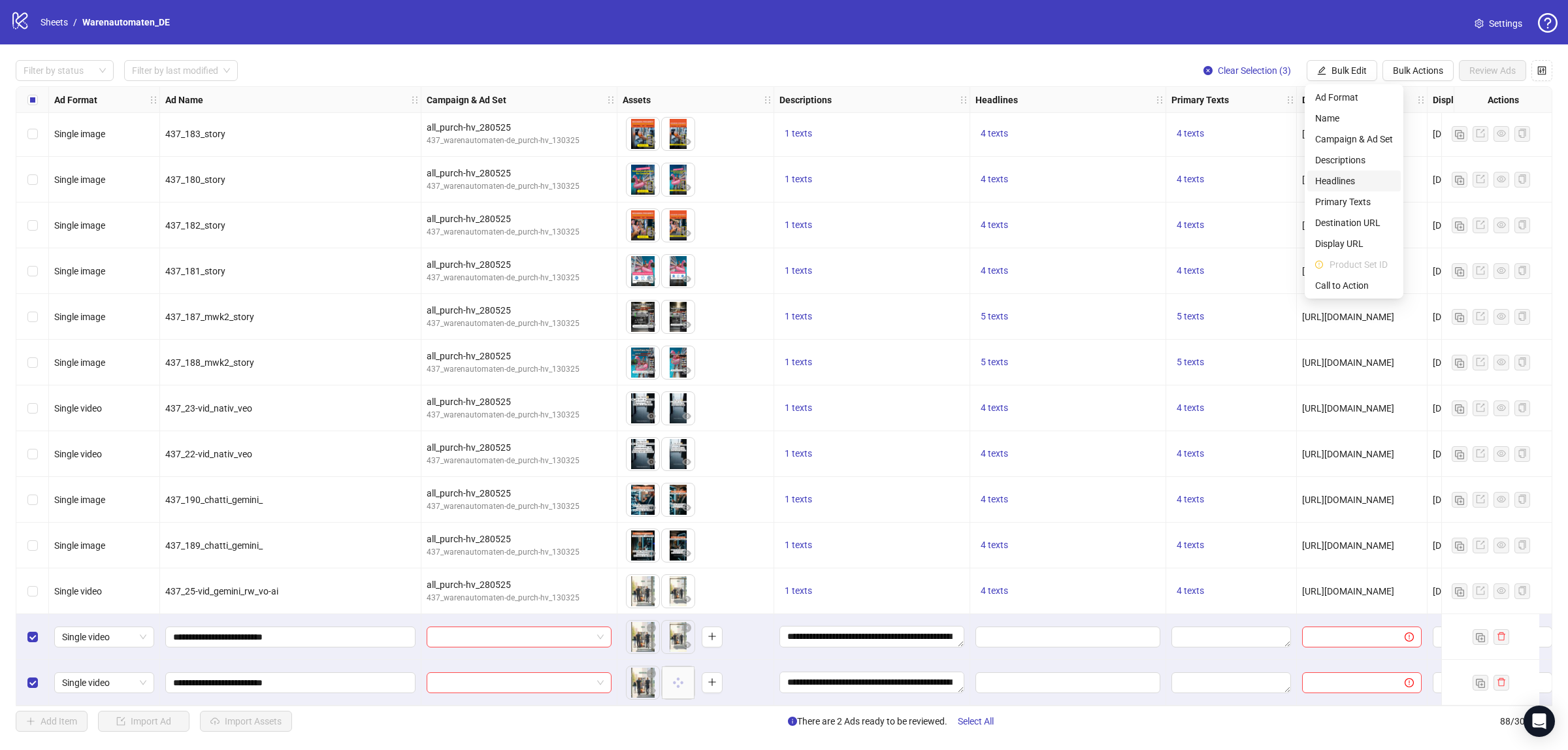
click at [1341, 178] on span "Headlines" at bounding box center [1354, 181] width 78 height 15
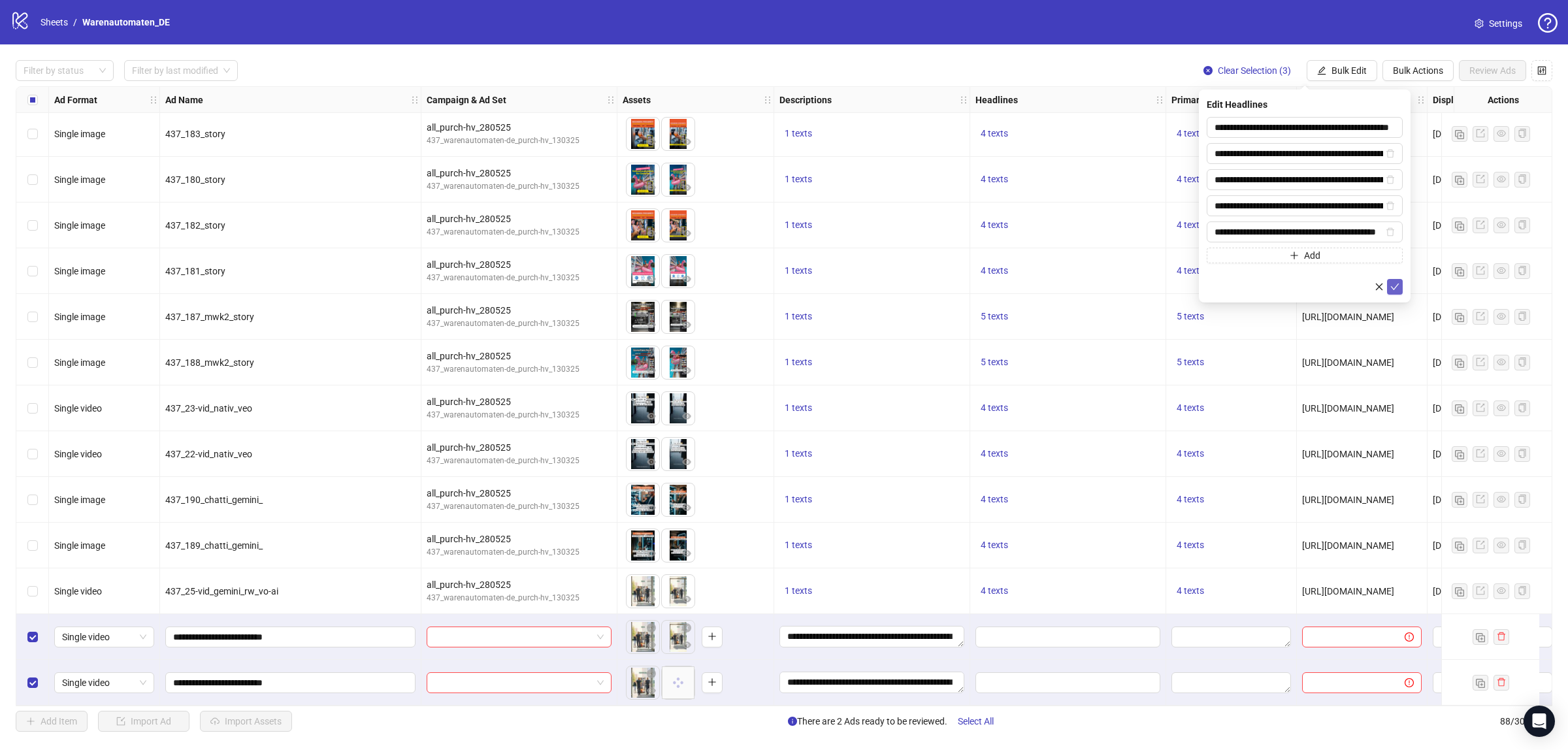
click at [1397, 289] on icon "check" at bounding box center [1395, 287] width 9 height 9
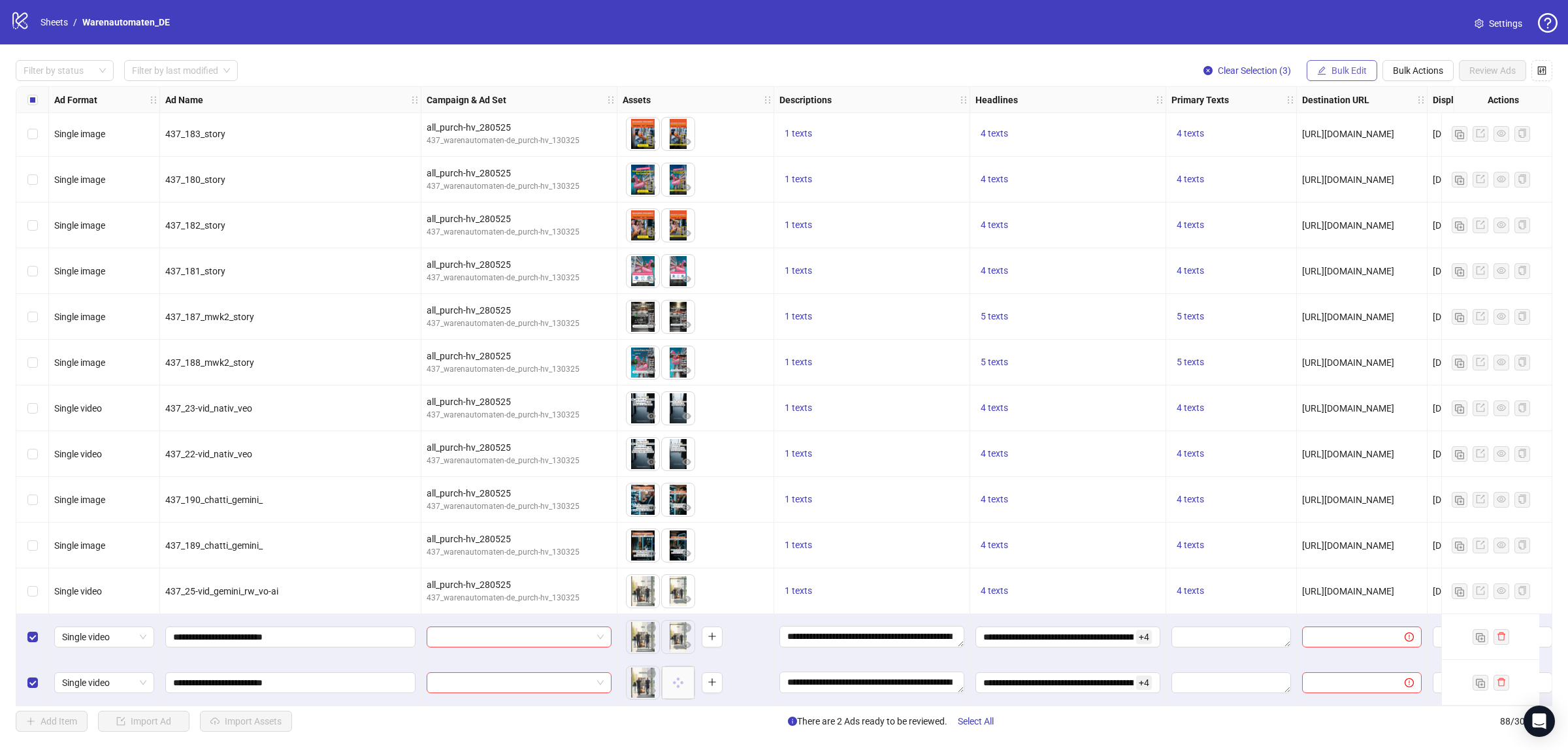
click at [1307, 62] on button "Bulk Edit" at bounding box center [1342, 71] width 70 height 21
click at [1335, 222] on span "Destination URL" at bounding box center [1354, 223] width 78 height 15
click at [1402, 165] on button "submit" at bounding box center [1395, 161] width 16 height 16
click at [1353, 72] on span "Bulk Edit" at bounding box center [1349, 70] width 35 height 11
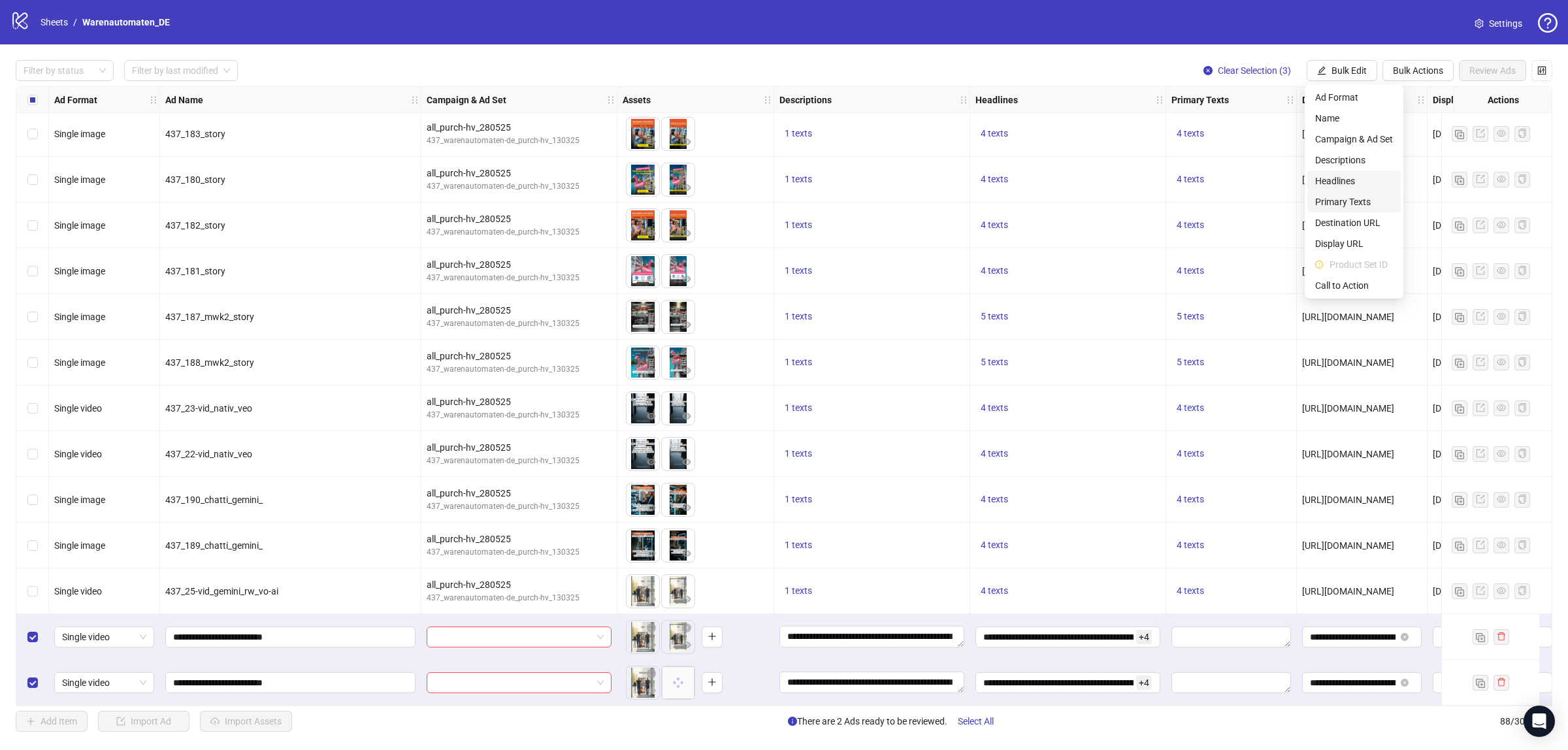
click at [1332, 187] on span "Headlines" at bounding box center [1354, 181] width 78 height 15
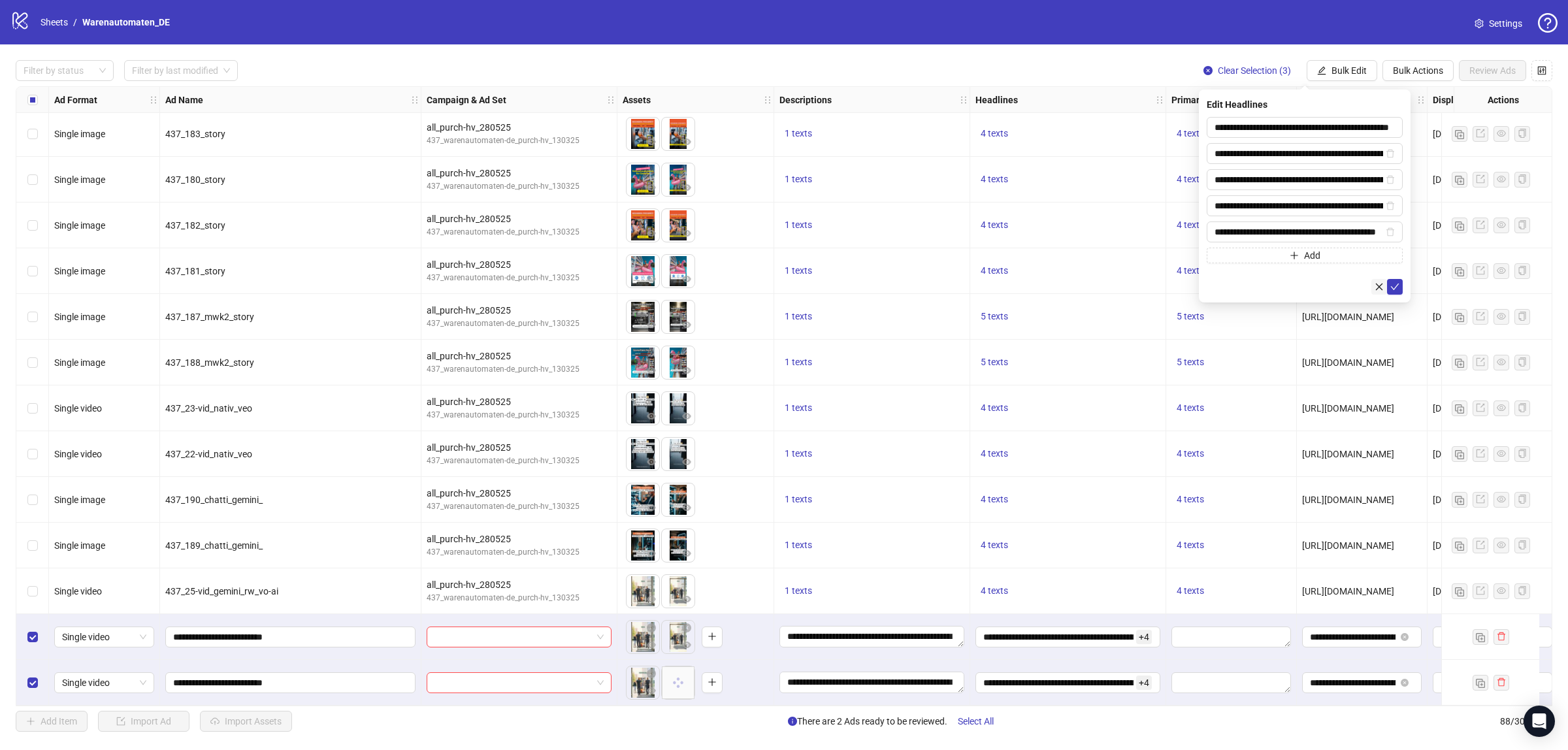
click at [1380, 289] on icon "close" at bounding box center [1380, 287] width 9 height 9
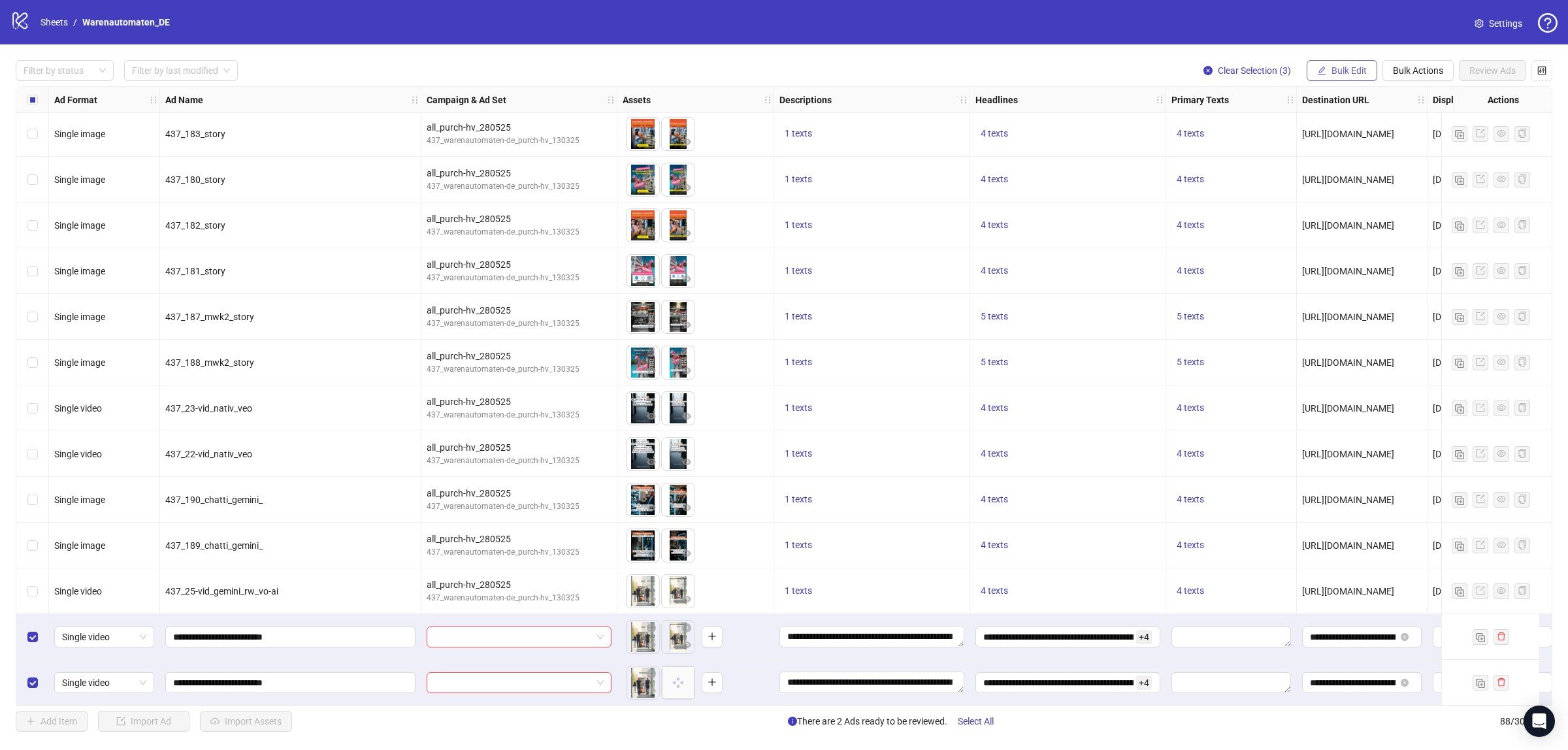
click at [1328, 69] on button "Bulk Edit" at bounding box center [1342, 71] width 70 height 21
click at [1330, 206] on span "Primary Texts" at bounding box center [1354, 202] width 78 height 15
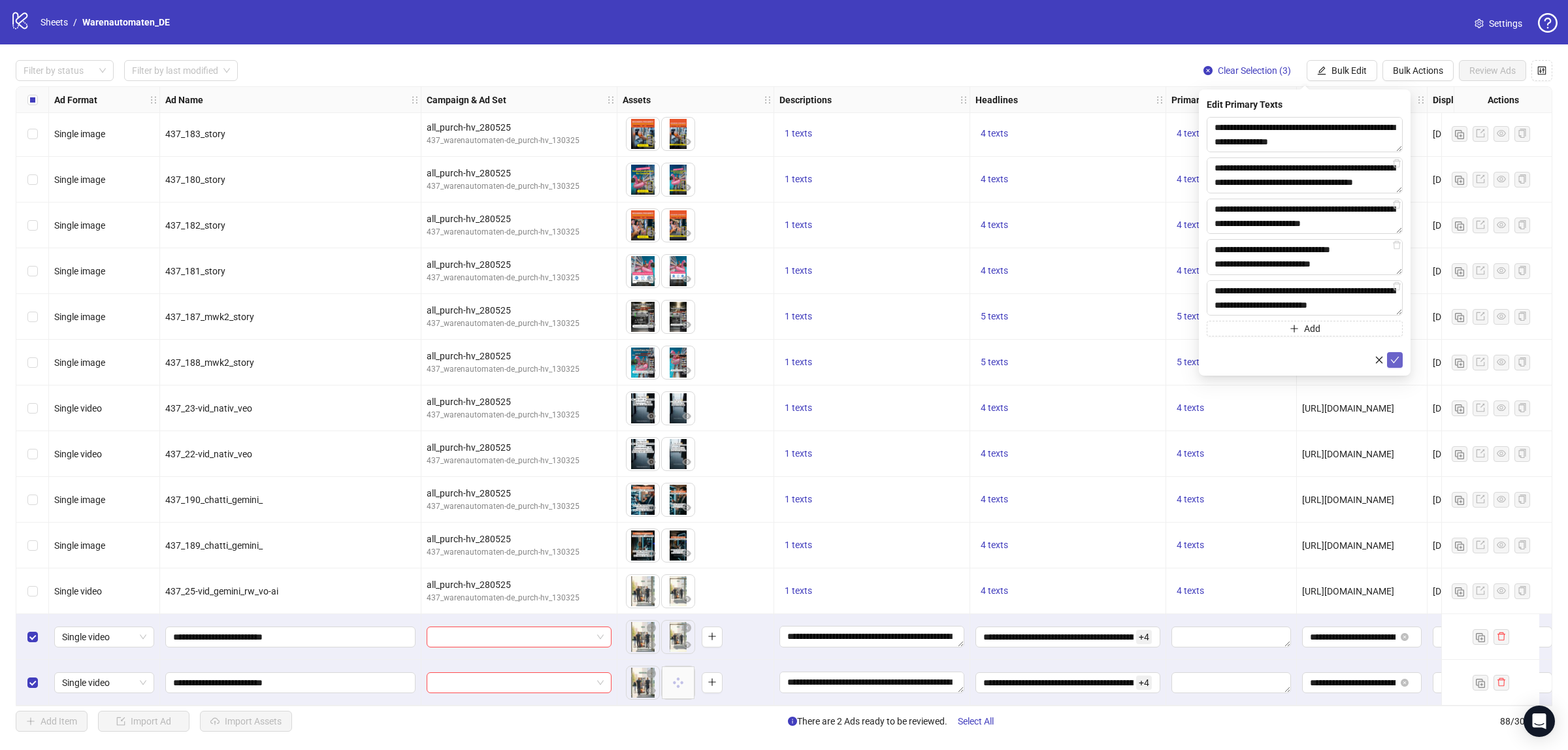
click at [1399, 357] on button "submit" at bounding box center [1395, 360] width 16 height 16
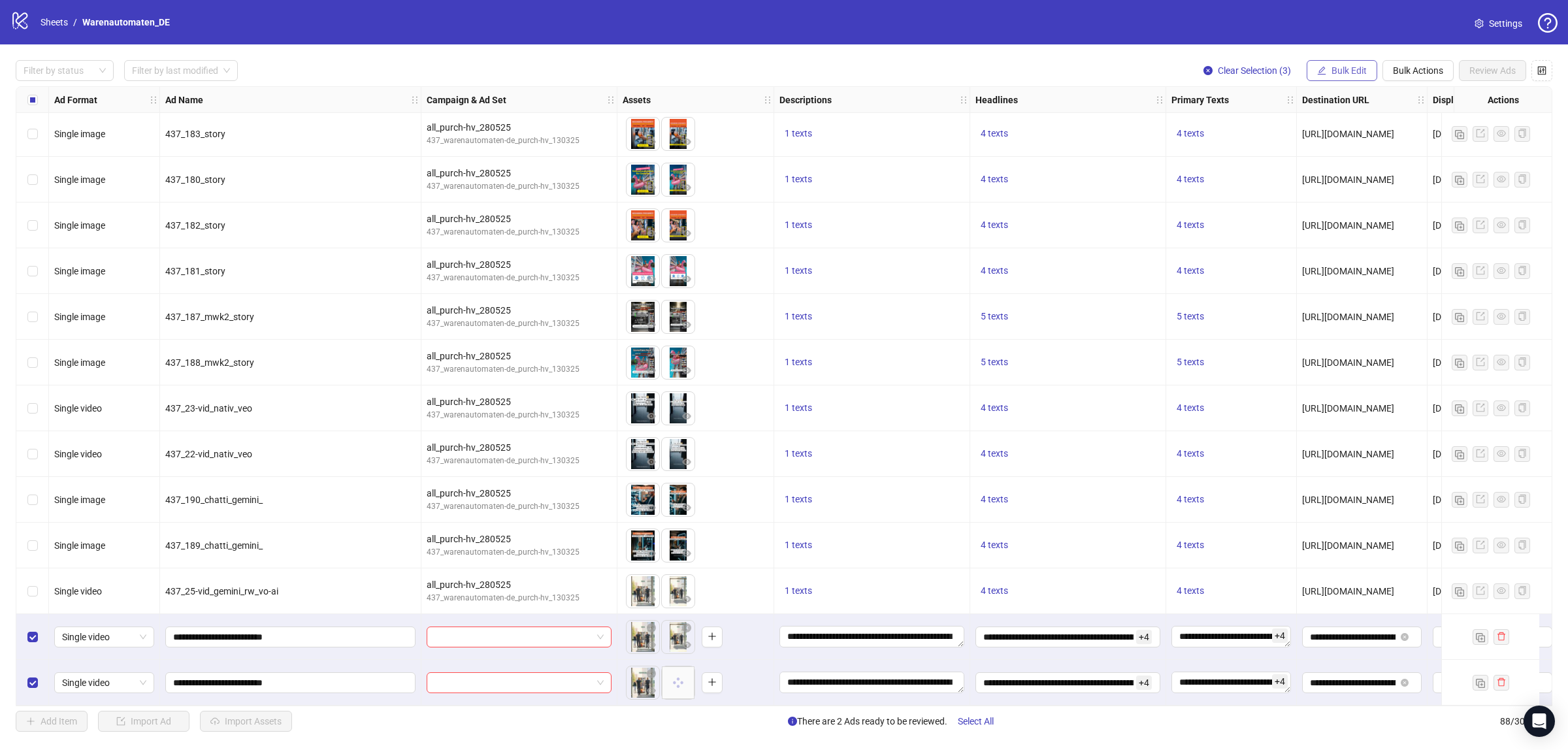
click at [1319, 70] on icon "edit" at bounding box center [1322, 70] width 9 height 9
click at [1338, 236] on span "Display URL" at bounding box center [1354, 244] width 78 height 15
click at [1391, 159] on icon "check" at bounding box center [1395, 161] width 9 height 9
click at [1330, 64] on button "Bulk Edit" at bounding box center [1342, 71] width 70 height 21
click at [1322, 291] on span "Call to Action" at bounding box center [1354, 285] width 78 height 15
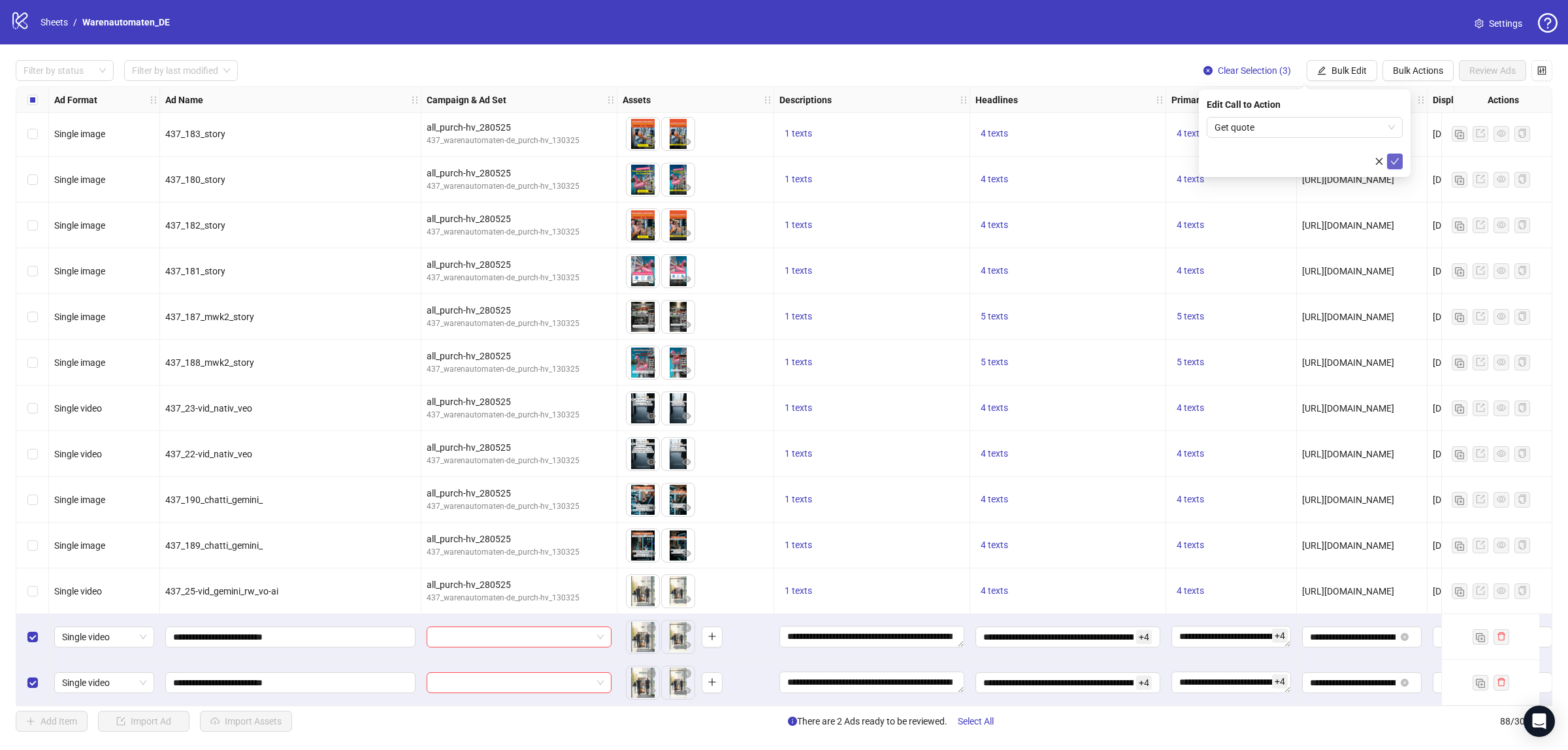
click at [1399, 158] on icon "check" at bounding box center [1395, 161] width 9 height 9
click at [534, 627] on input "search" at bounding box center [513, 637] width 157 height 20
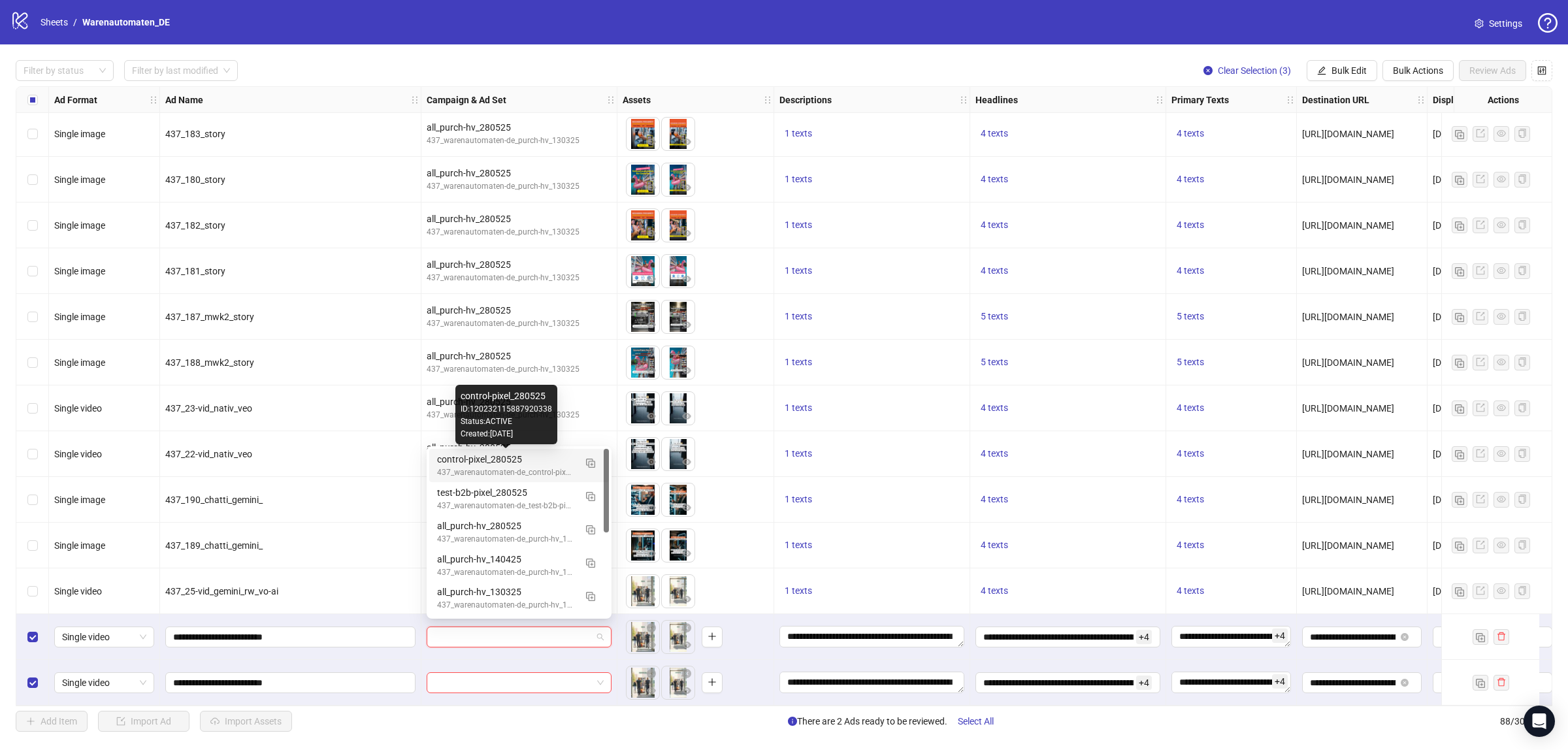
click at [513, 462] on div "control-pixel_280525" at bounding box center [506, 459] width 138 height 15
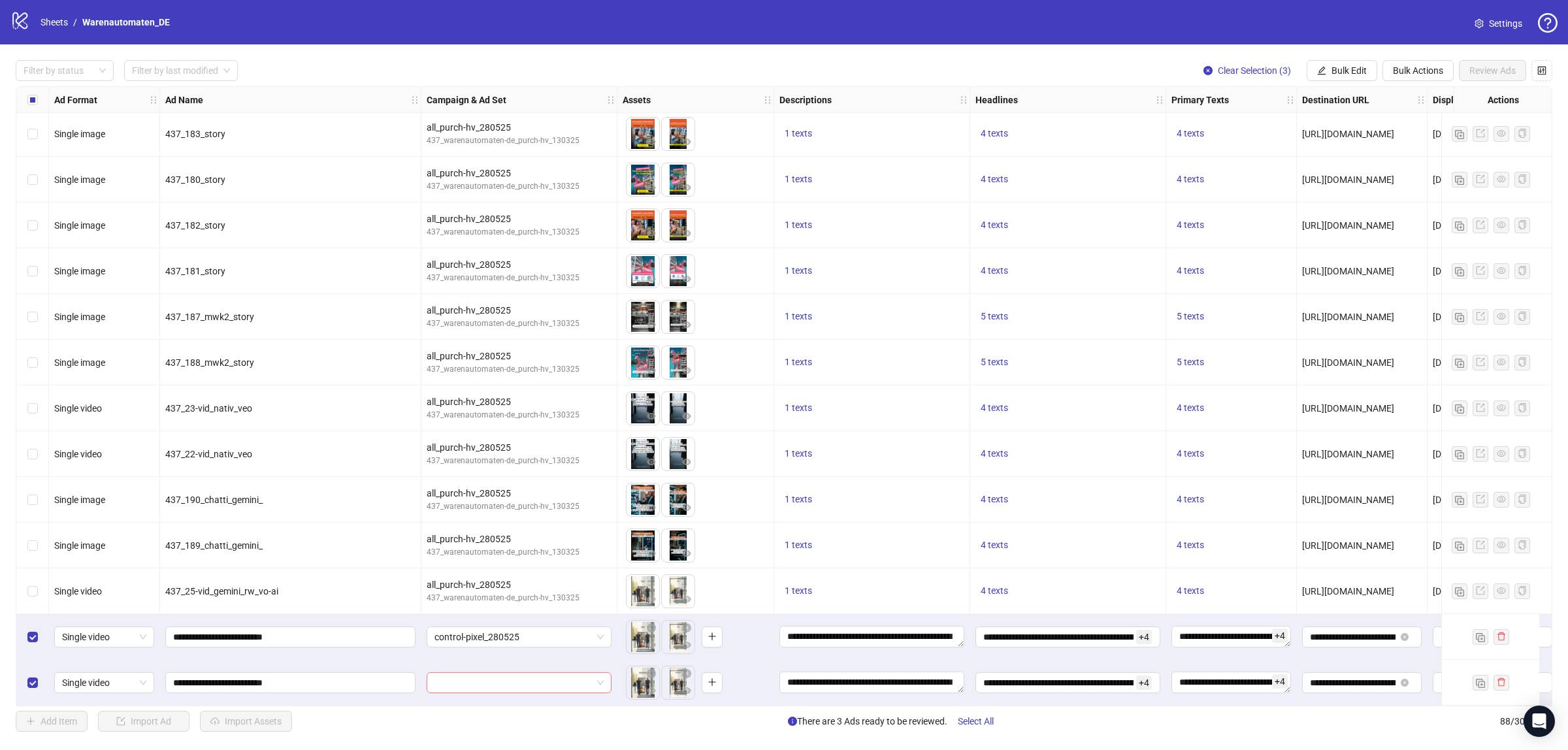
click at [514, 680] on input "search" at bounding box center [513, 683] width 157 height 20
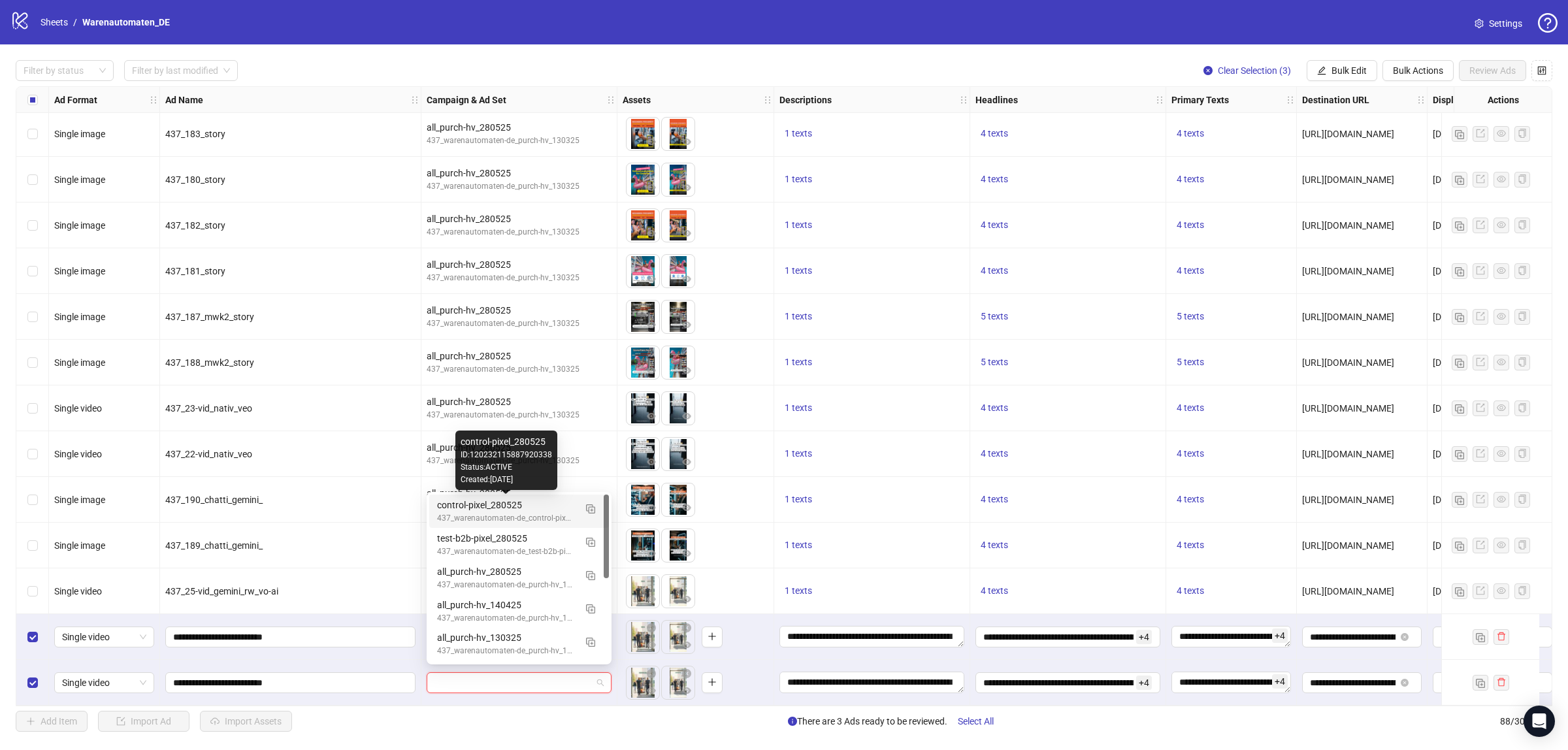
click at [512, 506] on div "control-pixel_280525" at bounding box center [506, 505] width 138 height 15
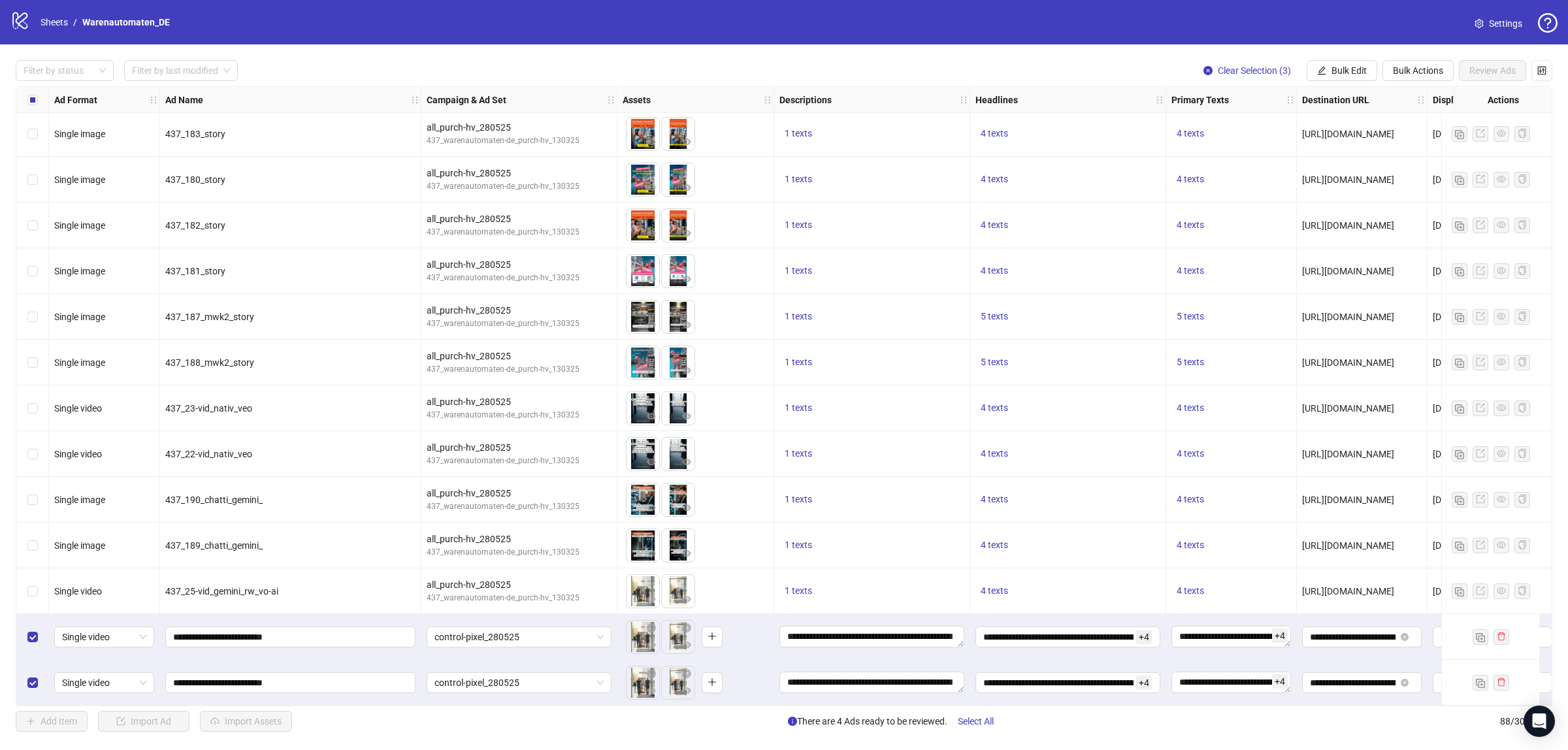
click at [500, 617] on div "control-pixel_280525" at bounding box center [519, 637] width 196 height 46
click at [498, 627] on span "control-pixel_280525" at bounding box center [519, 637] width 169 height 20
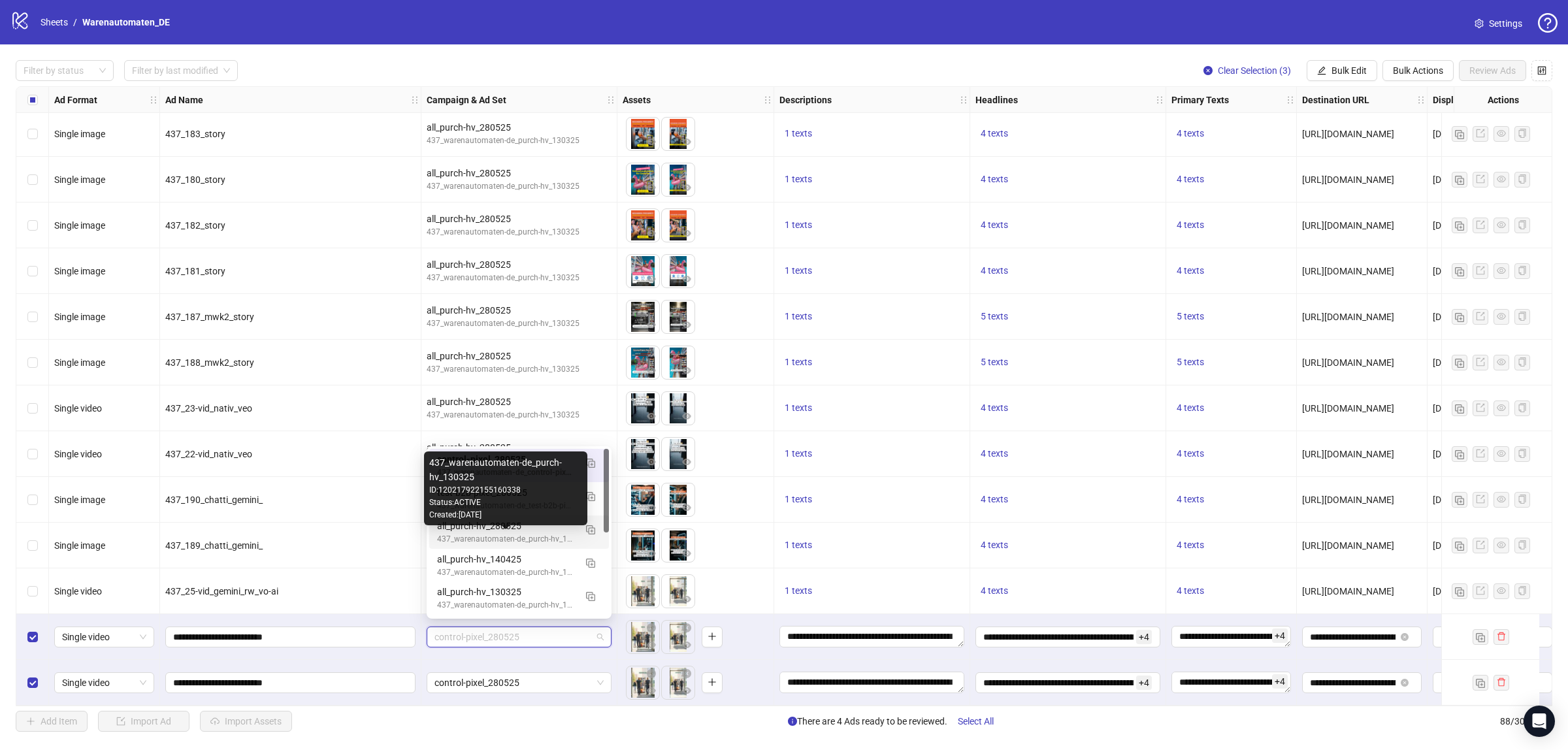
click at [527, 539] on div "437_warenautomaten-de_purch-hv_130325" at bounding box center [506, 539] width 138 height 13
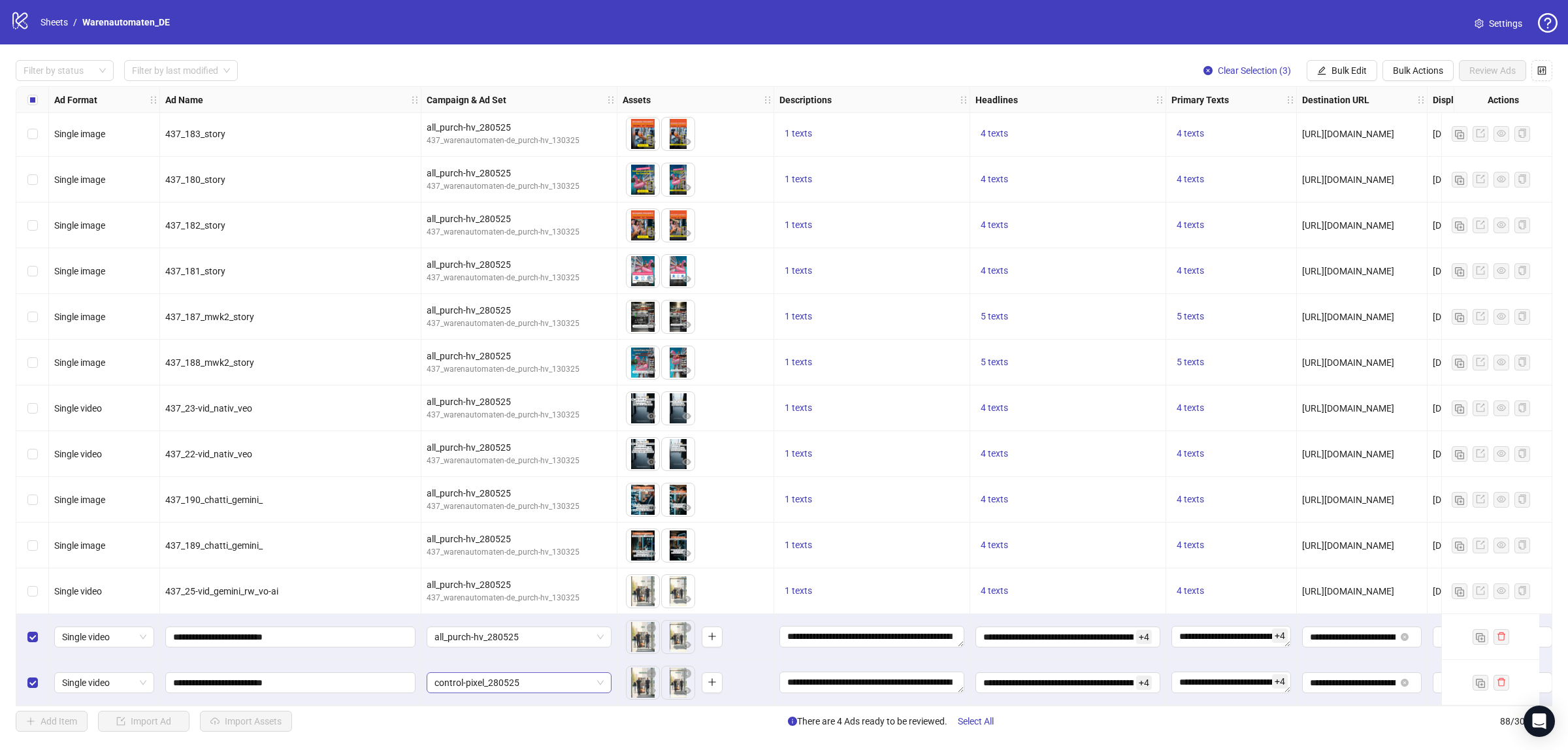
click at [510, 677] on span "control-pixel_280525" at bounding box center [519, 683] width 169 height 20
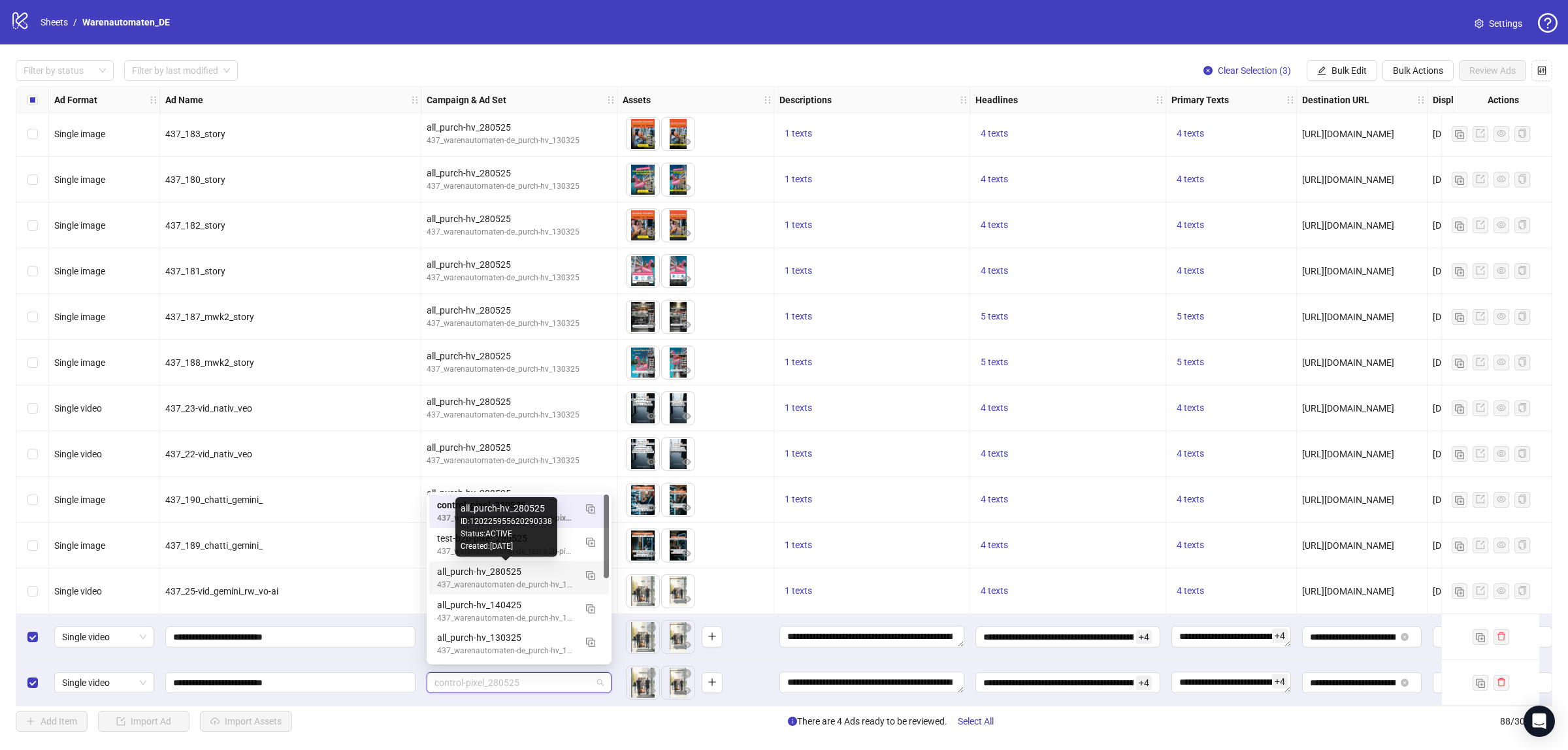
click at [467, 577] on div "all_purch-hv_280525" at bounding box center [506, 572] width 138 height 15
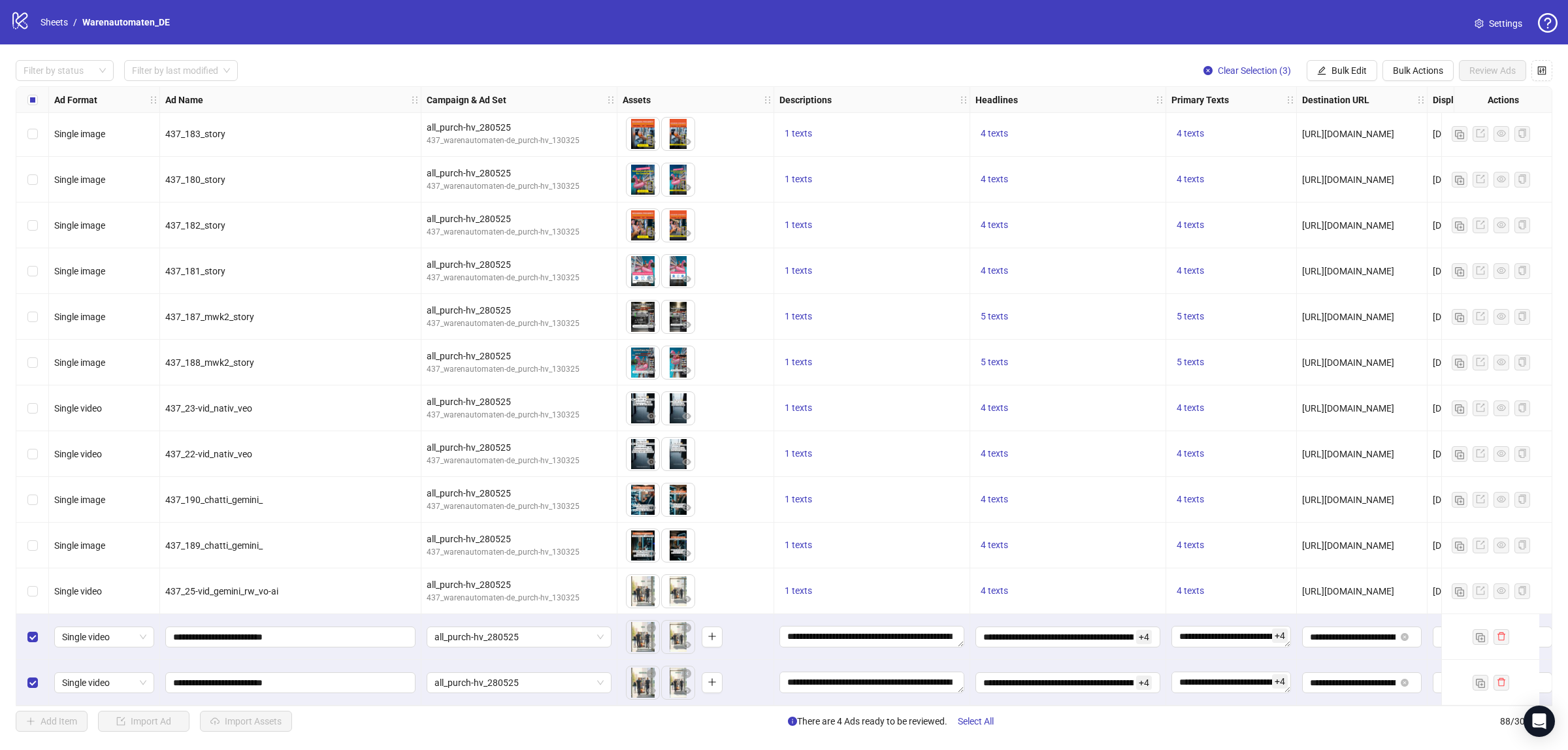
click at [250, 431] on div "437_22-vid_nativ_veo" at bounding box center [291, 454] width 261 height 46
click at [30, 662] on div "Select row 88" at bounding box center [33, 682] width 33 height 46
click at [1490, 72] on span "Review Ads" at bounding box center [1492, 70] width 46 height 11
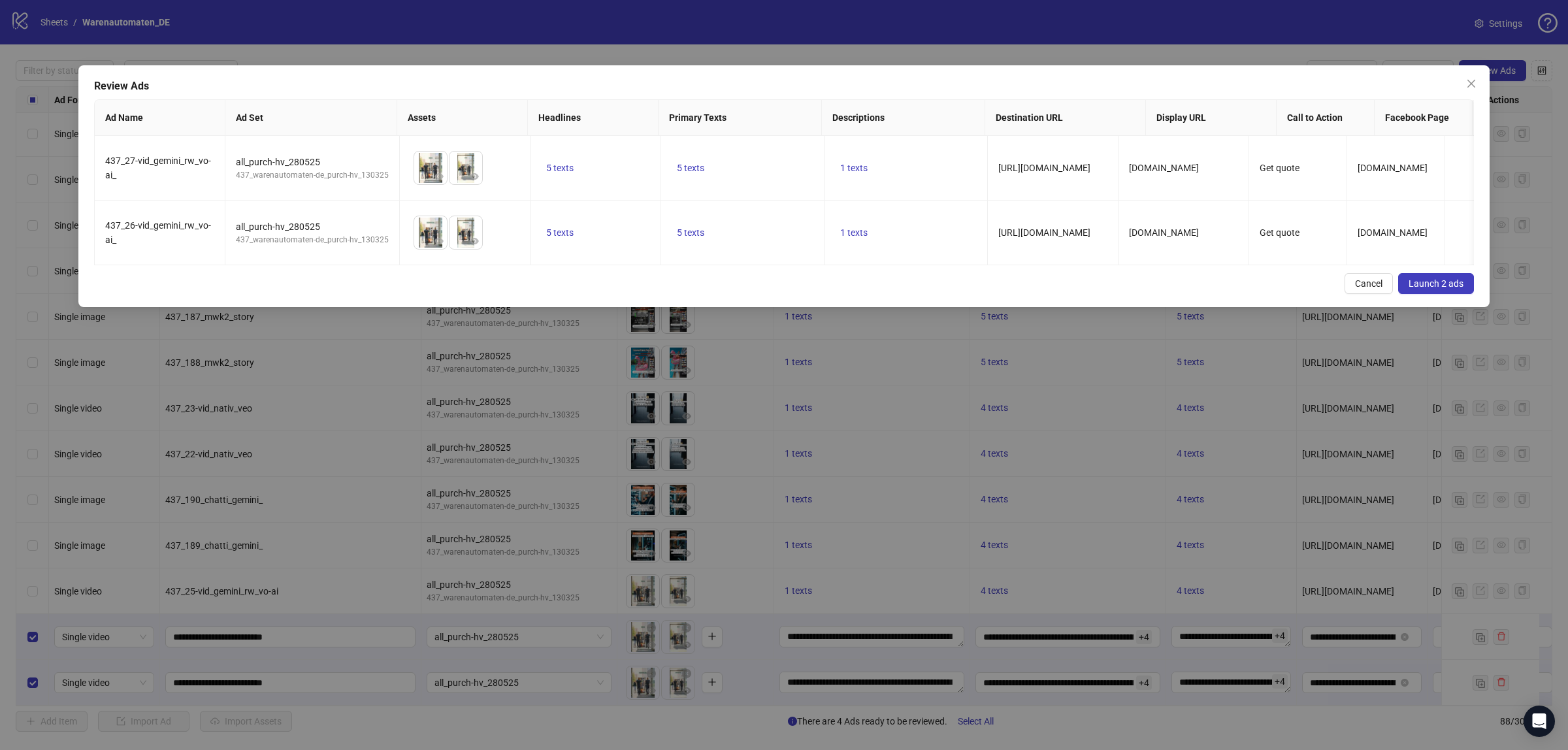
click at [1435, 289] on span "Launch 2 ads" at bounding box center [1436, 283] width 55 height 11
